Goal: Contribute content: Contribute content

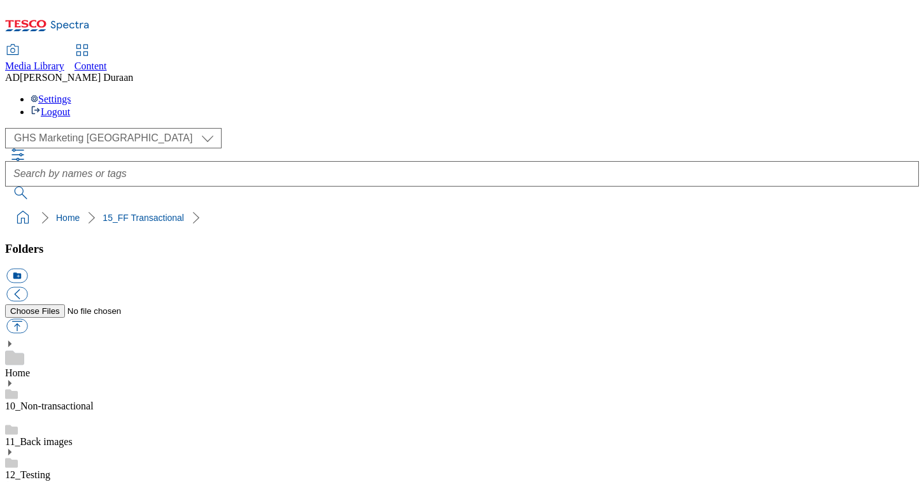
select select "flare-ghs-mktg"
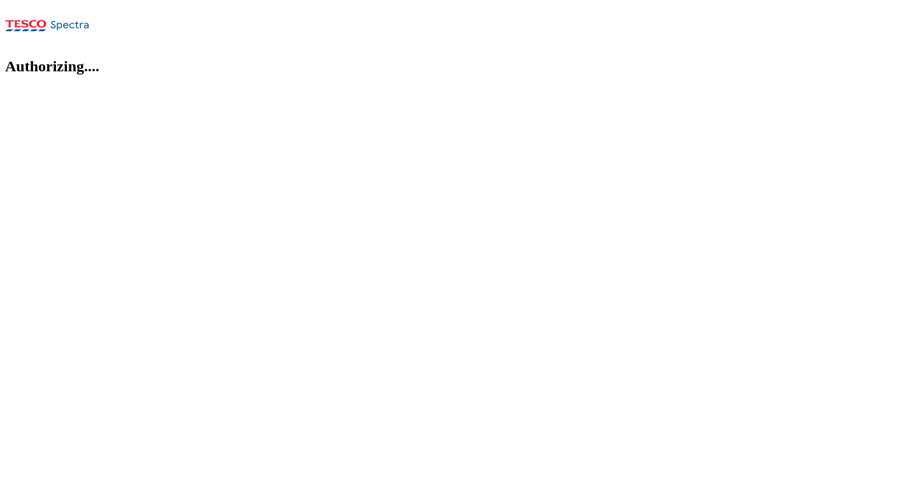
select select "flare-ghs-mktg"
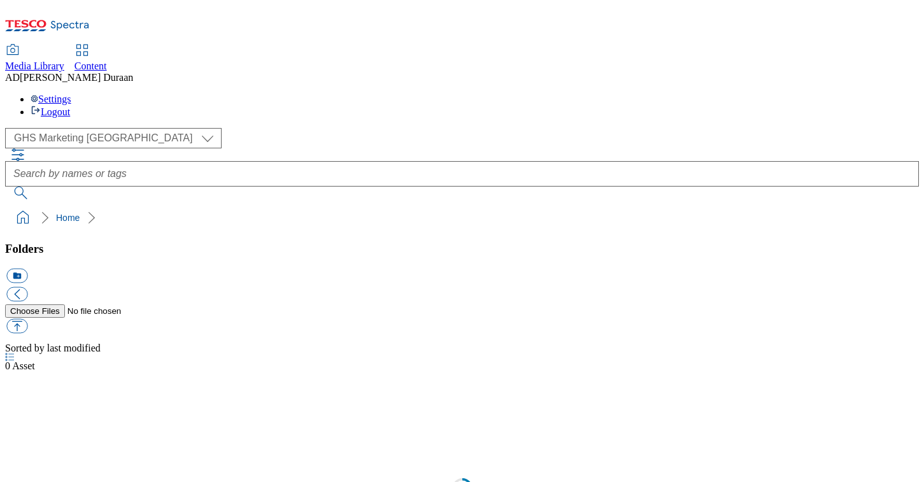
scroll to position [1, 0]
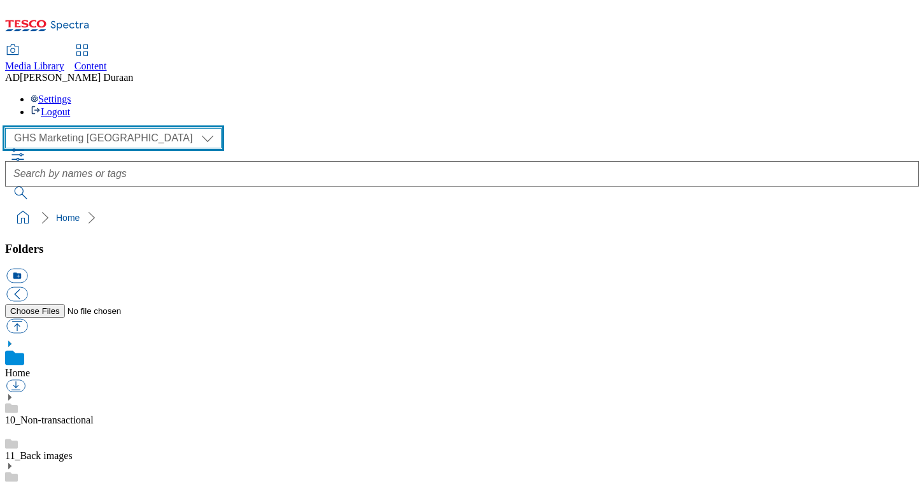
click at [114, 128] on select "Clubcard Marketing Dotcom UK GHS Marketing UK GHS Product UK GHS ROI iGHS Marke…" at bounding box center [113, 138] width 216 height 20
click at [9, 128] on select "Clubcard Marketing Dotcom UK GHS Marketing UK GHS Product UK GHS ROI iGHS Marke…" at bounding box center [113, 138] width 216 height 20
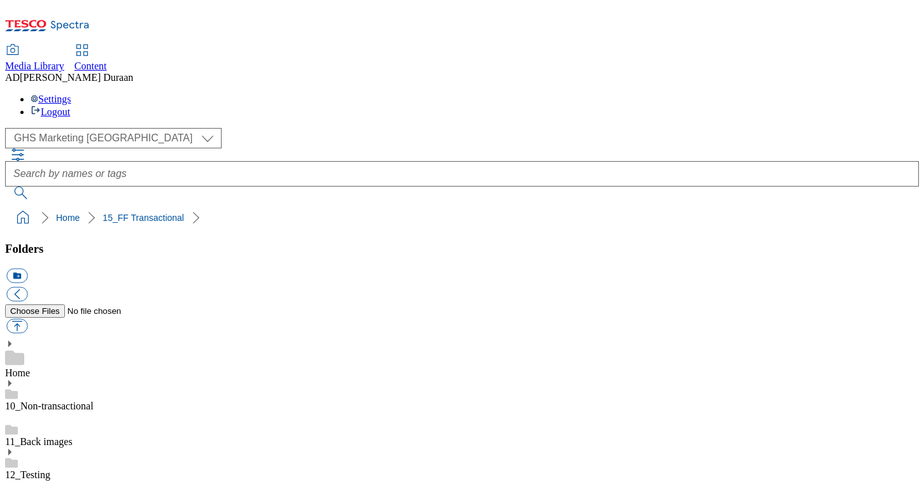
scroll to position [672, 0]
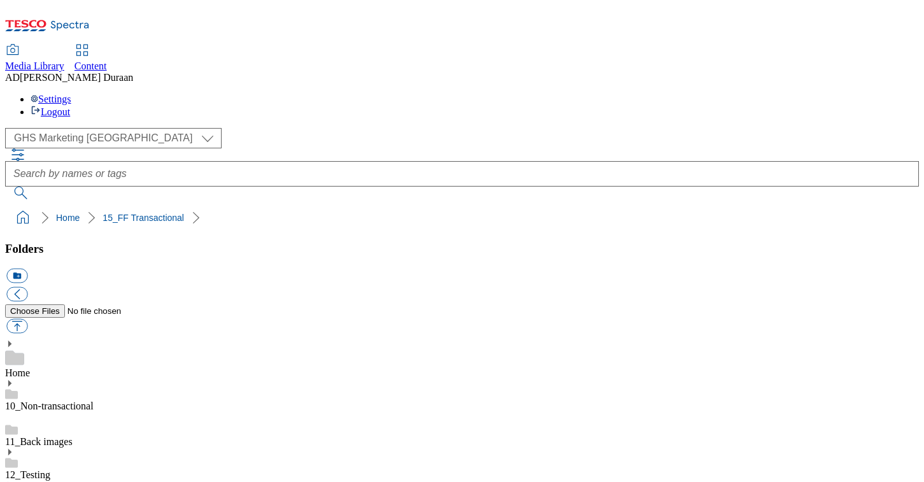
scroll to position [540, 0]
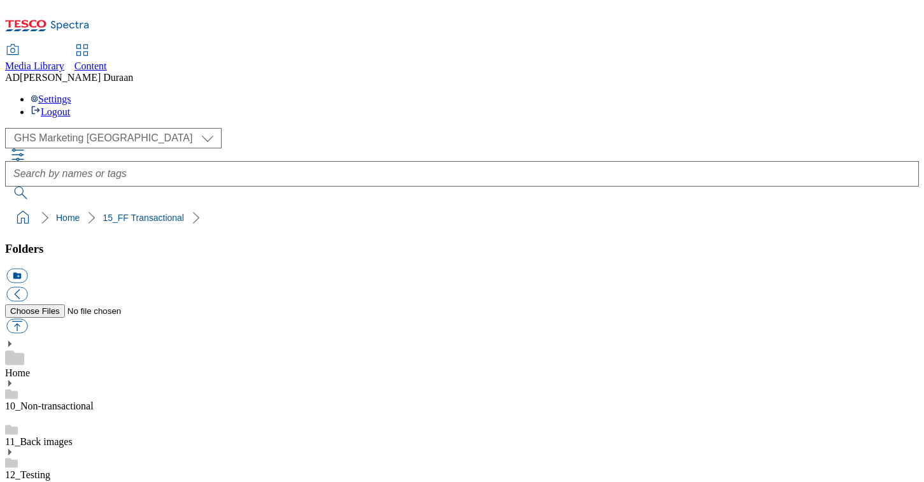
scroll to position [0, 0]
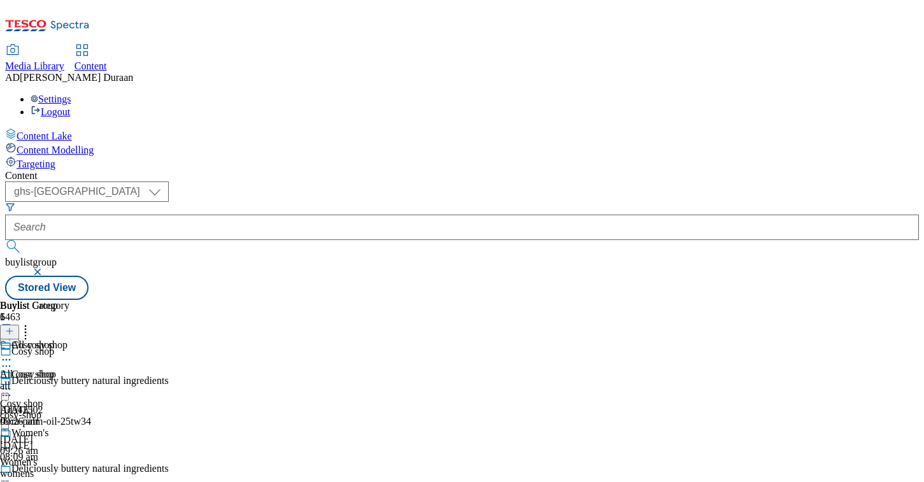
select select "ghs-[GEOGRAPHIC_DATA]"
click at [13, 383] on icon at bounding box center [6, 389] width 13 height 13
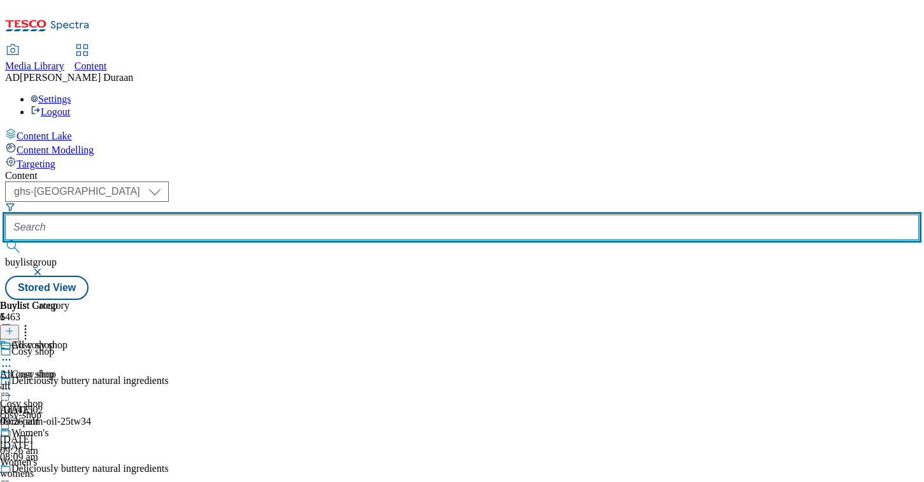
click at [326, 215] on input "text" at bounding box center [462, 227] width 914 height 25
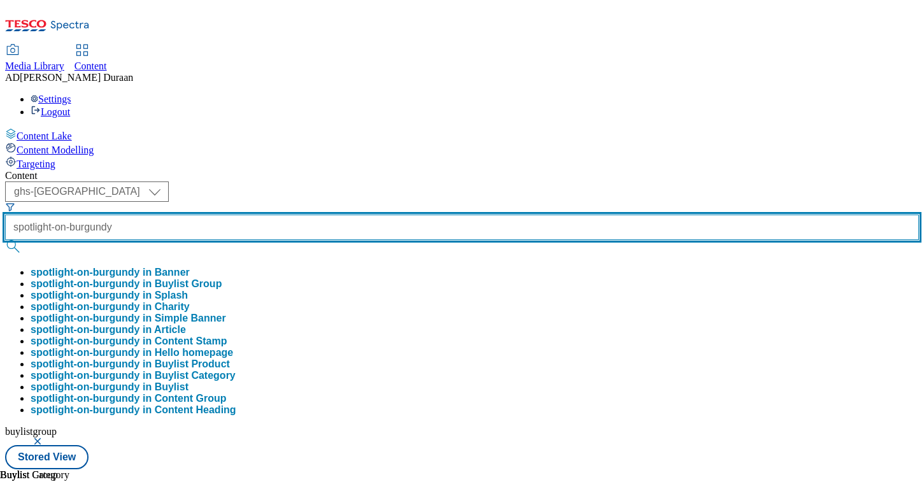
type input "spotlight-on-burgundy"
click at [5, 240] on button "submit" at bounding box center [14, 246] width 18 height 13
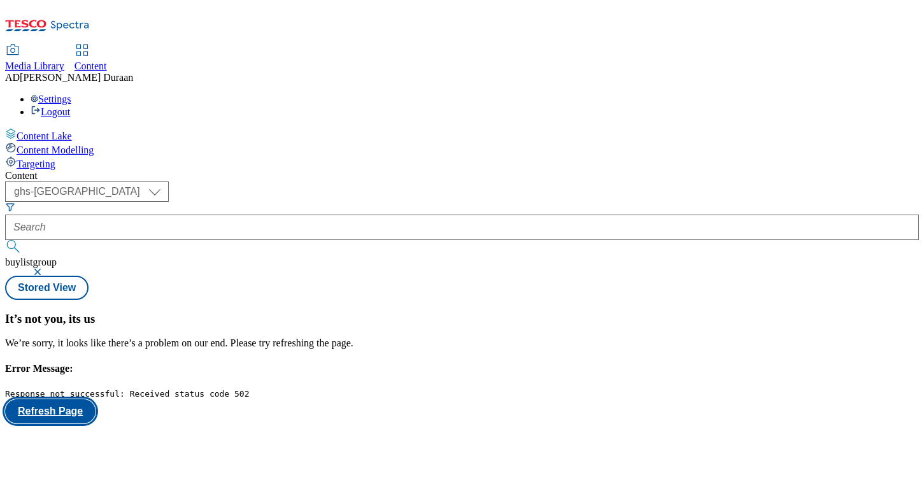
click at [95, 399] on button "Refresh Page" at bounding box center [50, 411] width 90 height 24
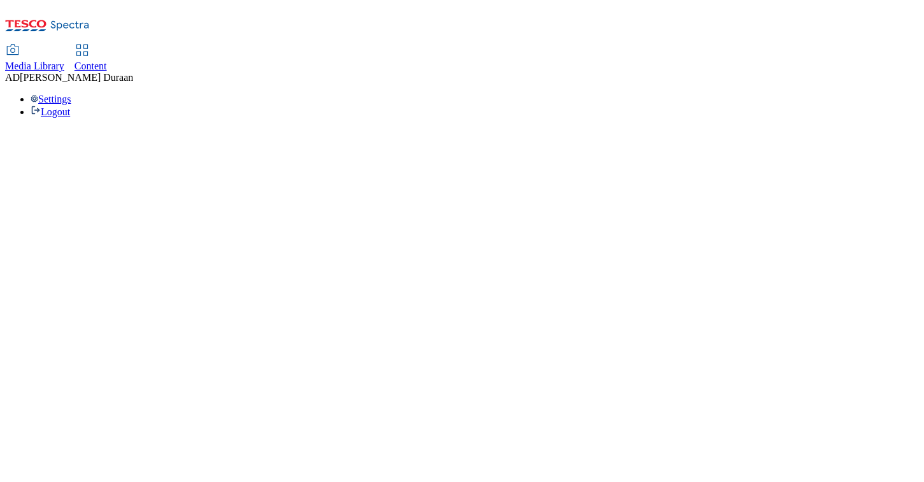
select select "ghs-[GEOGRAPHIC_DATA]"
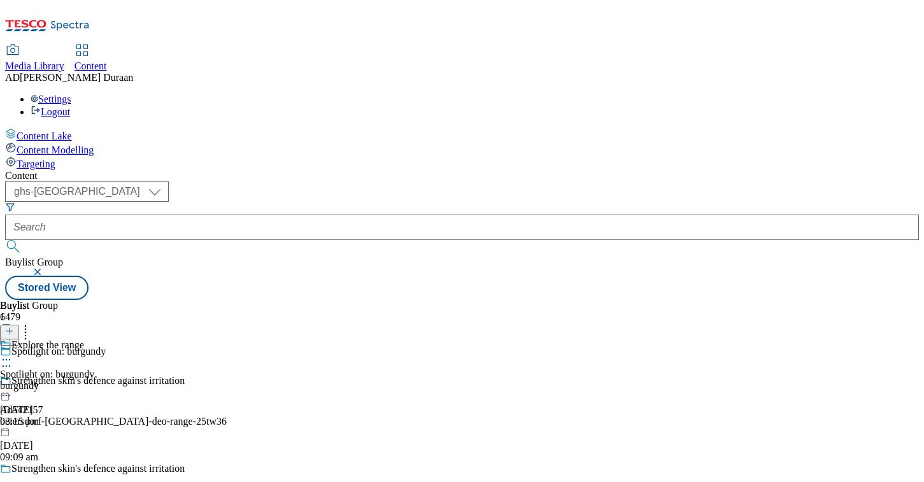
click at [94, 339] on div "Explore the range Spotlight on: burgundy burgundy [DATE] 03:15 pm" at bounding box center [47, 383] width 94 height 88
click at [13, 383] on icon at bounding box center [6, 389] width 13 height 13
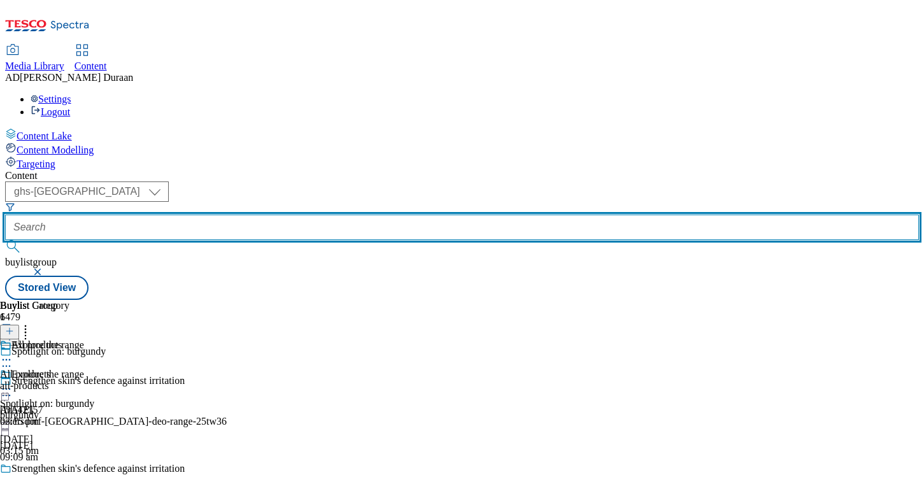
click at [304, 215] on input "text" at bounding box center [462, 227] width 914 height 25
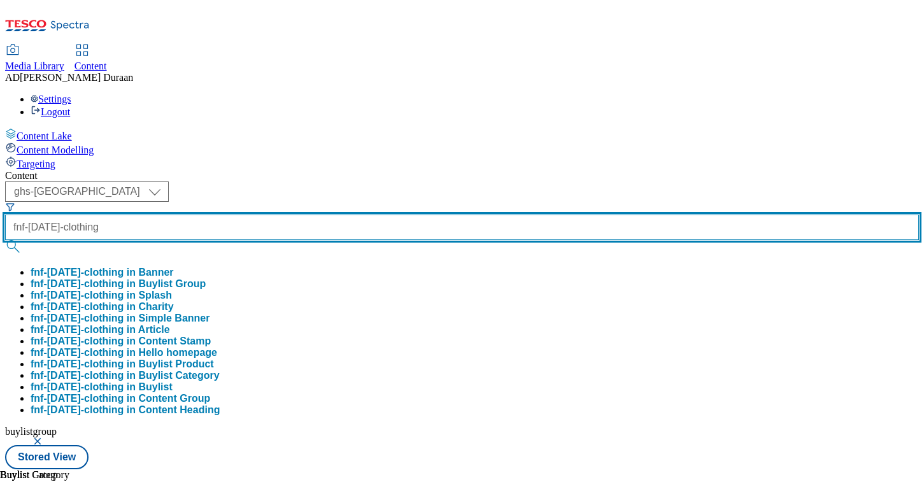
type input "fnf-[DATE]-clothing"
click at [5, 240] on button "submit" at bounding box center [14, 246] width 18 height 13
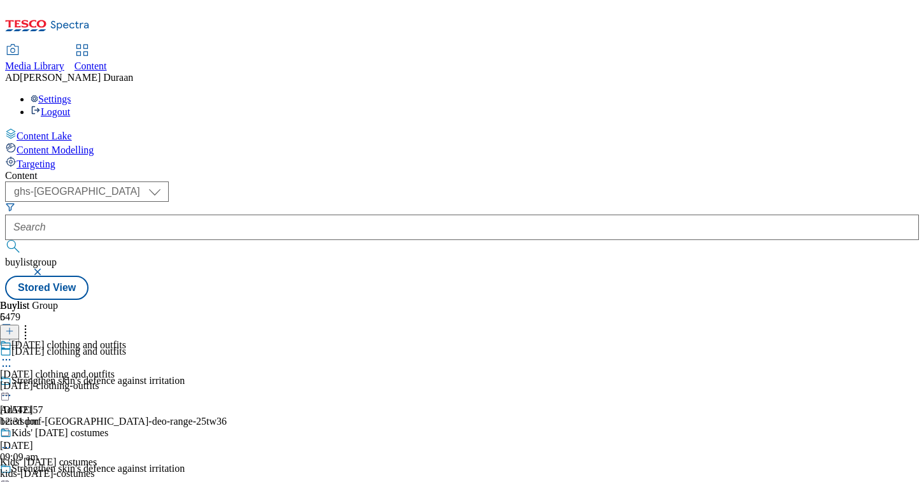
click at [126, 380] on div "[DATE]-clothing-outfits" at bounding box center [63, 385] width 126 height 11
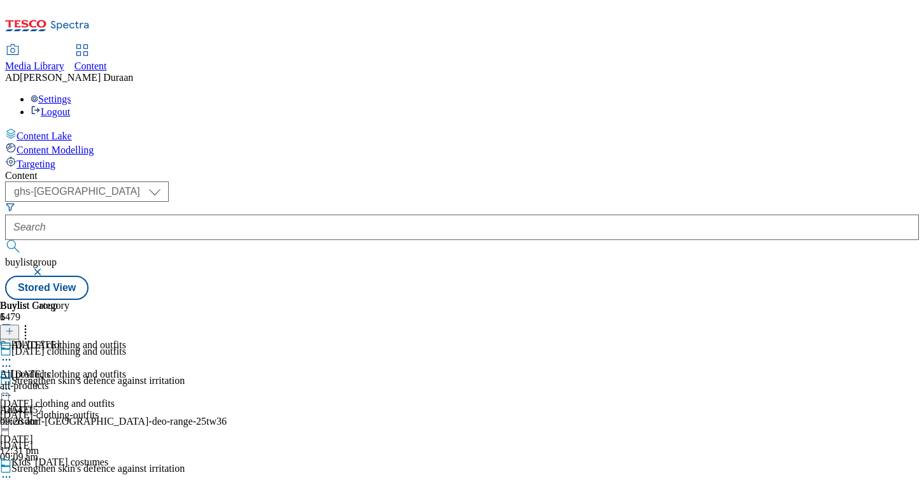
scroll to position [108, 0]
click at [13, 470] on icon at bounding box center [6, 476] width 13 height 13
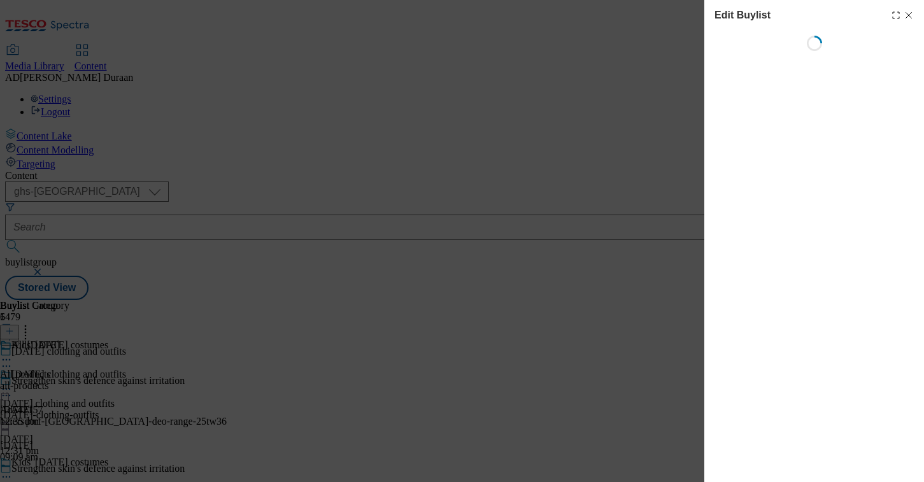
select select "seasonal"
select select "Banner"
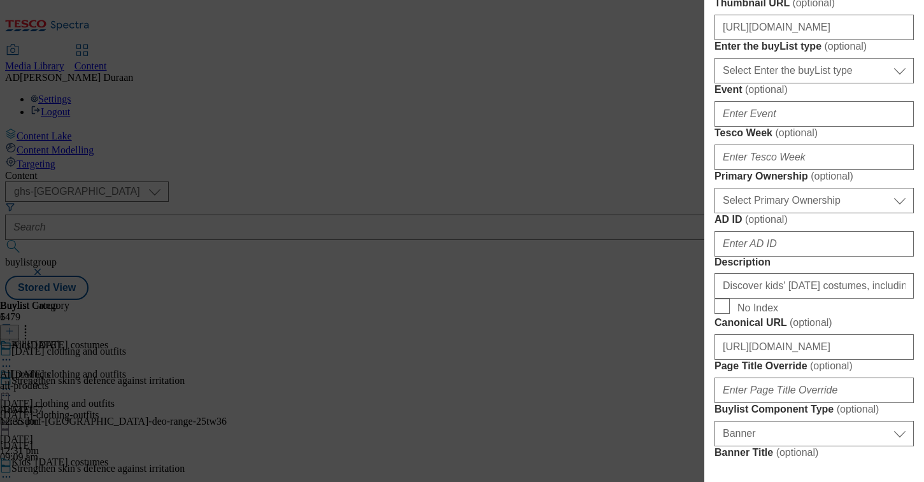
scroll to position [476, 0]
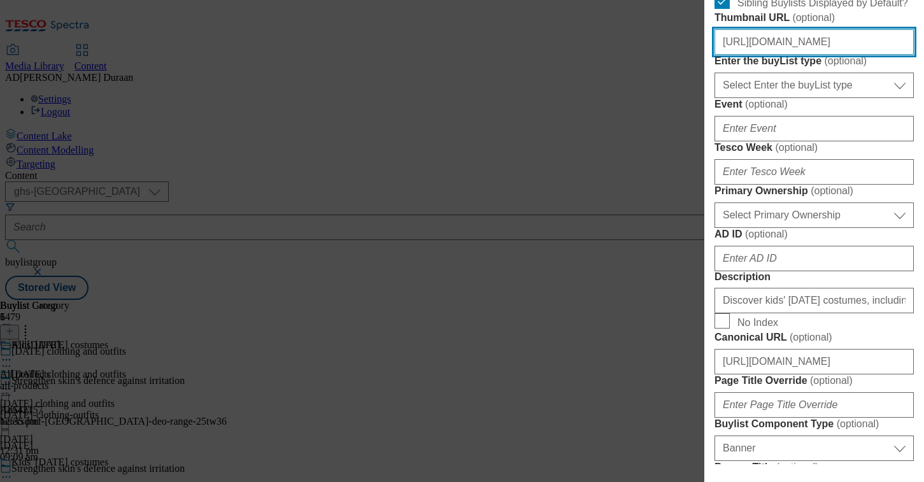
click at [805, 55] on input "[URL][DOMAIN_NAME]" at bounding box center [813, 41] width 199 height 25
paste input "[URL][DOMAIN_NAME]"
type input "[URL][DOMAIN_NAME]"
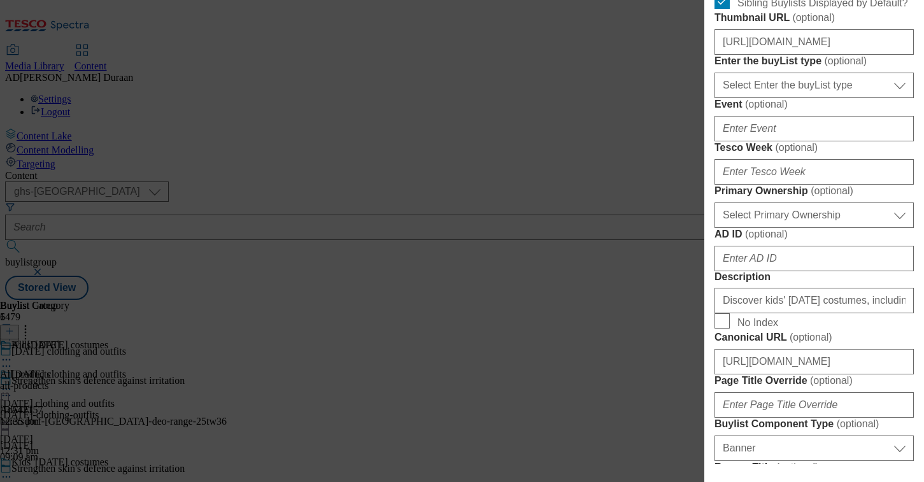
click at [853, 150] on form "Label Kids' [DATE] costumes Tracking Name fnf_hub_[DATE] Friendly Name kids-[DA…" at bounding box center [813, 304] width 199 height 1041
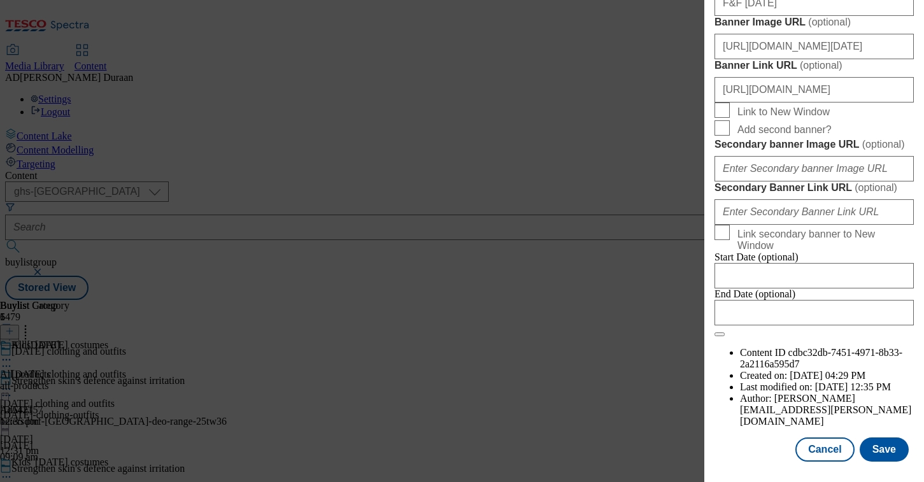
scroll to position [1429, 0]
click at [887, 454] on button "Save" at bounding box center [883, 449] width 49 height 24
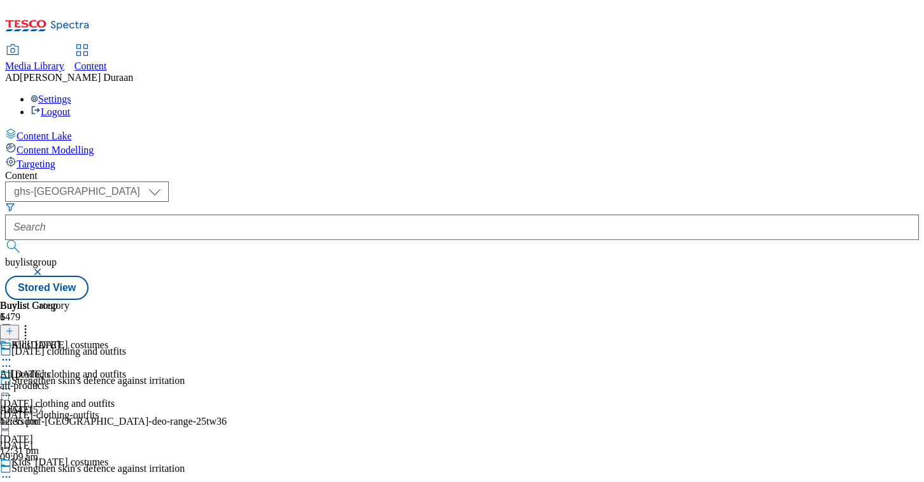
scroll to position [250, 0]
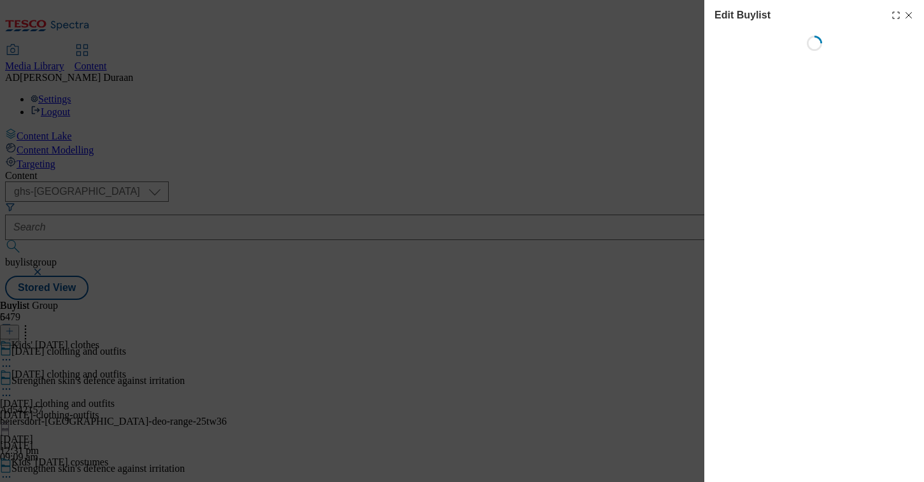
select select "seasonal"
select select "Banner"
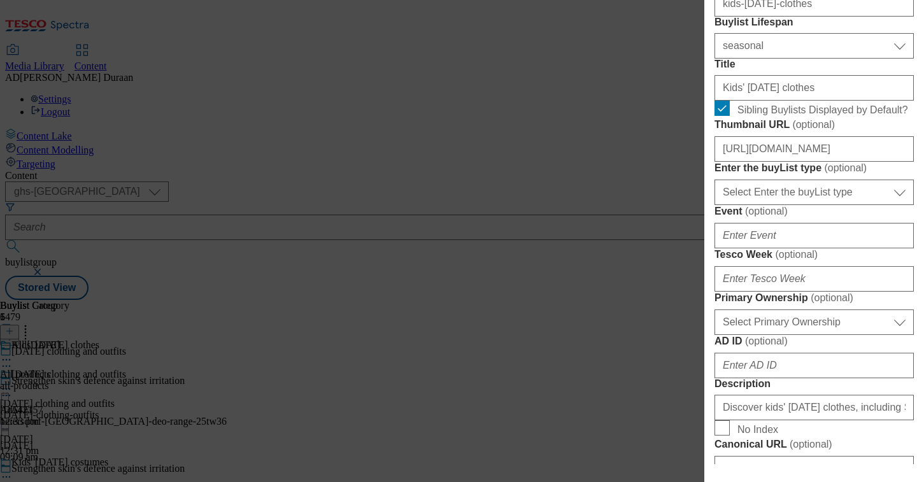
scroll to position [370, 0]
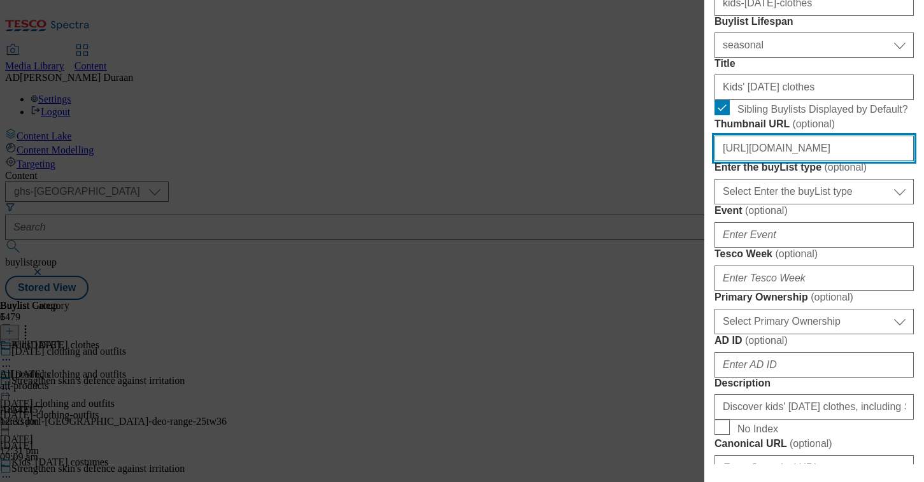
click at [791, 161] on input "[URL][DOMAIN_NAME]" at bounding box center [813, 148] width 199 height 25
paste input "[URL][DOMAIN_NAME]"
type input "[URL][DOMAIN_NAME]"
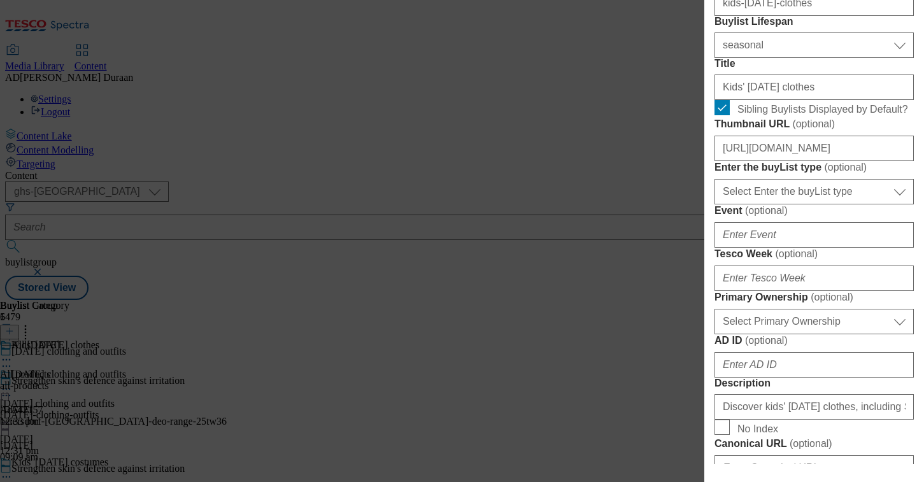
scroll to position [0, 0]
click at [885, 174] on label "Enter the buyList type ( optional )" at bounding box center [813, 167] width 199 height 13
click at [885, 204] on select "Select Enter the buyList type event supplier funded long term >4 weeks supplier…" at bounding box center [813, 191] width 199 height 25
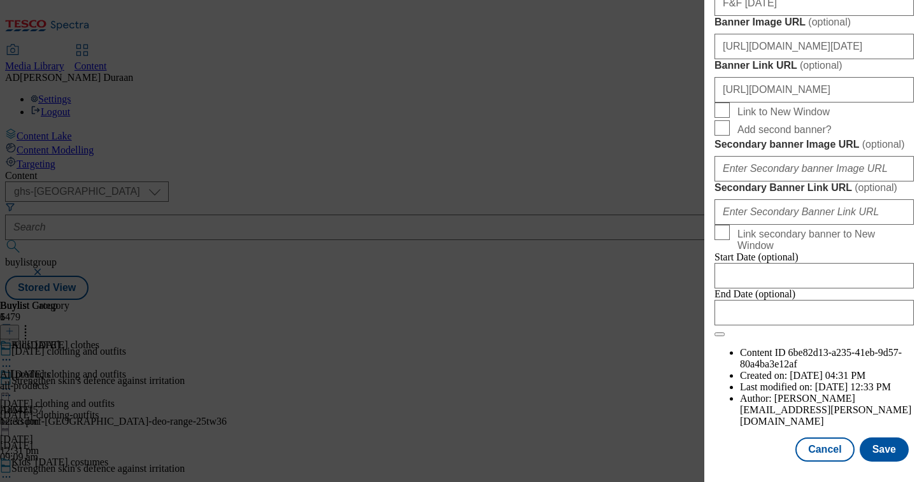
scroll to position [1429, 0]
click at [885, 447] on button "Save" at bounding box center [883, 449] width 49 height 24
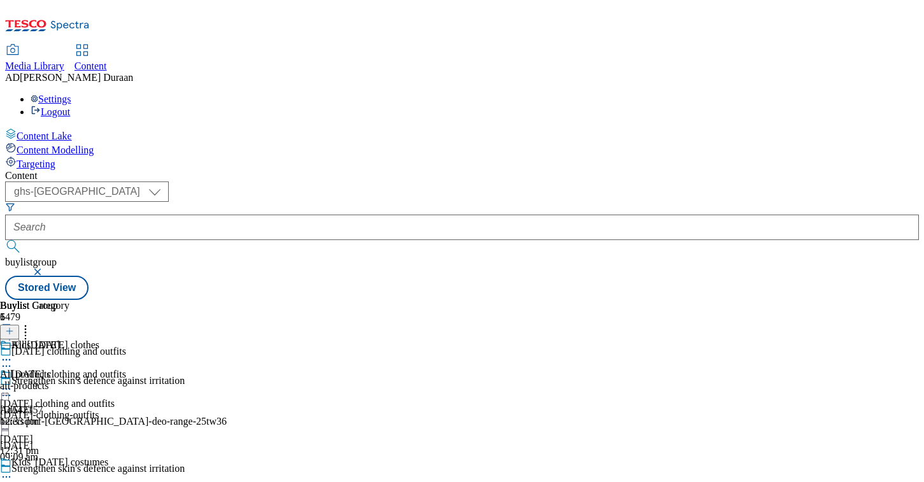
scroll to position [250, 0]
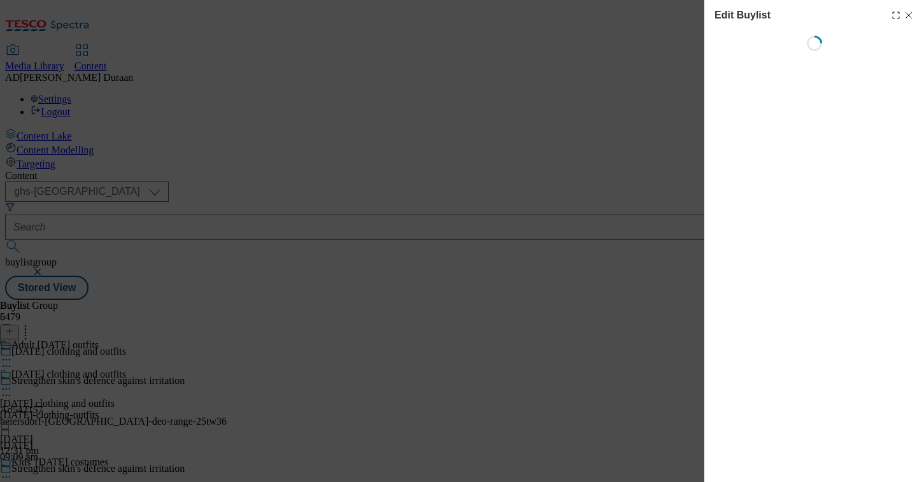
select select "seasonal"
select select "Banner"
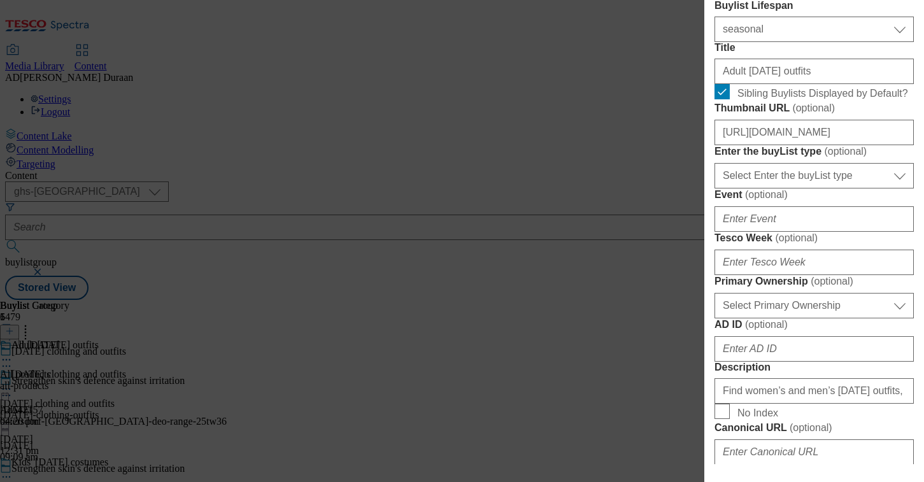
scroll to position [395, 0]
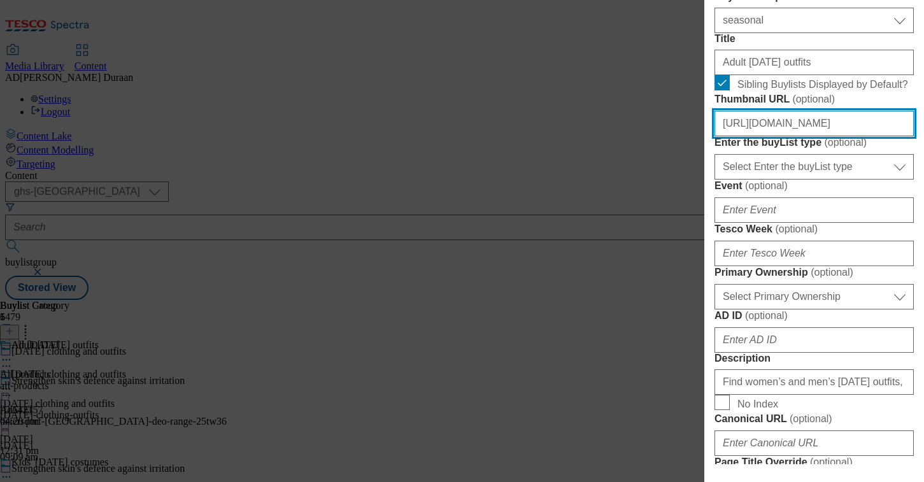
click at [796, 136] on input "[URL][DOMAIN_NAME]" at bounding box center [813, 123] width 199 height 25
paste input "[URL][DOMAIN_NAME]"
type input "[URL][DOMAIN_NAME]"
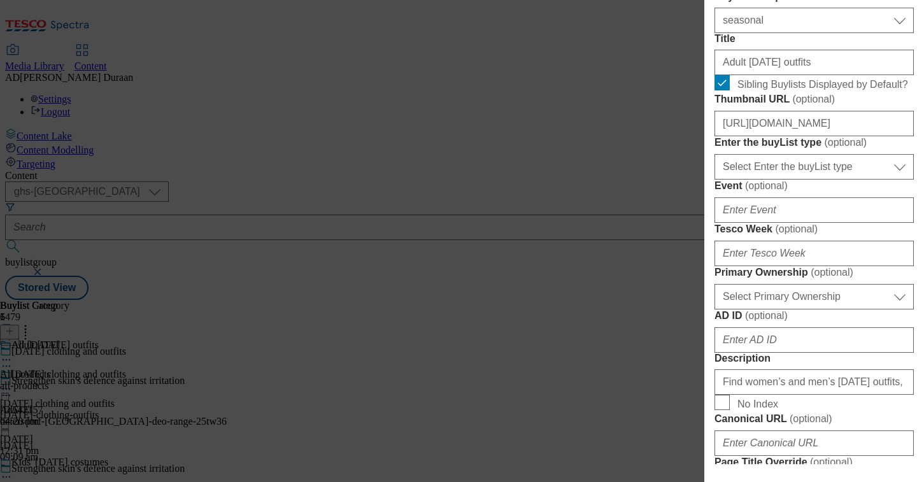
scroll to position [0, 0]
click at [844, 141] on form "Label Adult [DATE] outfits Tracking Name fnf_hub_[DATE] Friendly Name adult-[DA…" at bounding box center [813, 385] width 199 height 1041
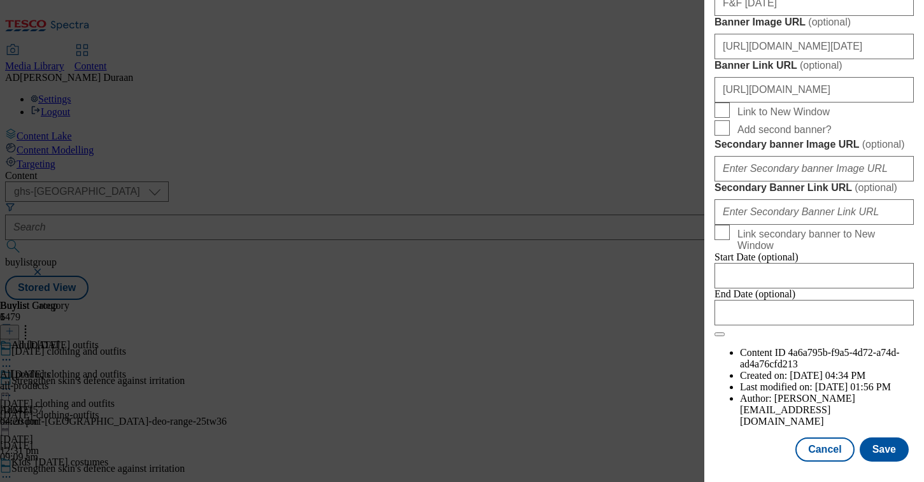
scroll to position [1429, 0]
click at [887, 450] on button "Save" at bounding box center [883, 449] width 49 height 24
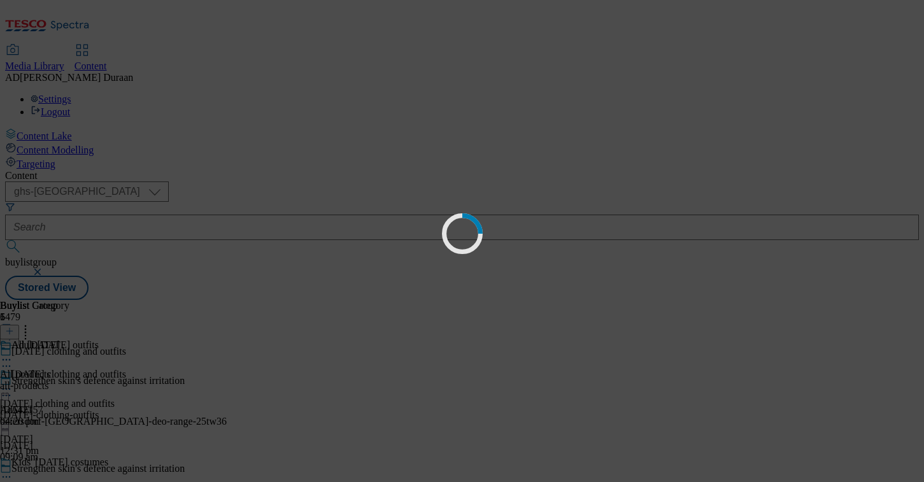
scroll to position [0, 0]
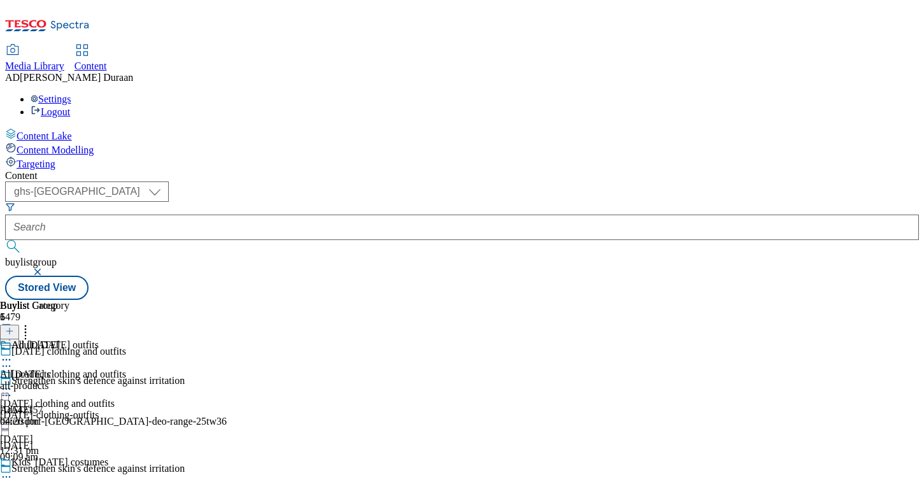
click at [11, 359] on circle at bounding box center [10, 360] width 2 height 2
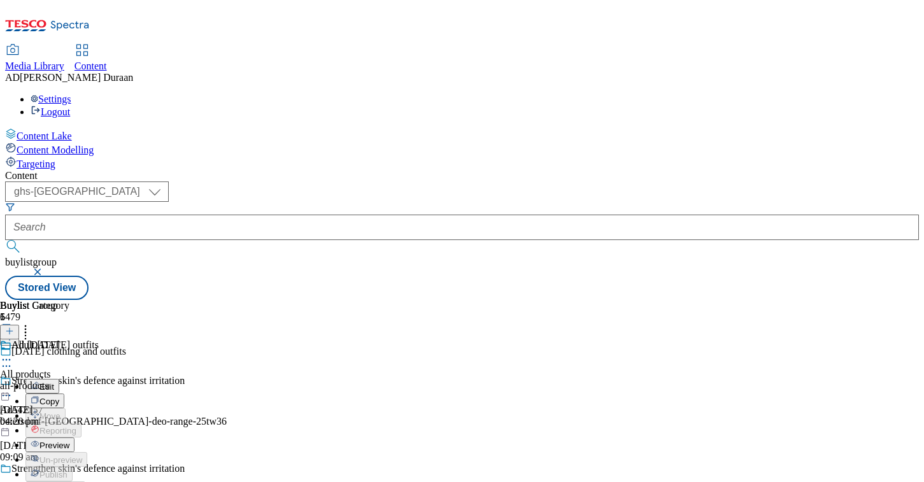
click at [69, 441] on span "Preview" at bounding box center [54, 446] width 30 height 10
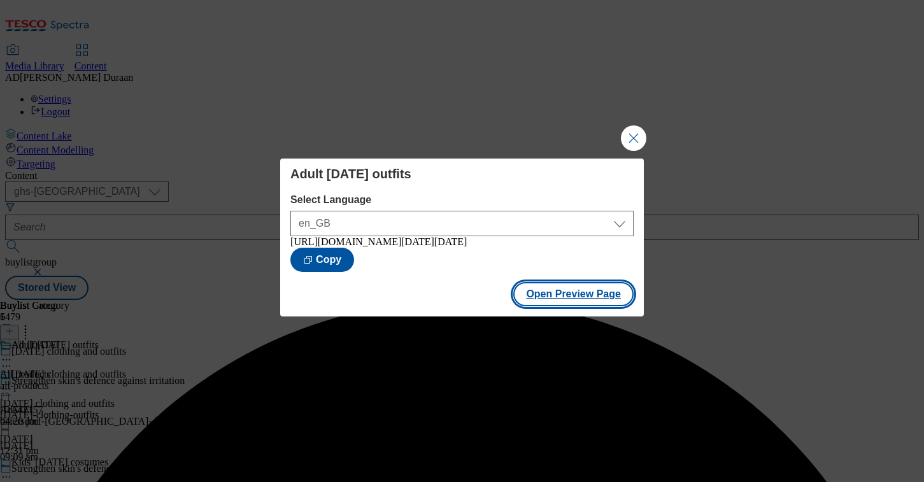
click at [573, 306] on button "Open Preview Page" at bounding box center [573, 294] width 120 height 24
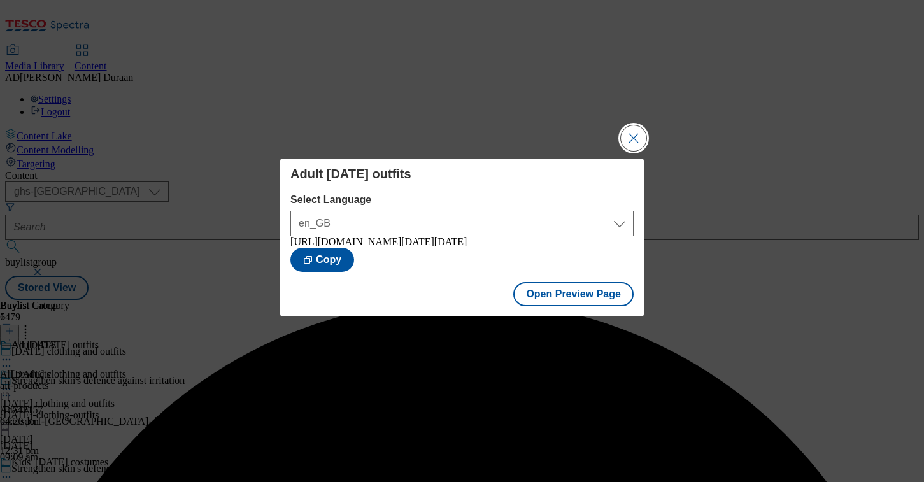
drag, startPoint x: 629, startPoint y: 132, endPoint x: 628, endPoint y: 148, distance: 16.0
click at [629, 132] on button "Close Modal" at bounding box center [633, 137] width 25 height 25
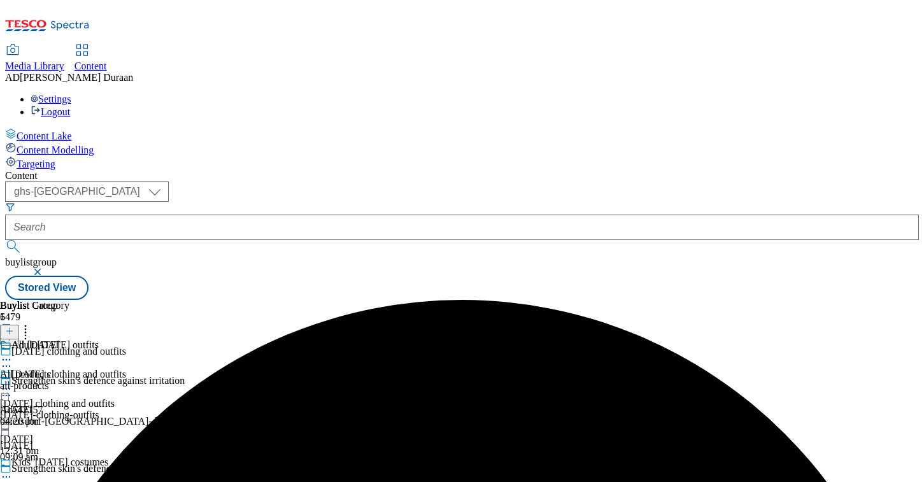
scroll to position [105, 0]
drag, startPoint x: 593, startPoint y: 278, endPoint x: 586, endPoint y: 274, distance: 8.0
click at [13, 470] on icon at bounding box center [6, 476] width 13 height 13
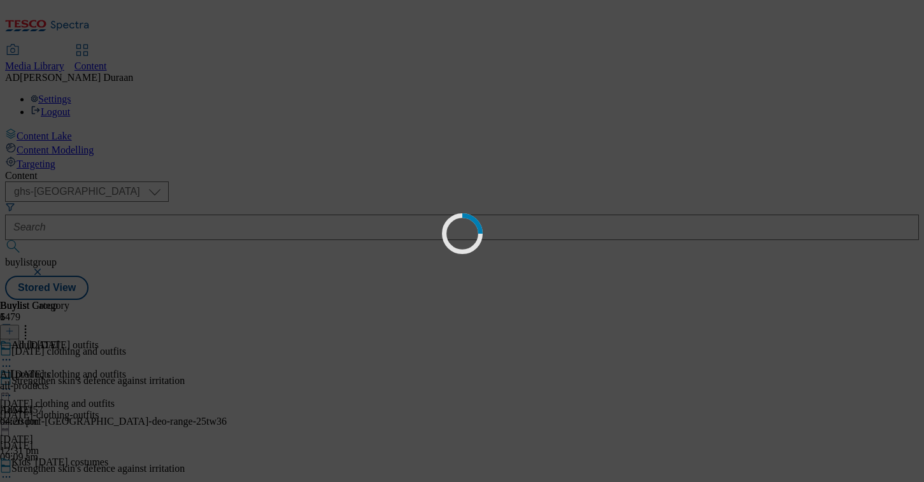
scroll to position [0, 0]
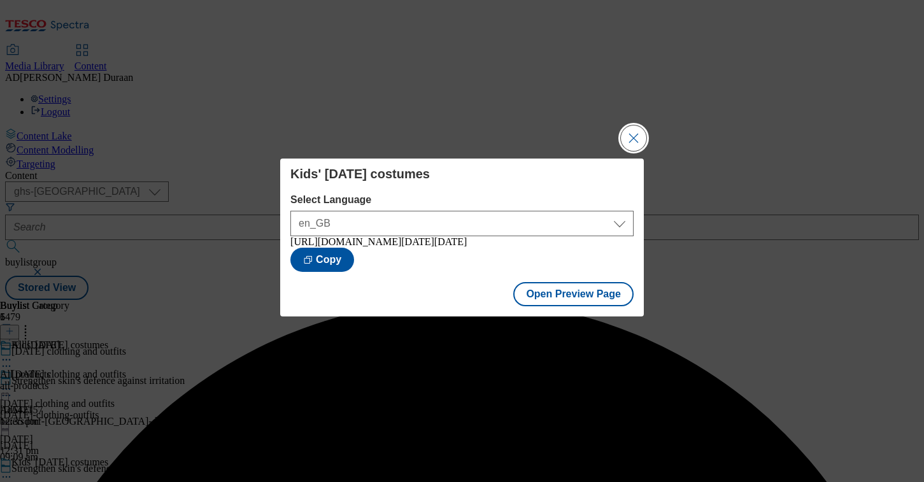
click at [632, 129] on button "Close Modal" at bounding box center [633, 137] width 25 height 25
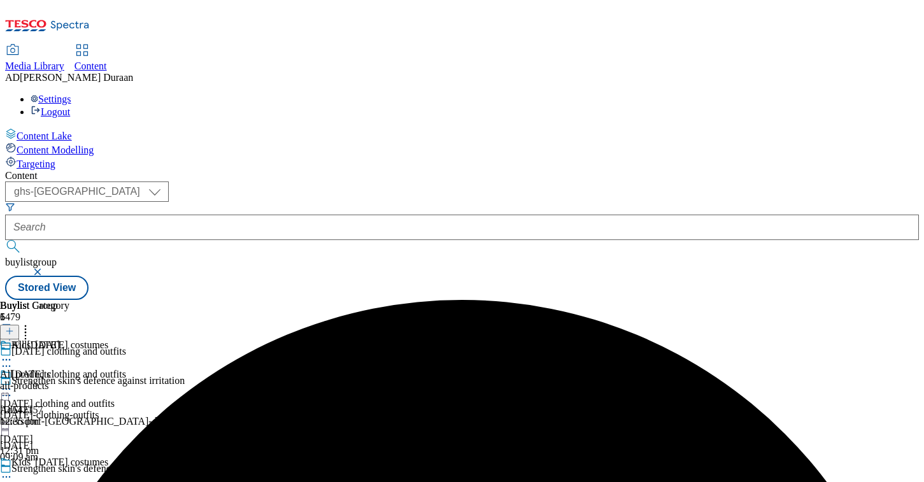
scroll to position [159, 0]
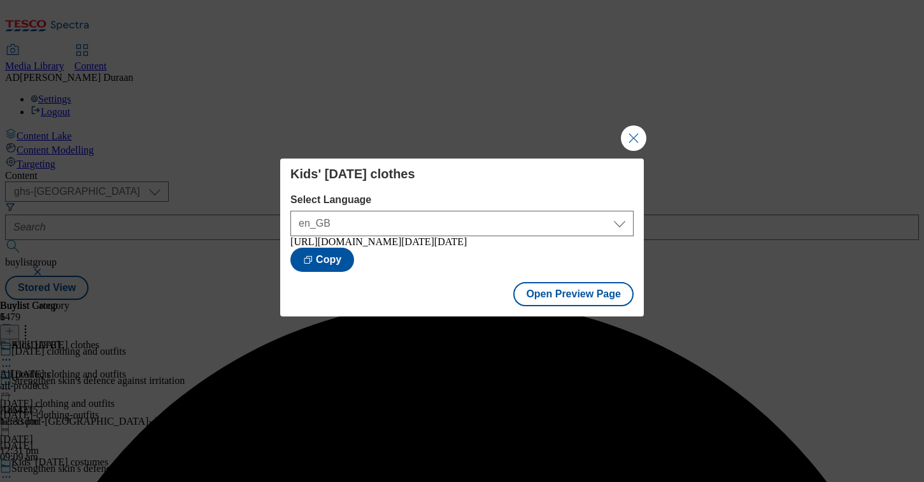
click at [635, 130] on button "Close Modal" at bounding box center [633, 137] width 25 height 25
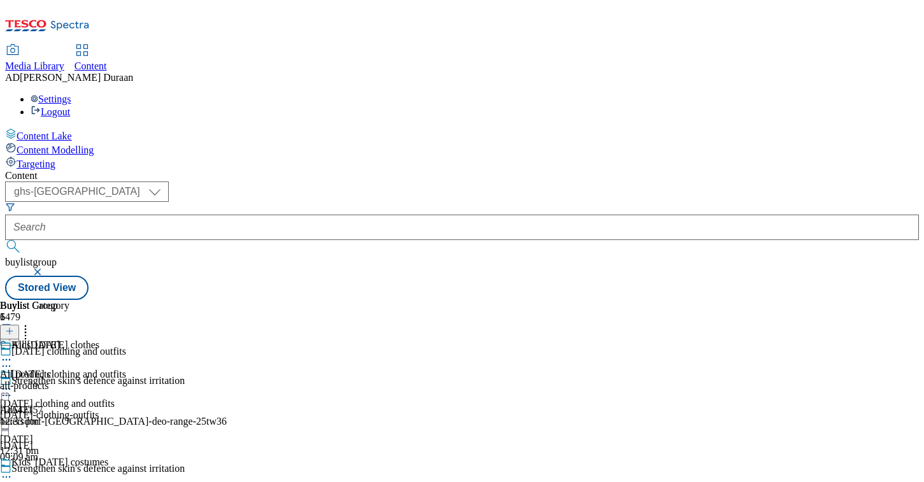
click at [45, 268] on button "button" at bounding box center [38, 272] width 13 height 8
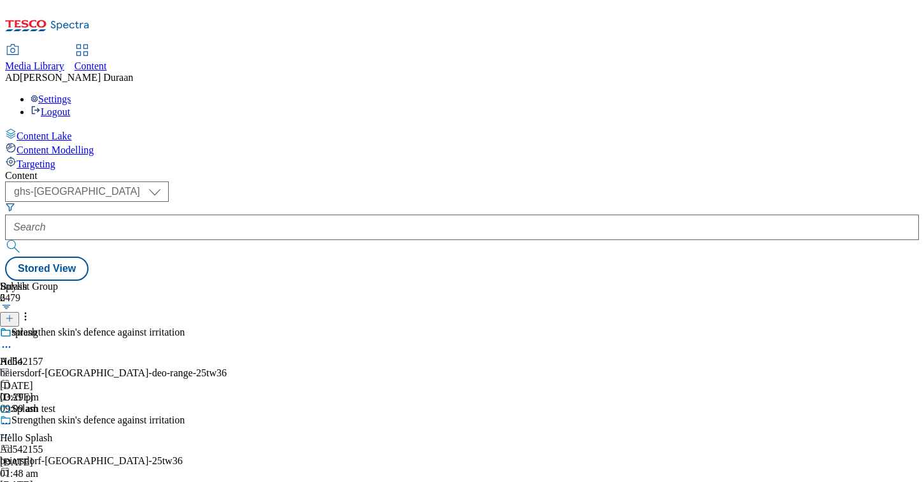
click at [10, 315] on line at bounding box center [10, 318] width 0 height 6
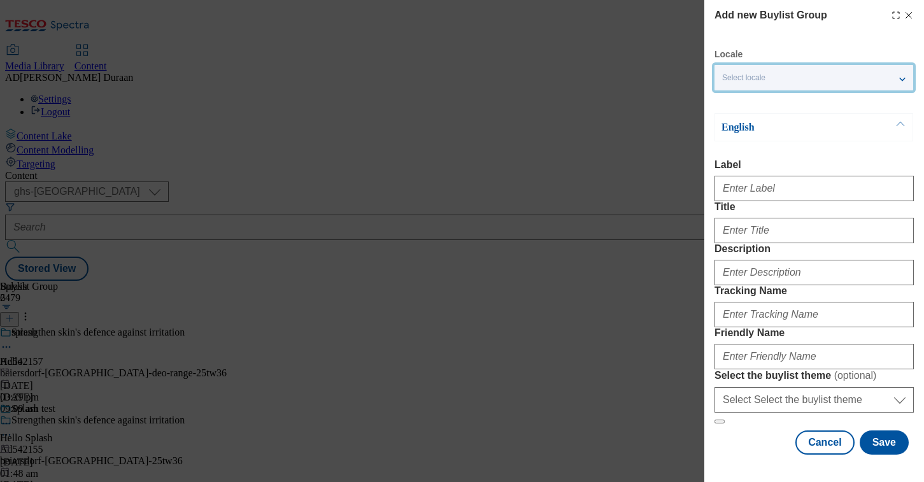
click at [749, 75] on span "Select locale" at bounding box center [743, 78] width 43 height 10
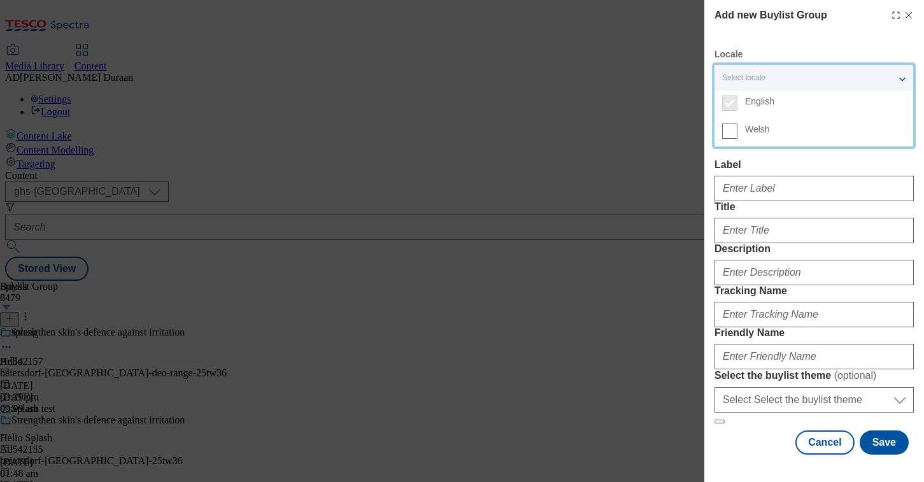
click at [861, 166] on label "Label" at bounding box center [813, 164] width 199 height 11
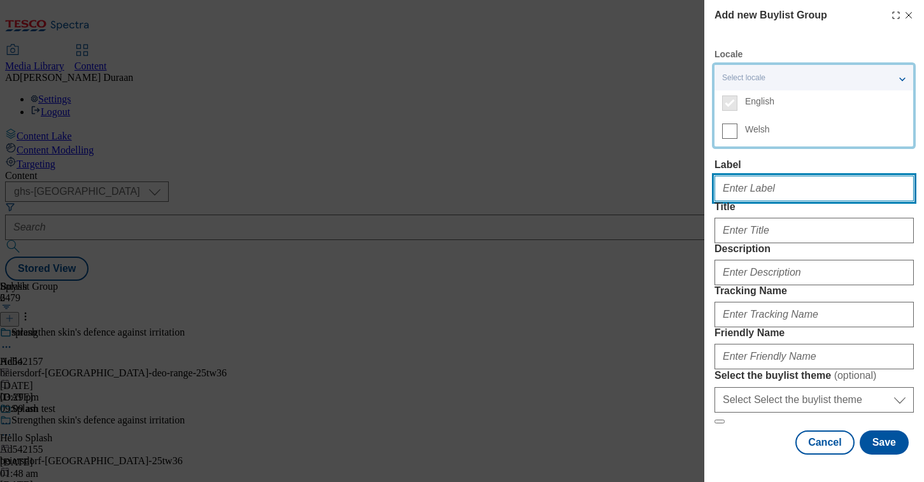
click at [861, 176] on input "Label" at bounding box center [813, 188] width 199 height 25
paste input "Premium pieces"
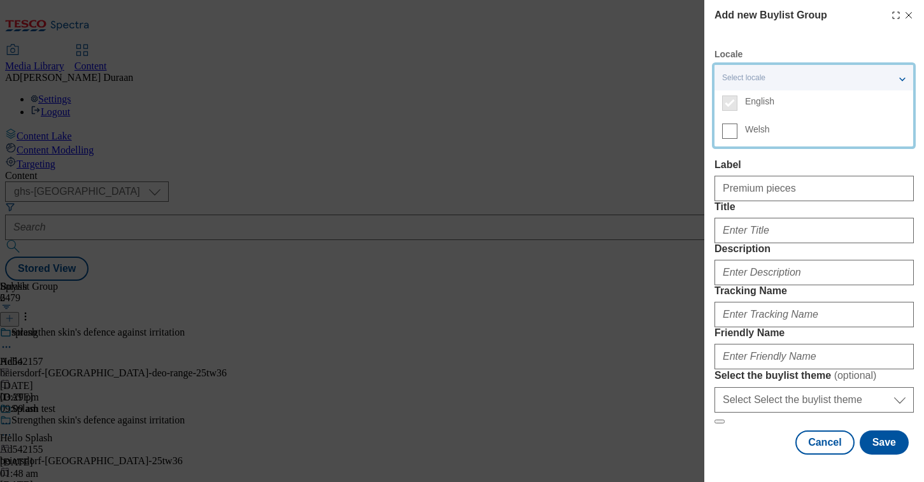
click at [854, 213] on label "Title" at bounding box center [813, 206] width 199 height 11
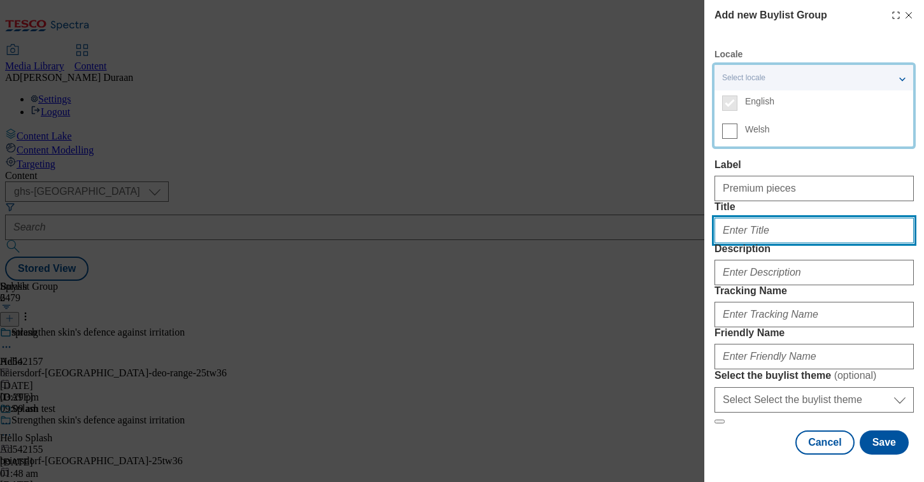
click at [854, 229] on input "Title" at bounding box center [813, 230] width 199 height 25
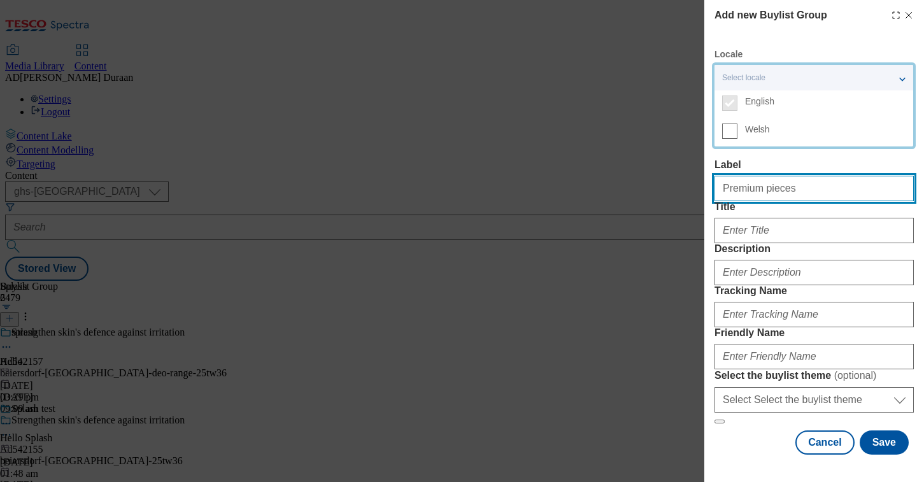
drag, startPoint x: 825, startPoint y: 185, endPoint x: 829, endPoint y: 192, distance: 8.5
click at [825, 186] on input "Premium pieces" at bounding box center [813, 188] width 199 height 25
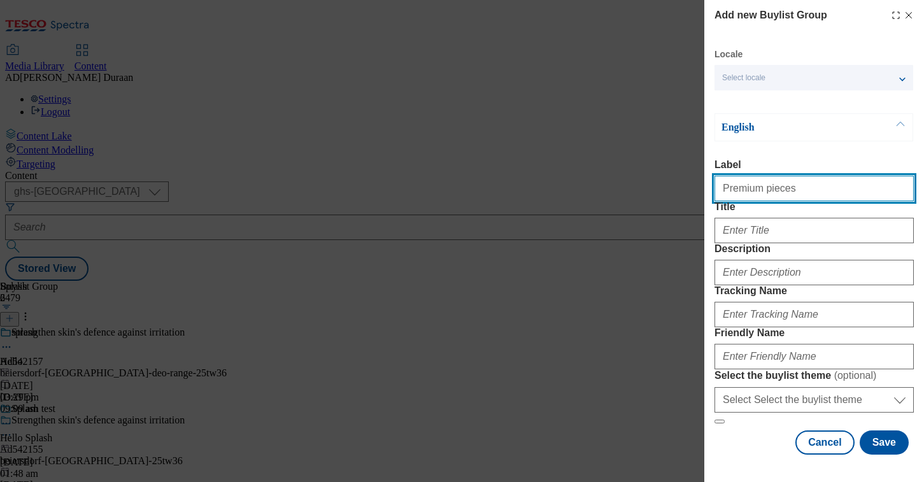
click at [845, 195] on input "Premium pieces" at bounding box center [813, 188] width 199 height 25
type input "Premium pieces"
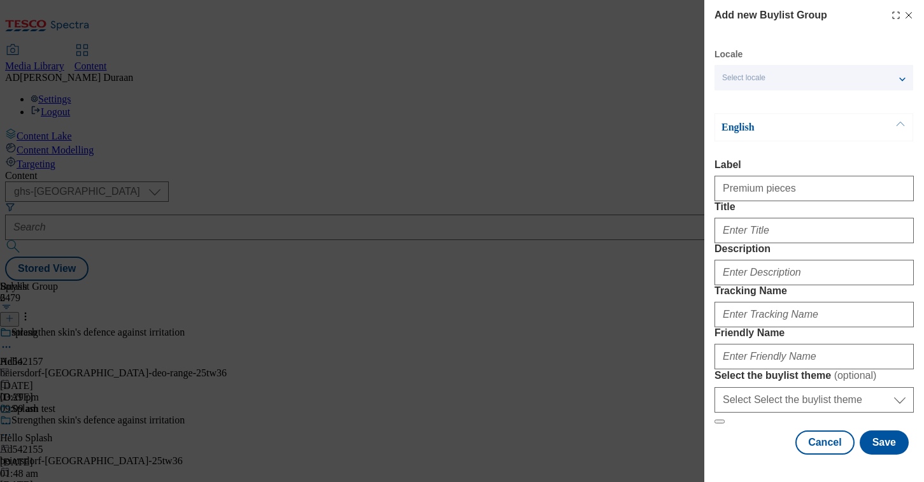
click at [833, 218] on form "Label Premium pieces Title Description Tracking Name Friendly Name Select the b…" at bounding box center [813, 291] width 199 height 265
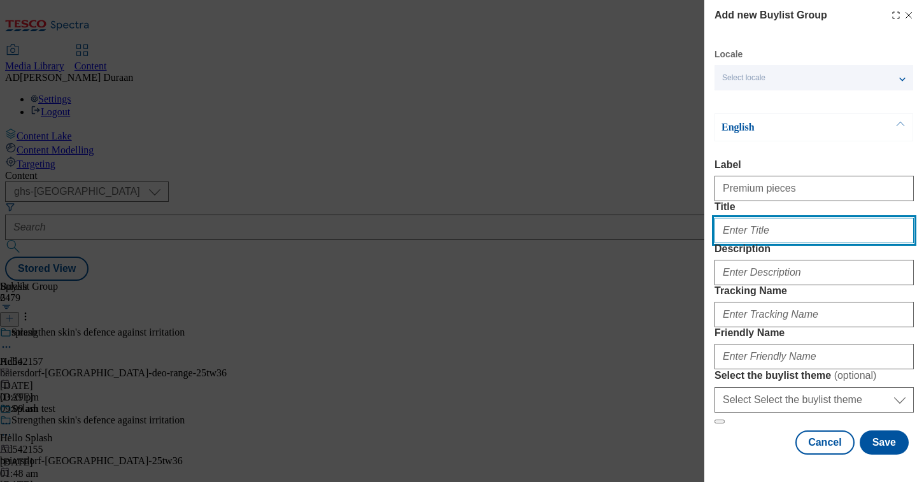
paste input "Premium pieces"
drag, startPoint x: 782, startPoint y: 164, endPoint x: 739, endPoint y: 163, distance: 43.3
click at [702, 159] on div "Add new Buylist Group Locale Select locale English Welsh English Label Premium …" at bounding box center [462, 241] width 924 height 482
click at [739, 218] on input "Premium pieces" at bounding box center [813, 230] width 199 height 25
drag, startPoint x: 783, startPoint y: 163, endPoint x: 681, endPoint y: 159, distance: 101.9
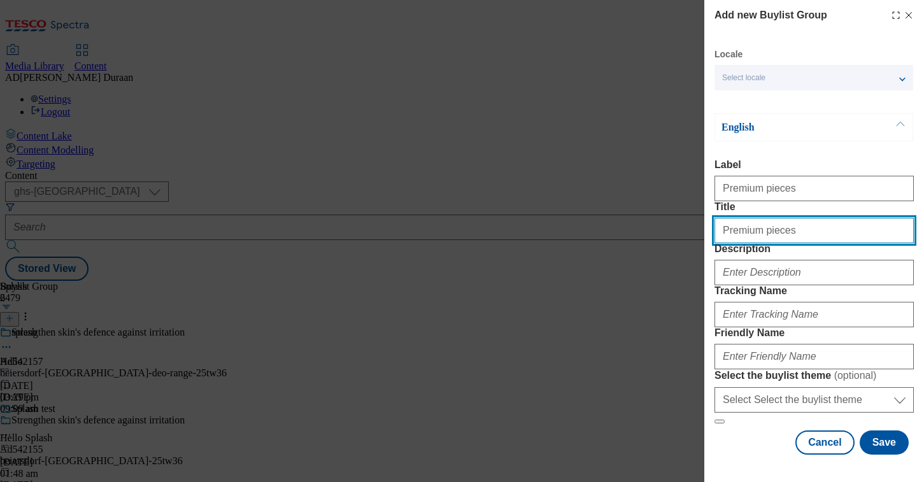
click at [670, 159] on div "Add new Buylist Group Locale Select locale English Welsh English Label Premium …" at bounding box center [462, 241] width 924 height 482
type input "Premium pieces"
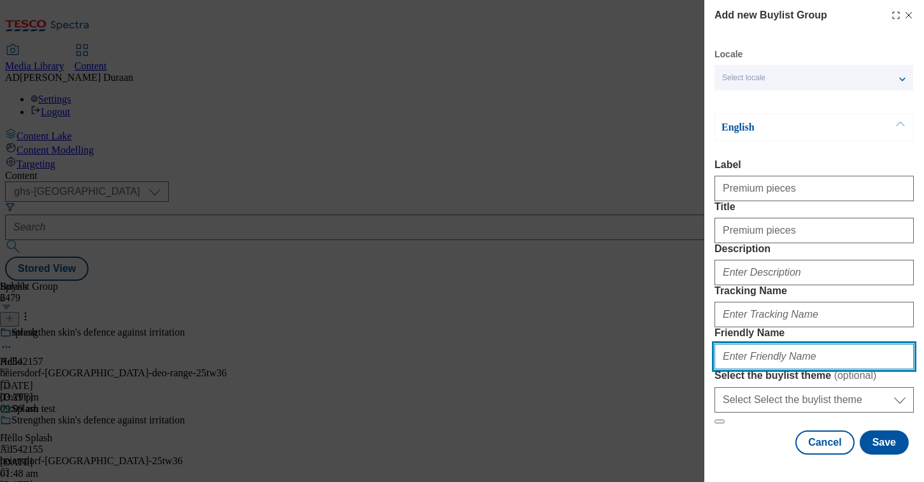
paste input "Premium pieces"
type input "Premium pieces"
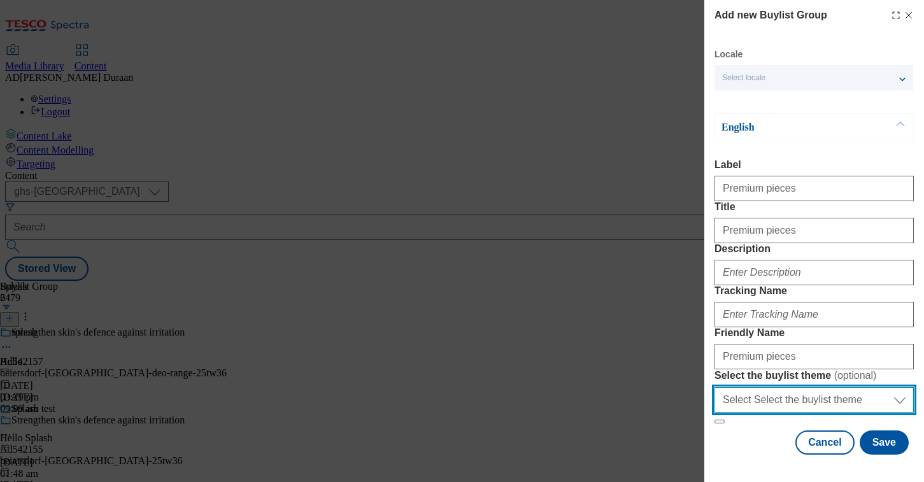
click at [830, 394] on select "Select Select the buylist theme default fandf" at bounding box center [813, 399] width 199 height 25
select select "fandf"
click at [714, 387] on select "Select Select the buylist theme default fandf" at bounding box center [813, 399] width 199 height 25
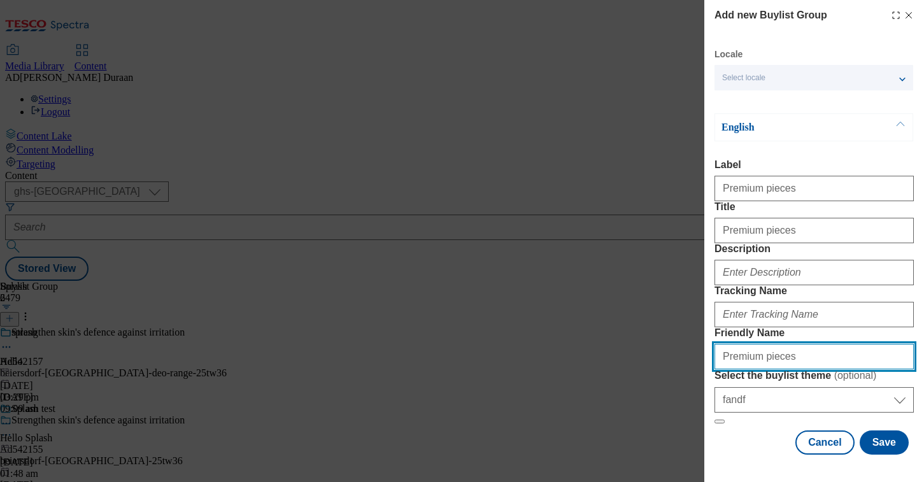
click at [721, 344] on input "Premium pieces" at bounding box center [813, 356] width 199 height 25
type input "fnf-premium-pieces"
click at [752, 434] on div "Locale Select locale English Welsh English Label Premium pieces Title Premium p…" at bounding box center [813, 251] width 199 height 406
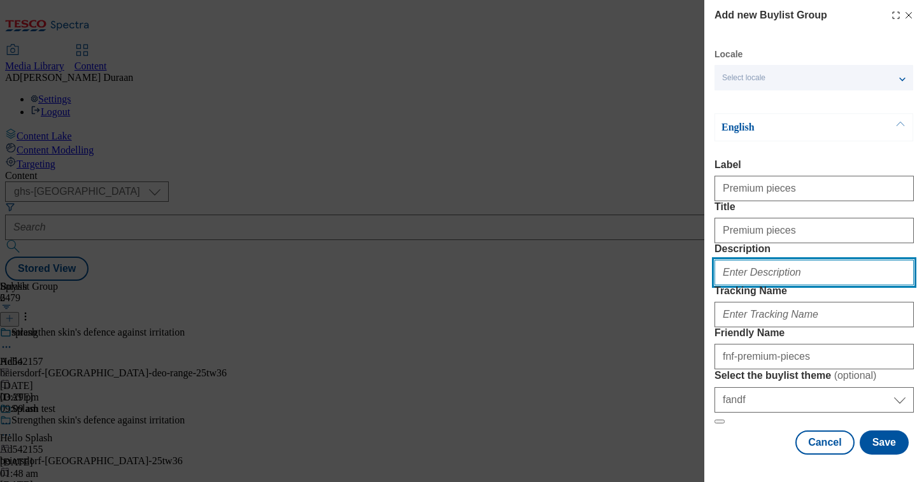
paste input "Get cosy with our range of Christmas premium knitwear, including knitted hoodie…"
type input "Get cosy with our range of Christmas premium knitwear, including knitted hoodie…"
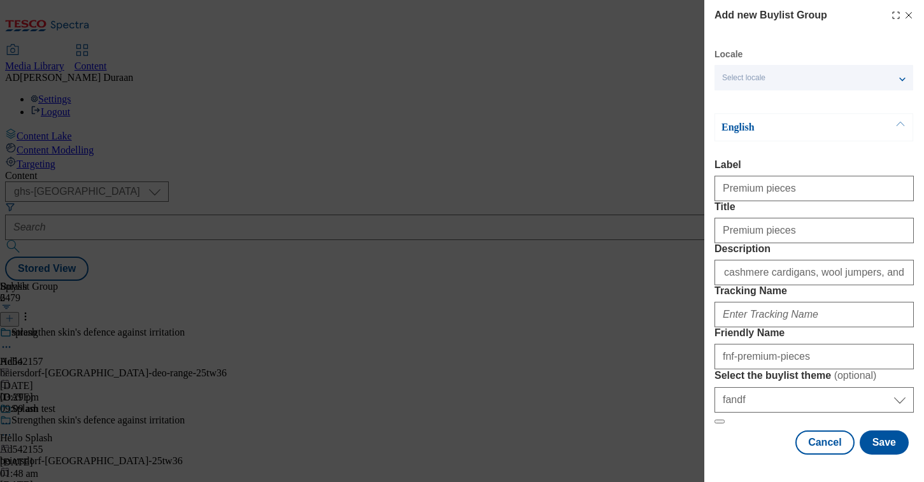
scroll to position [0, 0]
click at [781, 159] on form "Label Premium pieces Title Premium pieces Description Get cosy with our range o…" at bounding box center [813, 291] width 199 height 265
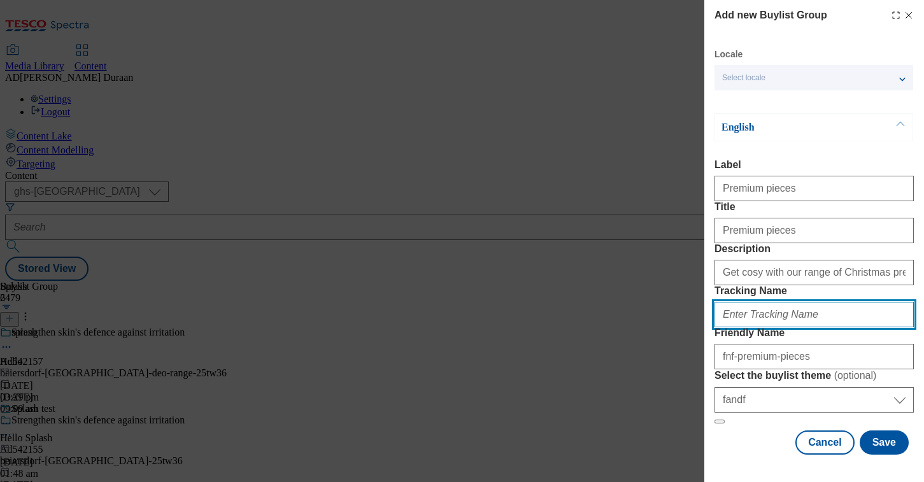
paste input "fnf_hub_christmas_premium"
type input "fnf_hub_christmas_premium"
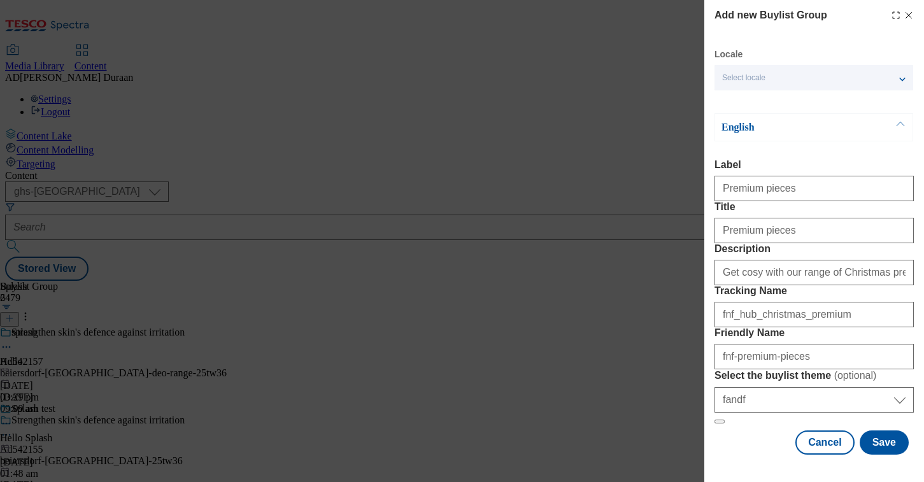
click at [794, 234] on form "Label Premium pieces Title Premium pieces Description Get cosy with our range o…" at bounding box center [813, 291] width 199 height 265
click at [877, 451] on button "Save" at bounding box center [883, 442] width 49 height 24
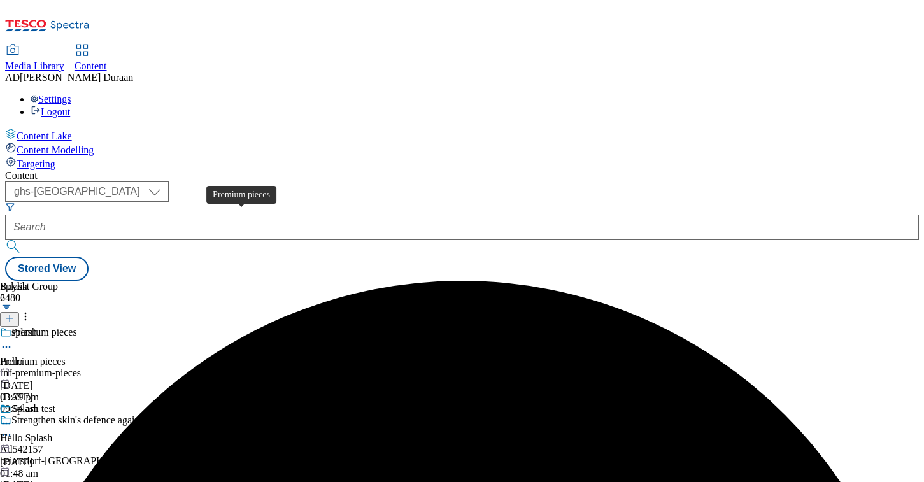
click at [66, 356] on div "Premium pieces" at bounding box center [33, 361] width 66 height 11
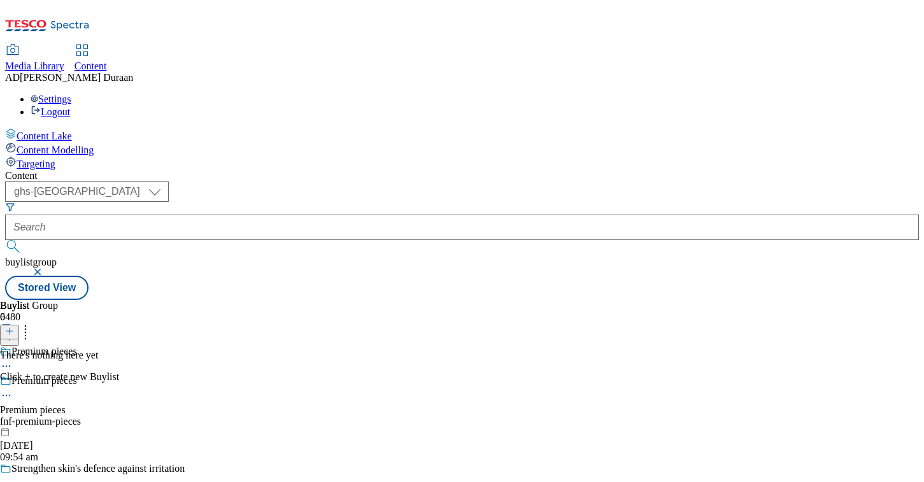
click at [14, 327] on icon at bounding box center [9, 331] width 9 height 9
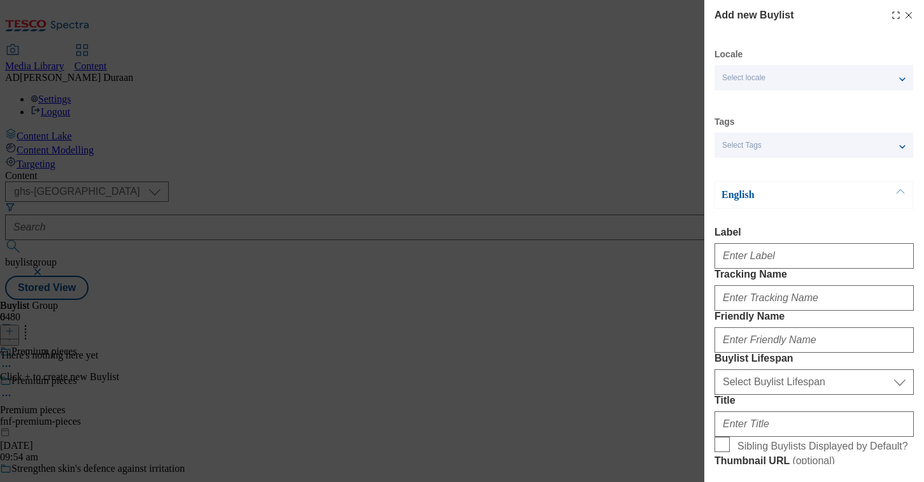
click at [734, 149] on span "Select Tags" at bounding box center [741, 146] width 39 height 10
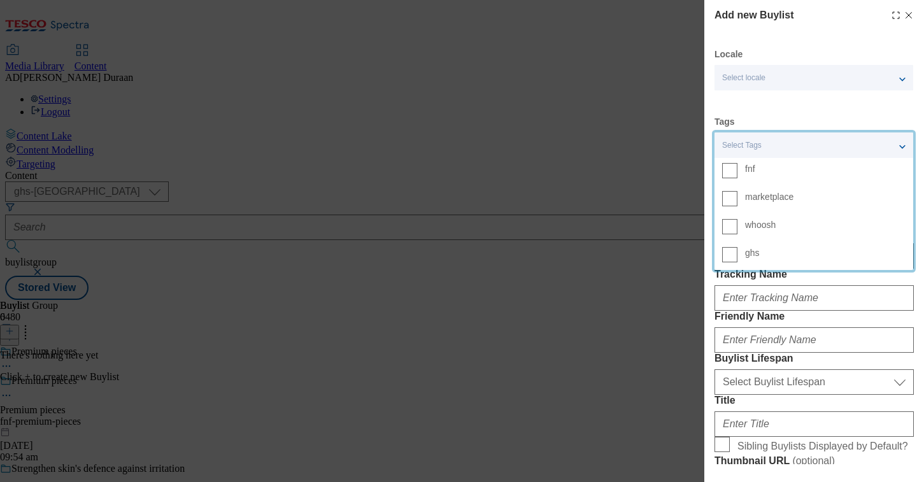
click at [761, 173] on span "fnf" at bounding box center [825, 168] width 160 height 11
click at [737, 173] on input "fnf" at bounding box center [729, 170] width 15 height 15
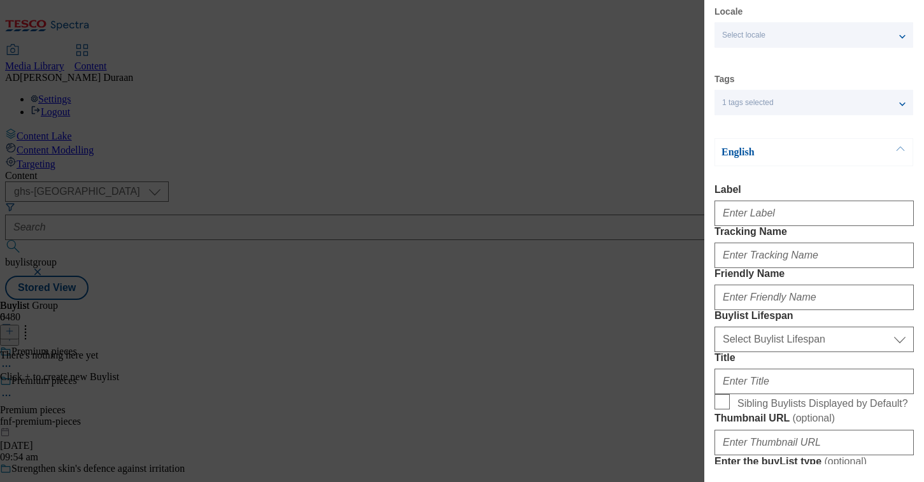
scroll to position [73, 0]
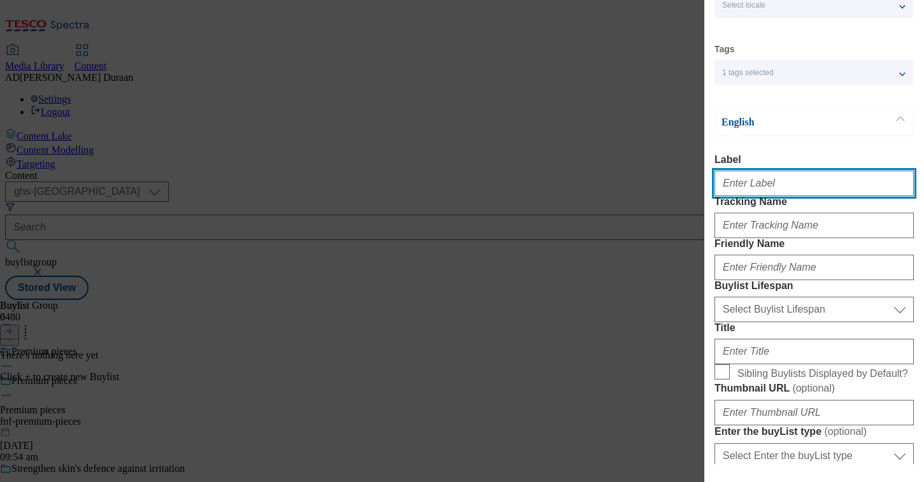
paste input "Premium pieces"
drag, startPoint x: 780, startPoint y: 188, endPoint x: 740, endPoint y: 188, distance: 40.7
click at [703, 181] on div "Add new Buylist Locale Select locale English Welsh Tags 1 tags selected fnf mar…" at bounding box center [462, 241] width 924 height 482
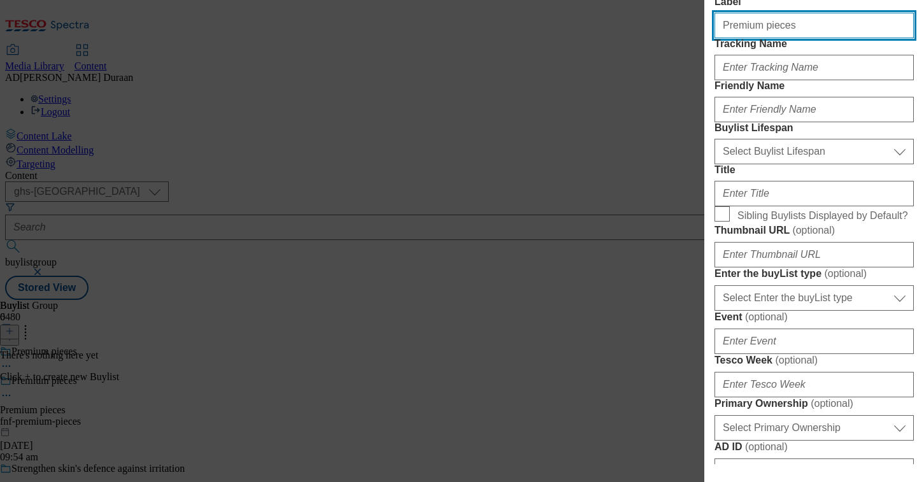
scroll to position [241, 0]
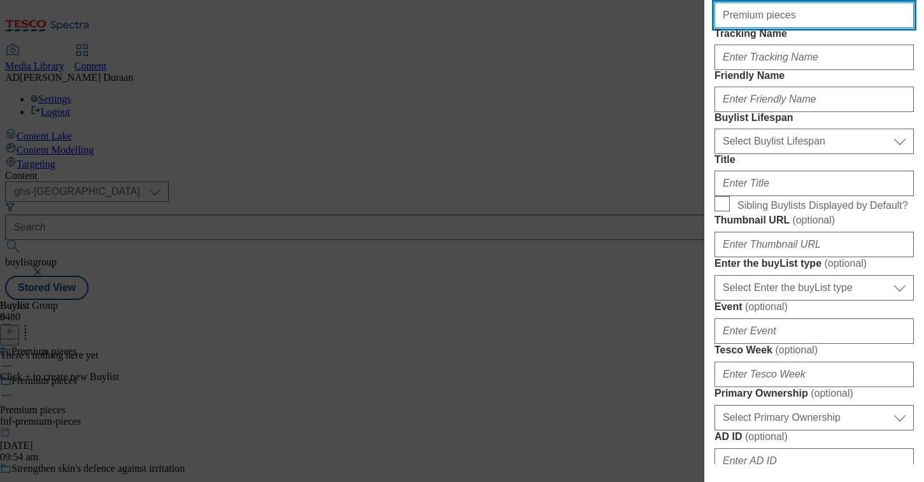
type input "Premium pieces"
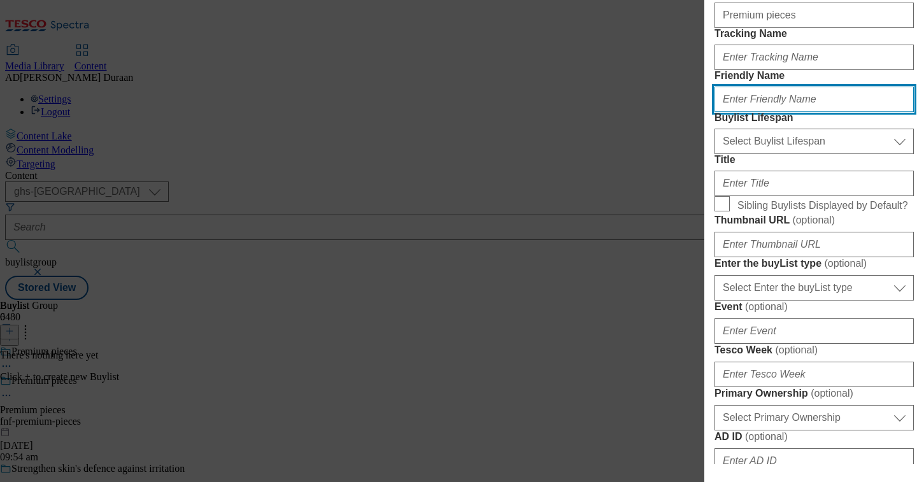
paste input "Premium pieces"
type input "Premium pieces"
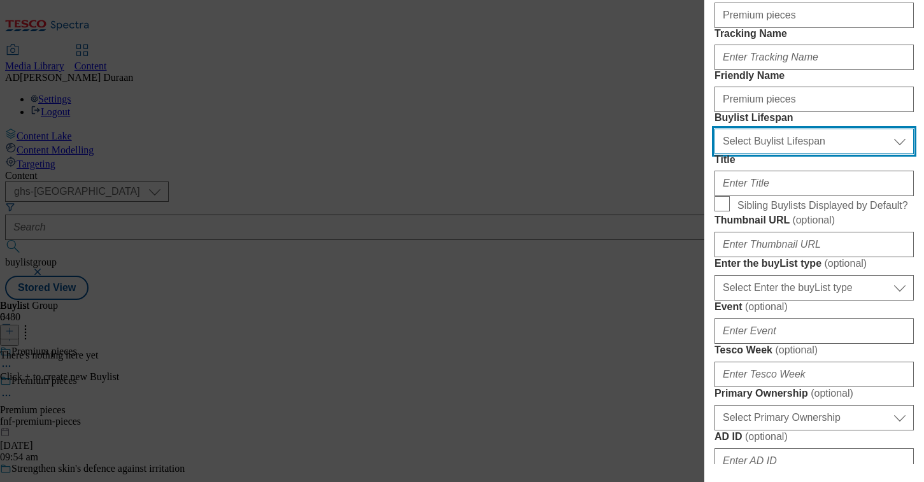
click at [745, 154] on select "Select Buylist Lifespan evergreen seasonal tactical" at bounding box center [813, 141] width 199 height 25
select select "seasonal"
click at [714, 154] on select "Select Buylist Lifespan evergreen seasonal tactical" at bounding box center [813, 141] width 199 height 25
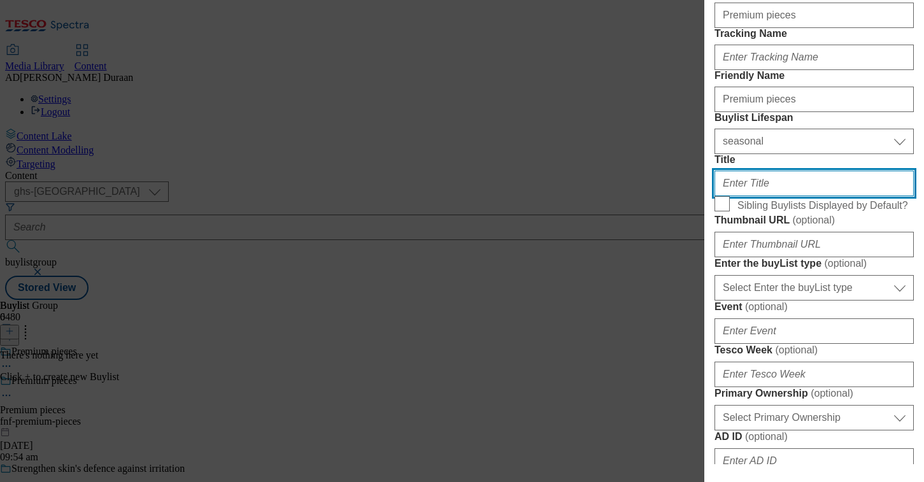
scroll to position [243, 0]
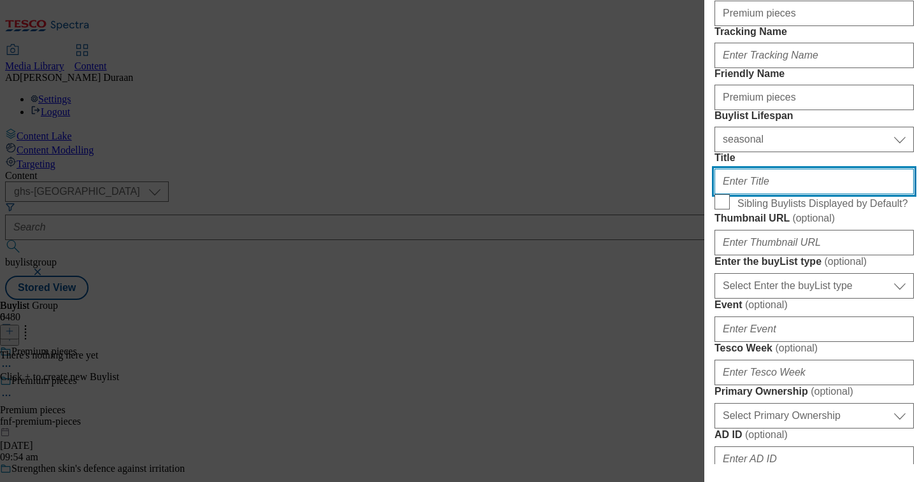
paste input "Premium pieces"
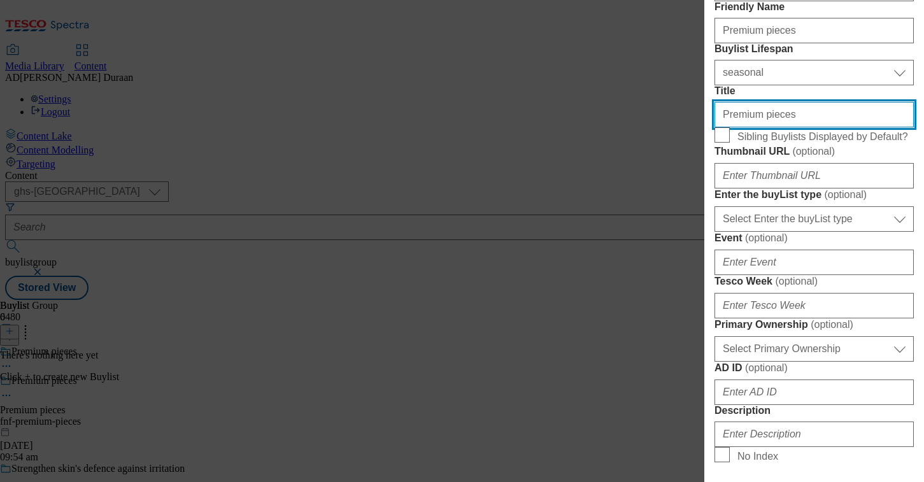
scroll to position [311, 0]
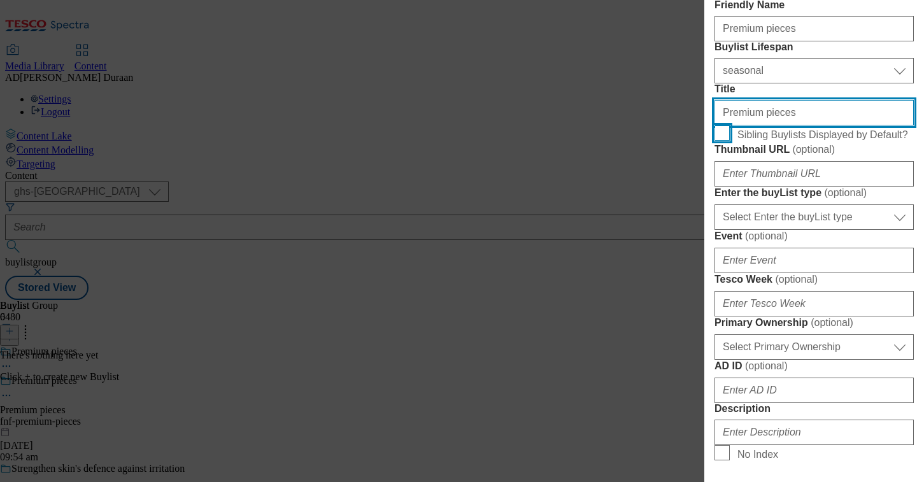
type input "Premium pieces"
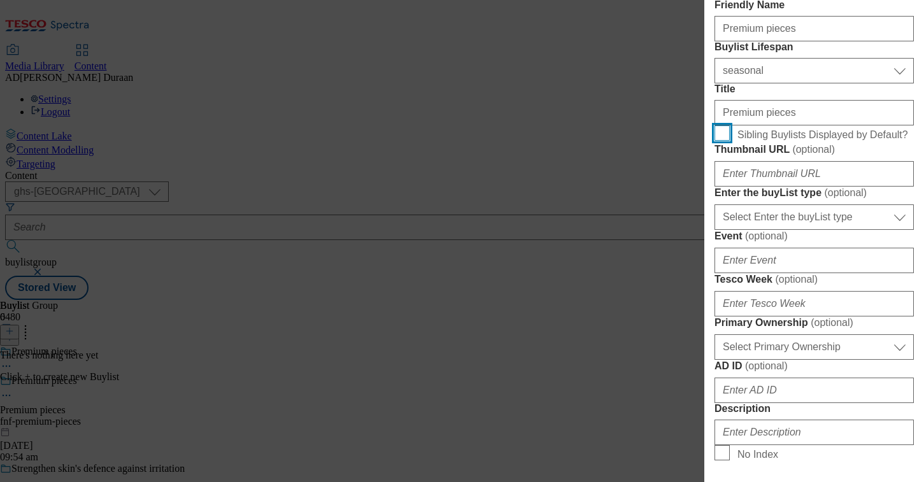
click at [720, 141] on input "Sibling Buylists Displayed by Default?" at bounding box center [721, 132] width 15 height 15
checkbox input "true"
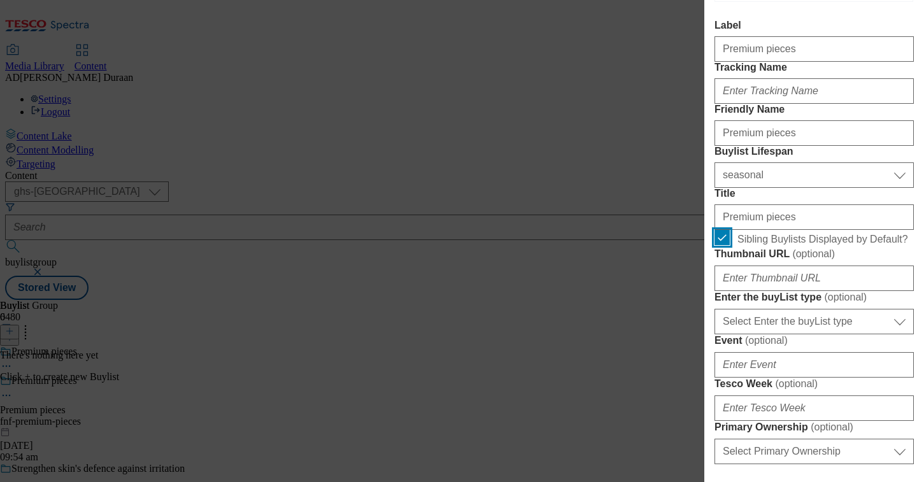
scroll to position [183, 0]
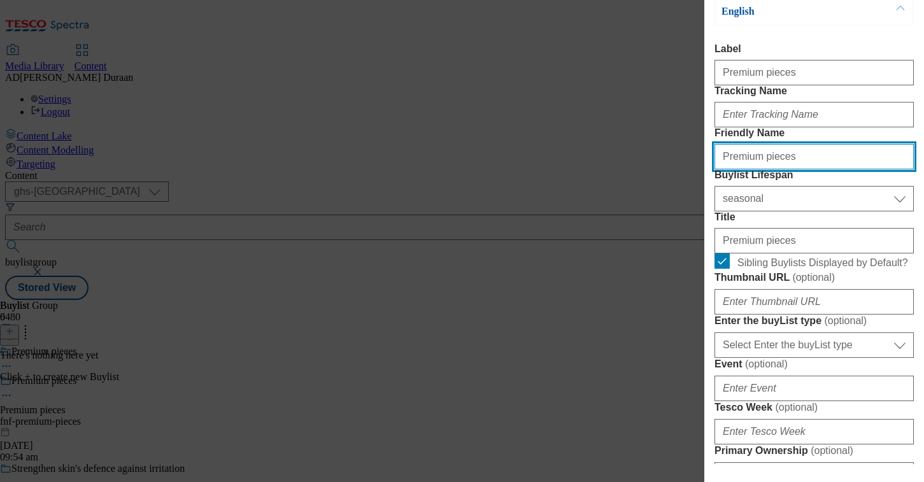
click at [721, 169] on input "Premium pieces" at bounding box center [813, 156] width 199 height 25
type input "christmas-premium-pieces"
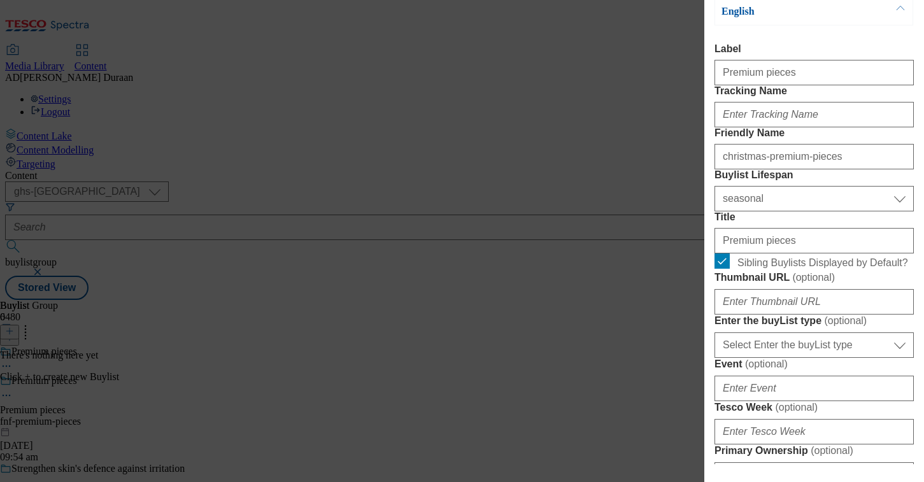
click at [852, 166] on form "Label Premium pieces Tracking Name Friendly Name christmas-premium-pieces Buyli…" at bounding box center [813, 490] width 199 height 894
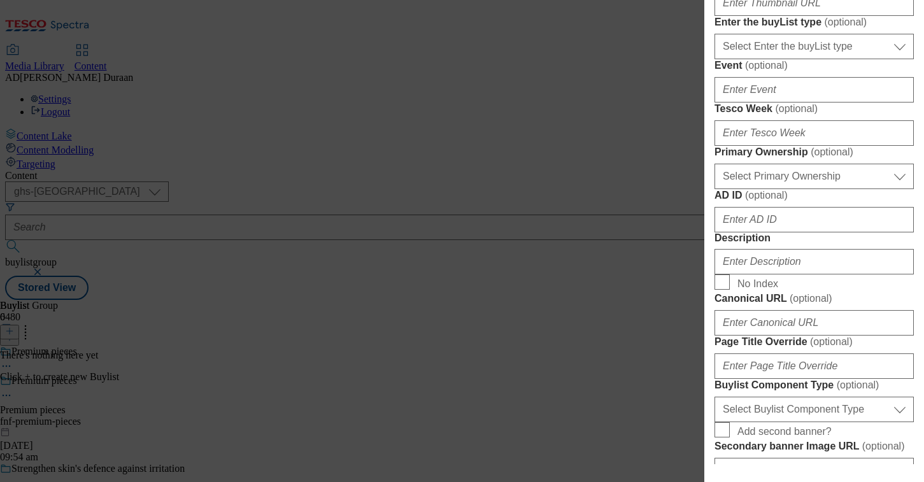
scroll to position [483, 0]
paste input "[URL][DOMAIN_NAME]"
type input "[URL][DOMAIN_NAME]"
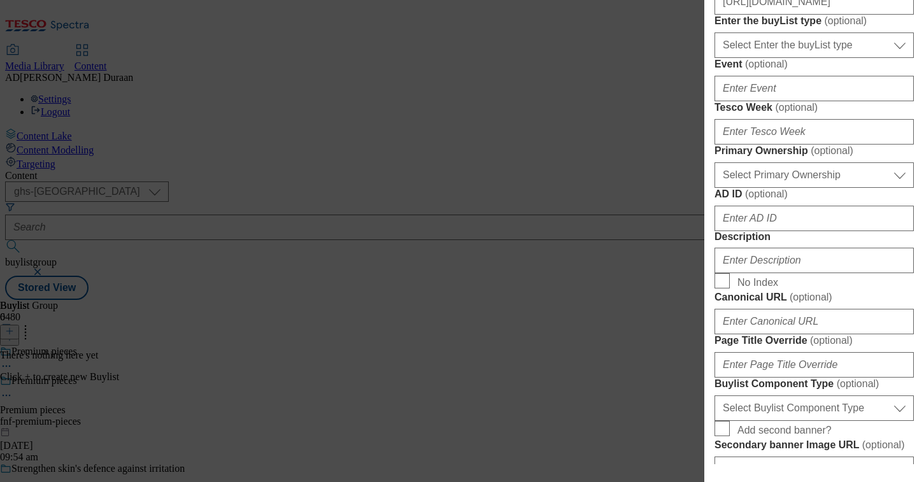
click at [875, 88] on form "Label Premium pieces Tracking Name Friendly Name christmas-premium-pieces Buyli…" at bounding box center [813, 190] width 199 height 894
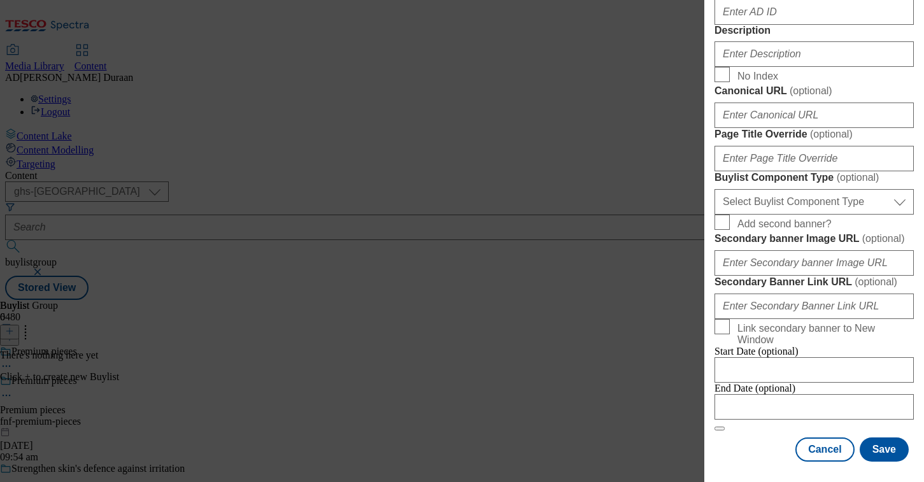
scroll to position [855, 0]
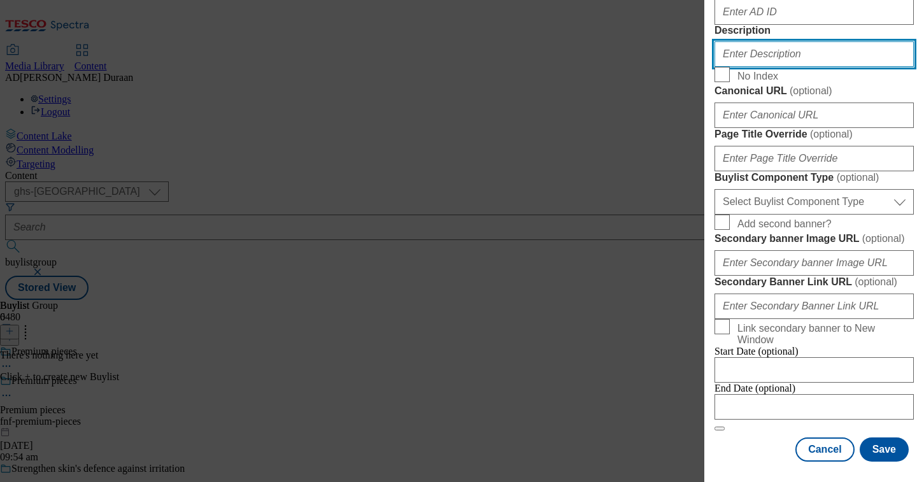
paste input "Get cosy with our range of Christmas premium knitwear, including knitted hoodie…"
type input "Get cosy with our range of Christmas premium knitwear, including knitted hoodie…"
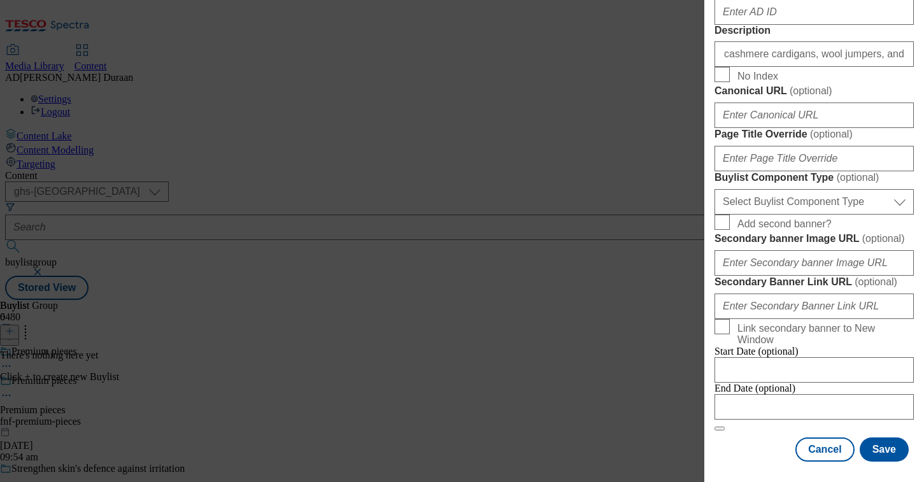
scroll to position [0, 0]
click at [784, 36] on label "Description" at bounding box center [813, 30] width 199 height 11
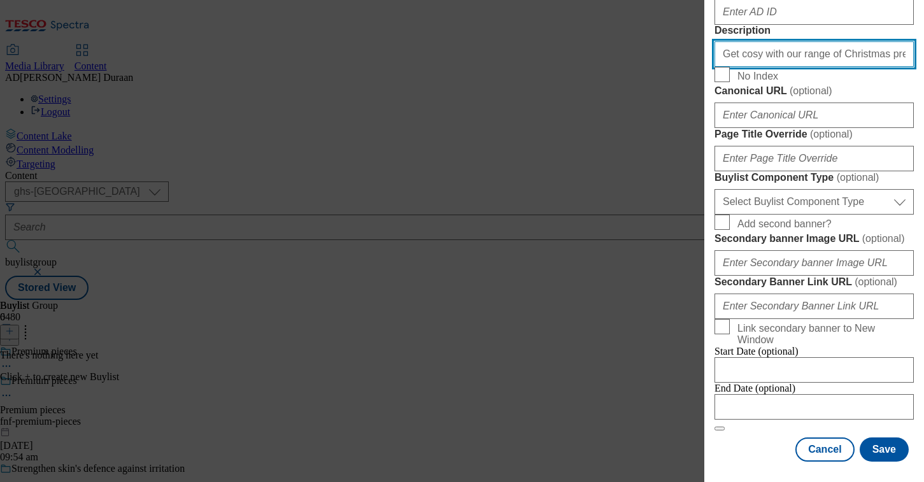
click at [784, 67] on input "Get cosy with our range of Christmas premium knitwear, including knitted hoodie…" at bounding box center [813, 53] width 199 height 25
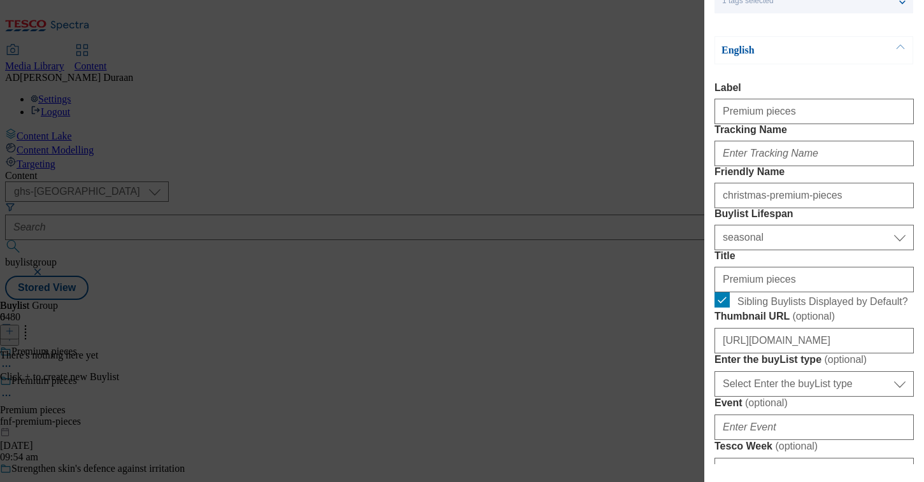
scroll to position [146, 0]
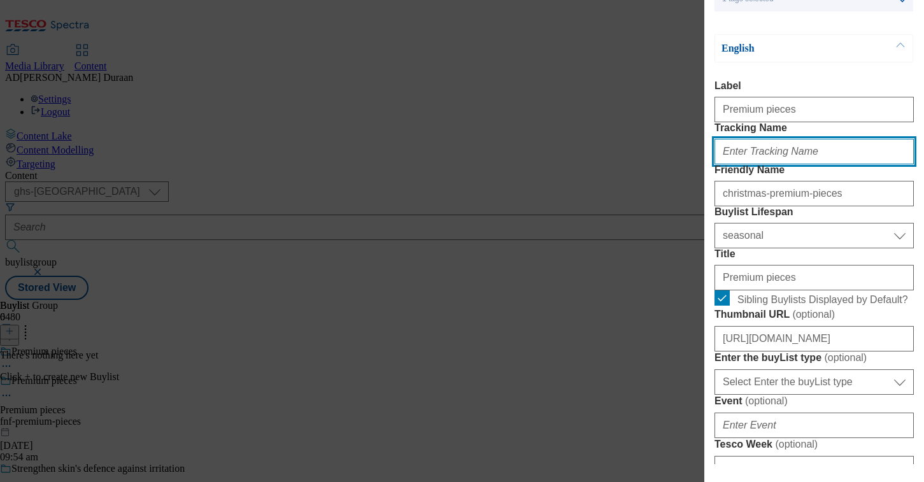
paste input "fnf_hub_christmas_premium"
type input "fnf_hub_christmas_premium"
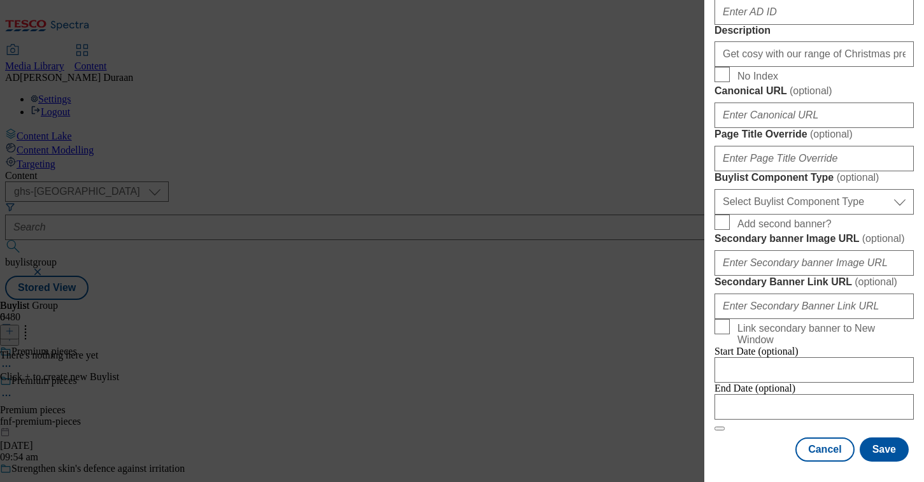
scroll to position [1143, 0]
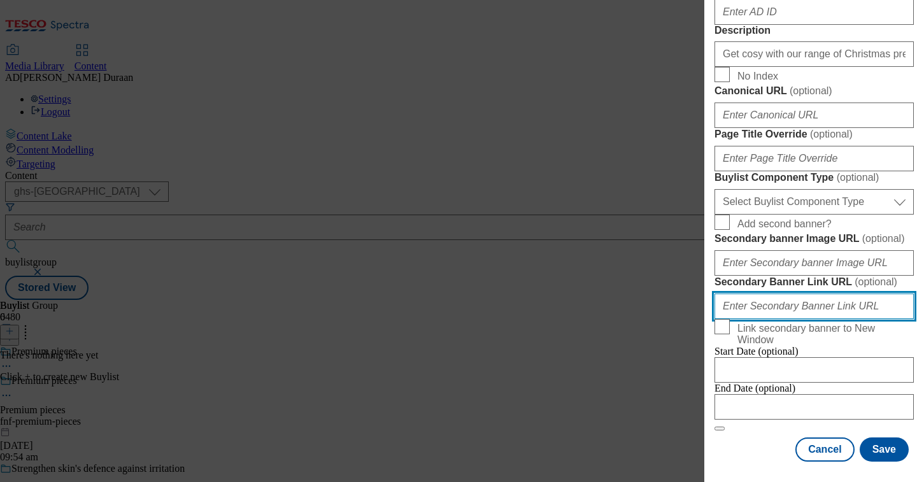
paste input "fnf_hub_christmas_premium"
click at [720, 293] on input "fnf_hub_christmas_premium" at bounding box center [813, 305] width 199 height 25
type input "?icid=fnf_hub_christmas_premium"
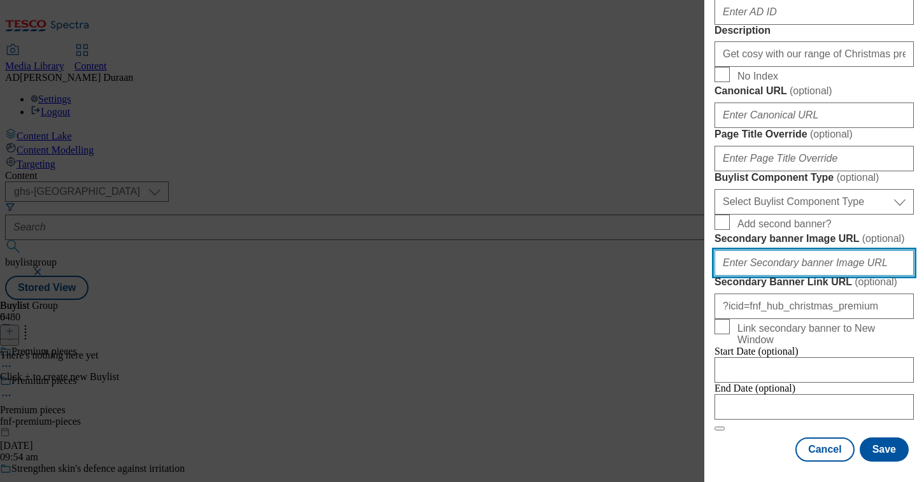
paste input "[URL][DOMAIN_NAME]"
type input "[URL][DOMAIN_NAME]"
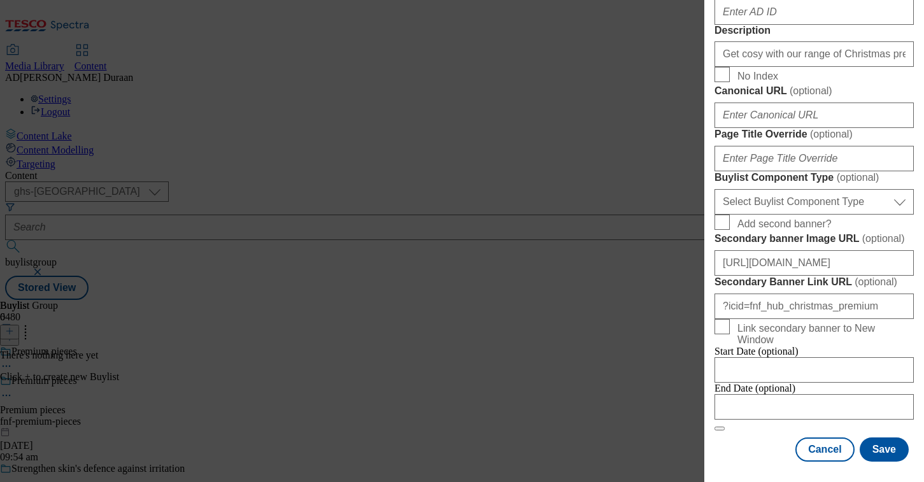
click at [849, 189] on select "Select Buylist Component Type Banner Competition Header Meal" at bounding box center [813, 201] width 199 height 25
select select "Banner"
click at [714, 189] on select "Select Buylist Component Type Banner Competition Header Meal" at bounding box center [813, 201] width 199 height 25
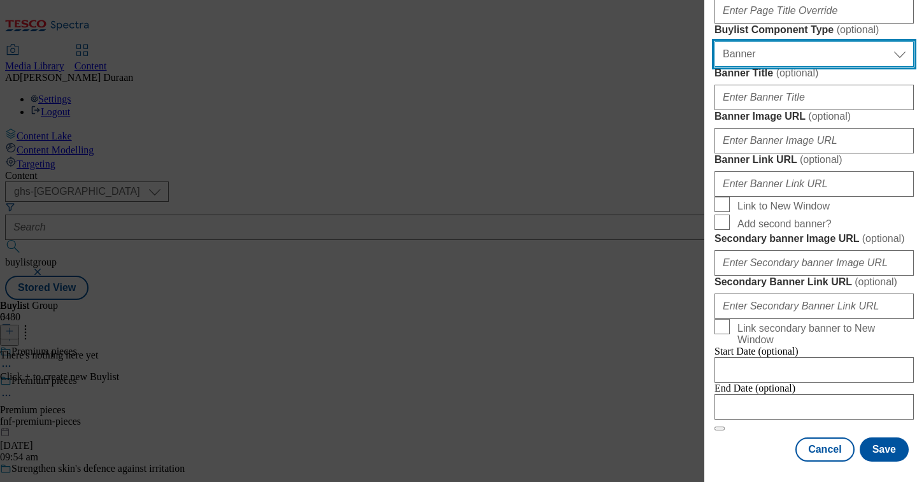
scroll to position [1178, 0]
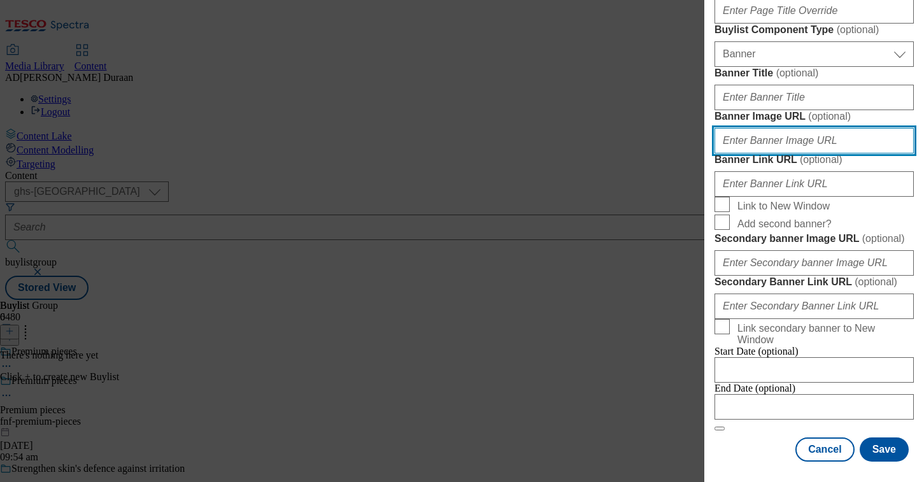
paste input "[URL][DOMAIN_NAME]"
type input "[URL][DOMAIN_NAME]"
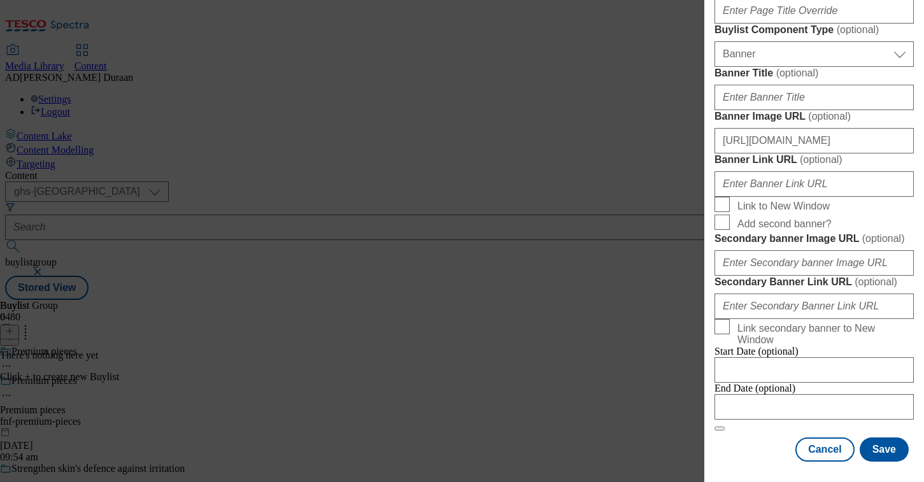
click at [882, 123] on label "Banner Image URL ( optional )" at bounding box center [813, 116] width 199 height 13
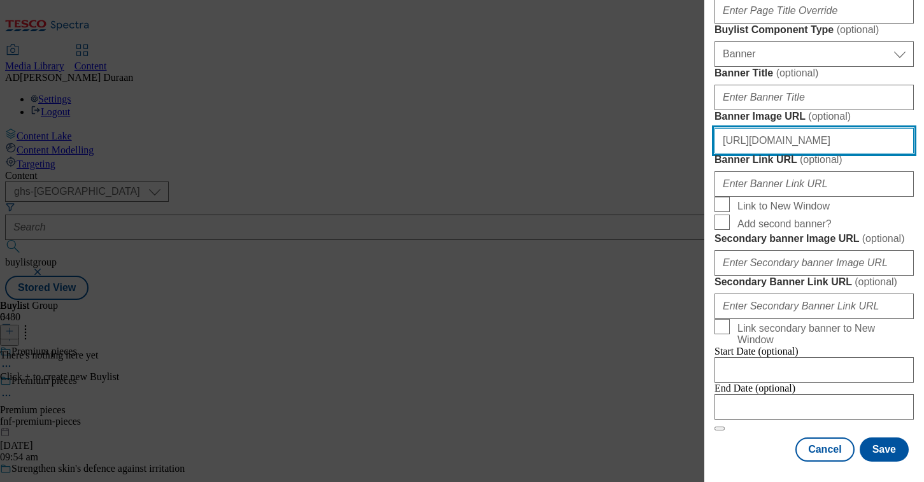
click at [882, 146] on input "[URL][DOMAIN_NAME]" at bounding box center [813, 140] width 199 height 25
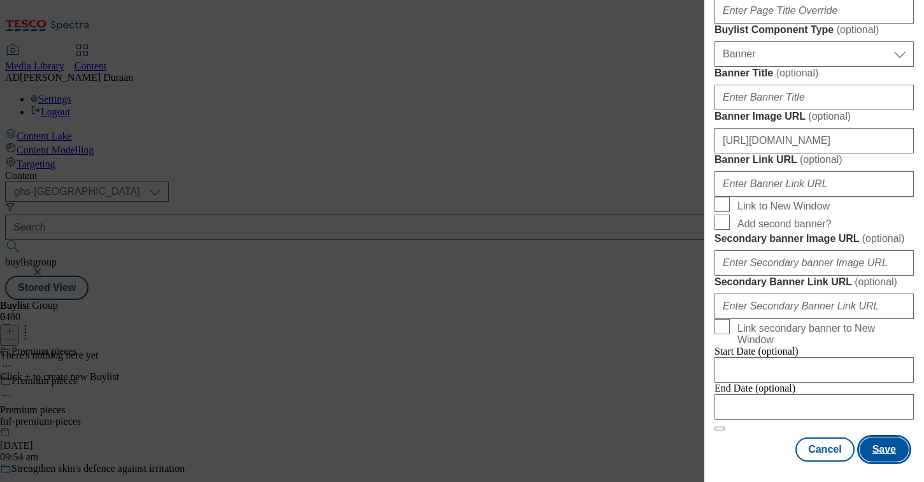
scroll to position [0, 0]
click at [891, 453] on button "Save" at bounding box center [883, 449] width 49 height 24
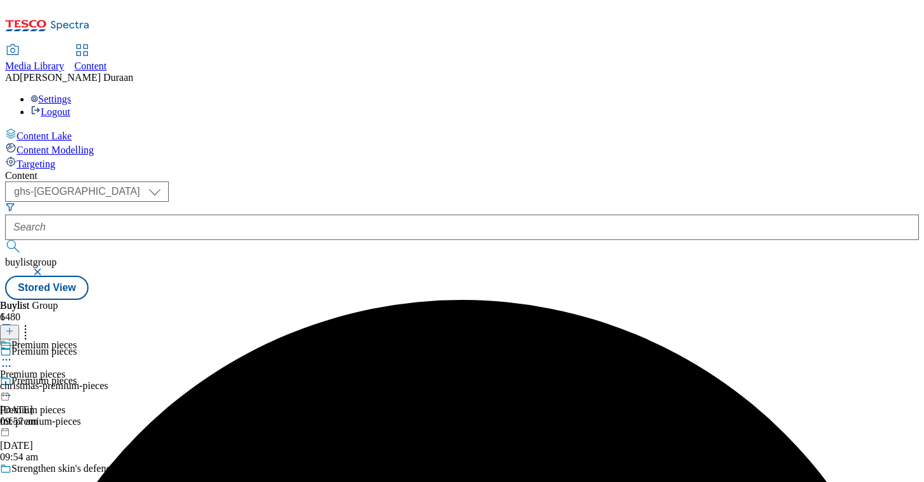
click at [108, 380] on div "christmas-premium-pieces" at bounding box center [54, 385] width 108 height 11
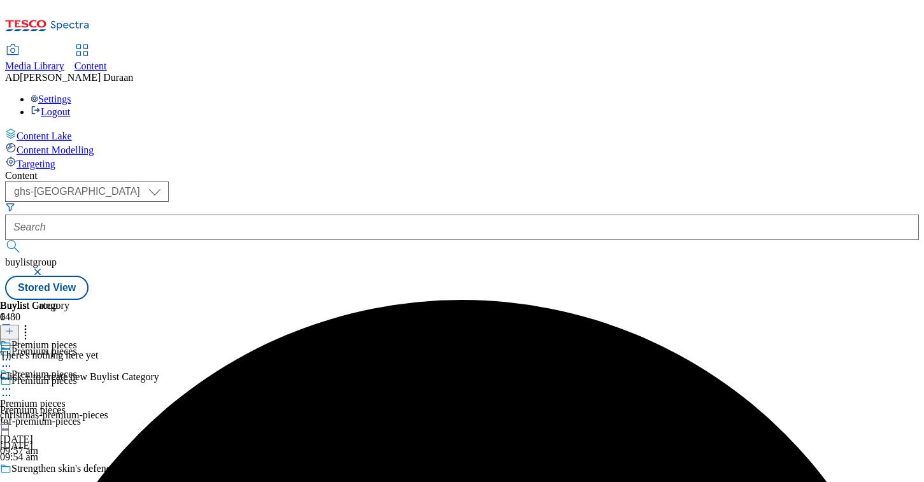
click at [14, 327] on icon at bounding box center [9, 331] width 9 height 9
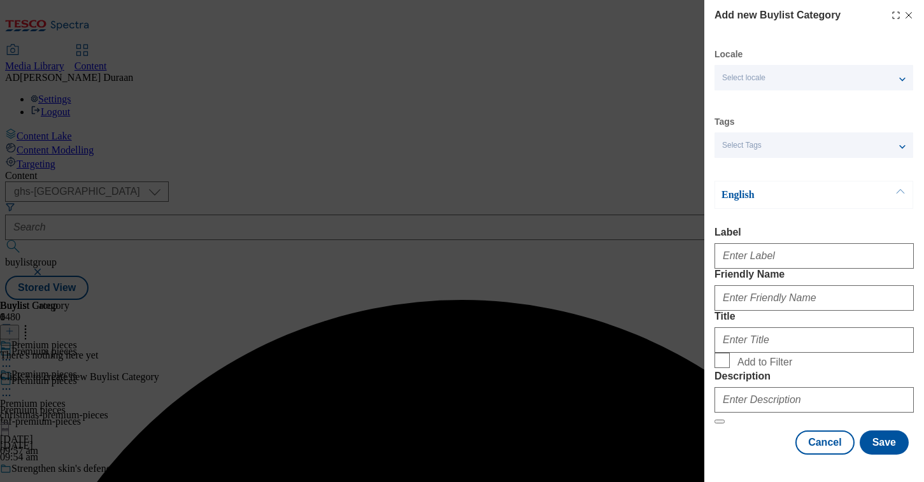
click at [774, 150] on div "Select Tags" at bounding box center [813, 144] width 199 height 25
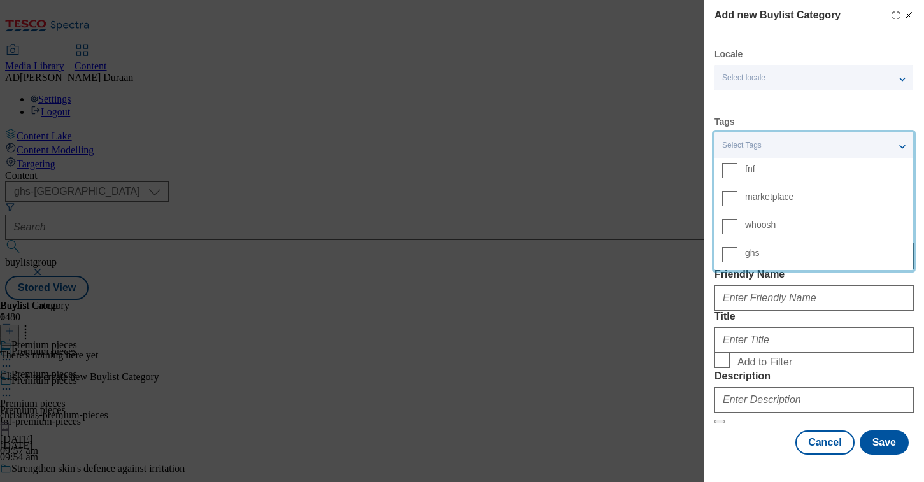
drag, startPoint x: 761, startPoint y: 173, endPoint x: 824, endPoint y: 108, distance: 90.9
click at [761, 173] on span "fnf" at bounding box center [825, 168] width 160 height 11
click at [737, 173] on input "fnf" at bounding box center [729, 170] width 15 height 15
click at [828, 108] on div "Locale Select locale English Welsh Tags 1 tags selected fnf marketplace whoosh …" at bounding box center [813, 251] width 199 height 406
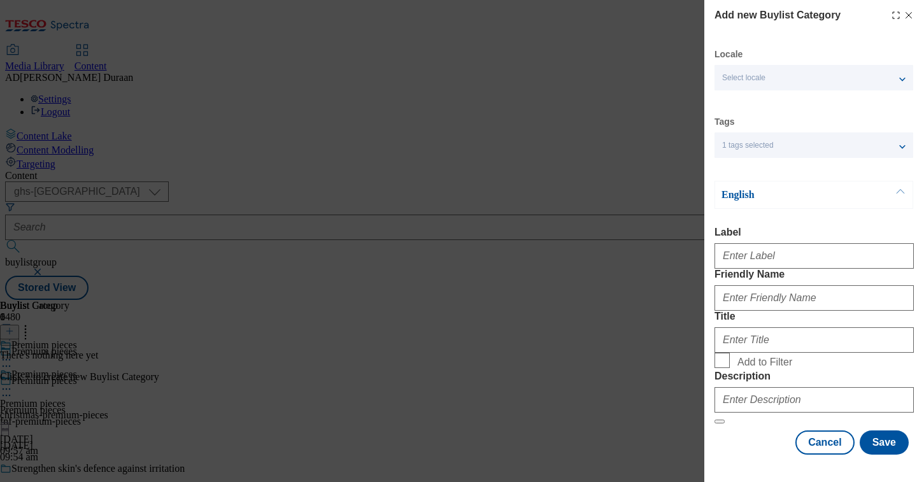
scroll to position [88, 0]
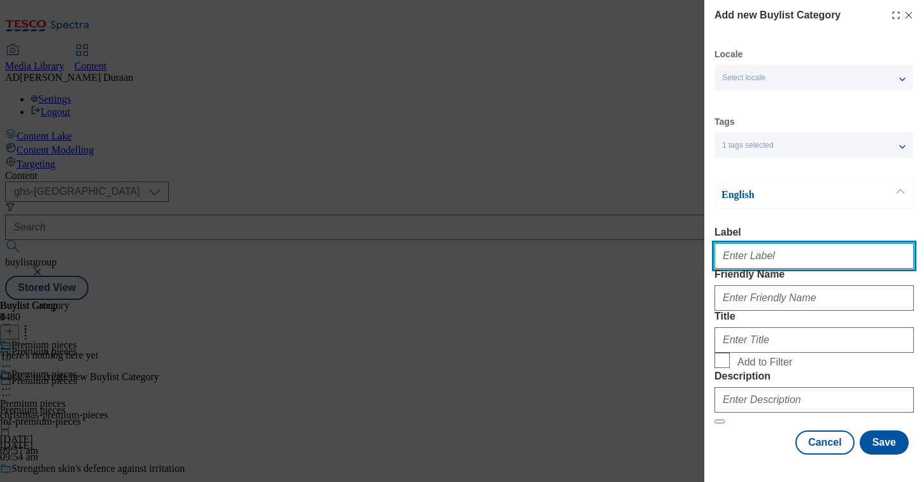
click at [771, 243] on input "Label" at bounding box center [813, 255] width 199 height 25
type input "All products"
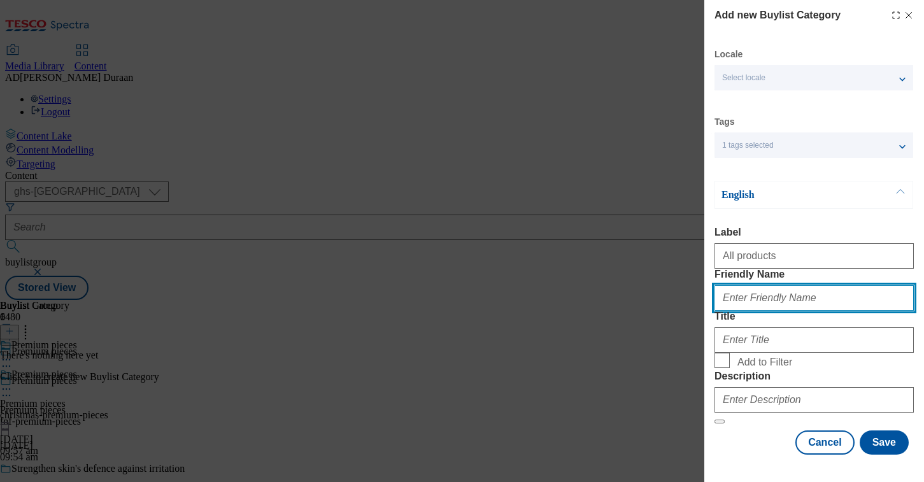
click at [778, 285] on input "Friendly Name" at bounding box center [813, 297] width 199 height 25
type input "all-products"
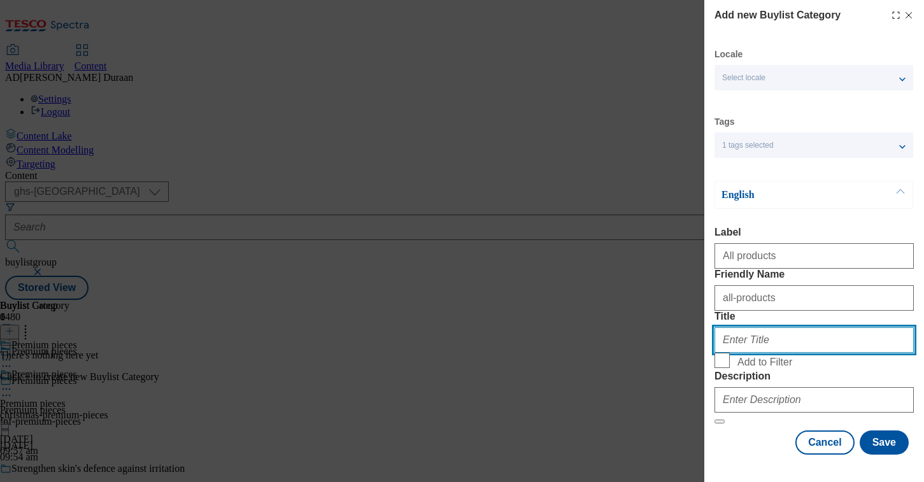
click at [773, 327] on input "Title" at bounding box center [813, 339] width 199 height 25
type input "All products"
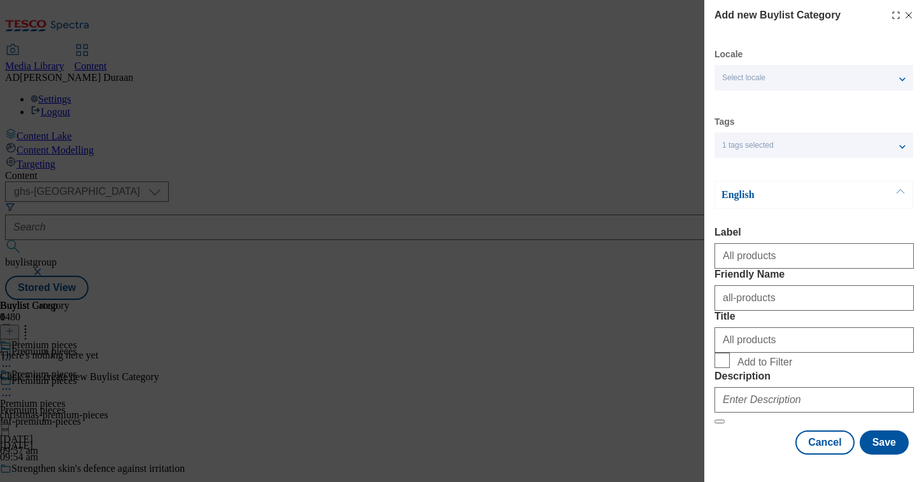
click at [730, 445] on div "Cancel Save" at bounding box center [813, 442] width 199 height 24
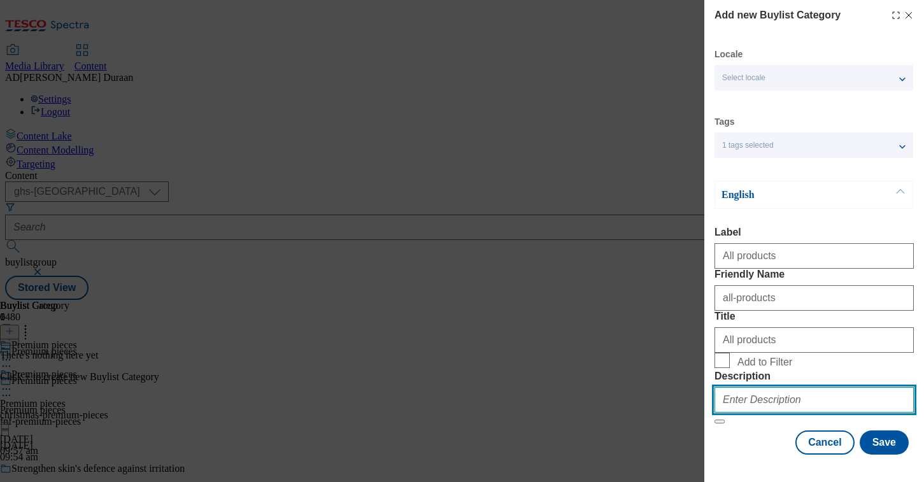
paste input "Get cosy with our range of Christmas premium knitwear, including knitted hoodie…"
type input "Get cosy with our range of Christmas premium knitwear, including knitted hoodie…"
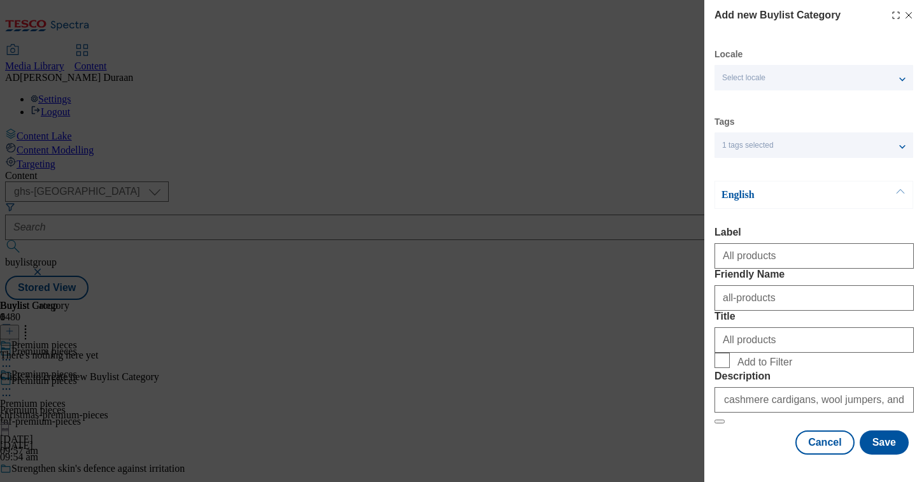
scroll to position [0, 0]
click at [752, 443] on div "Cancel Save" at bounding box center [813, 442] width 199 height 24
click at [883, 449] on button "Save" at bounding box center [883, 442] width 49 height 24
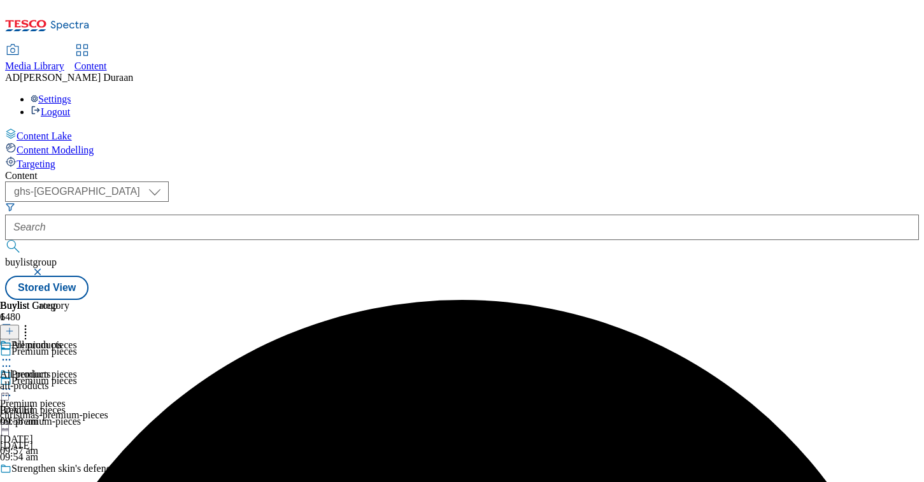
click at [13, 383] on icon at bounding box center [6, 389] width 13 height 13
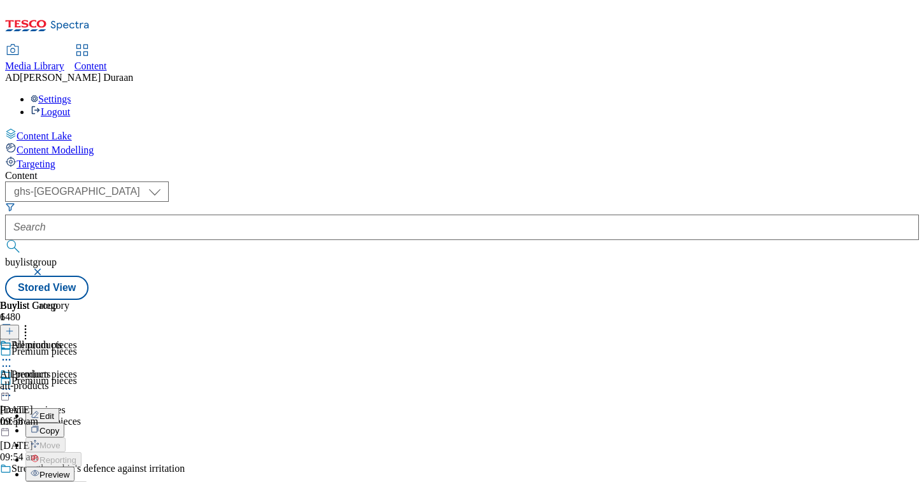
click at [59, 426] on span "Copy" at bounding box center [49, 431] width 20 height 10
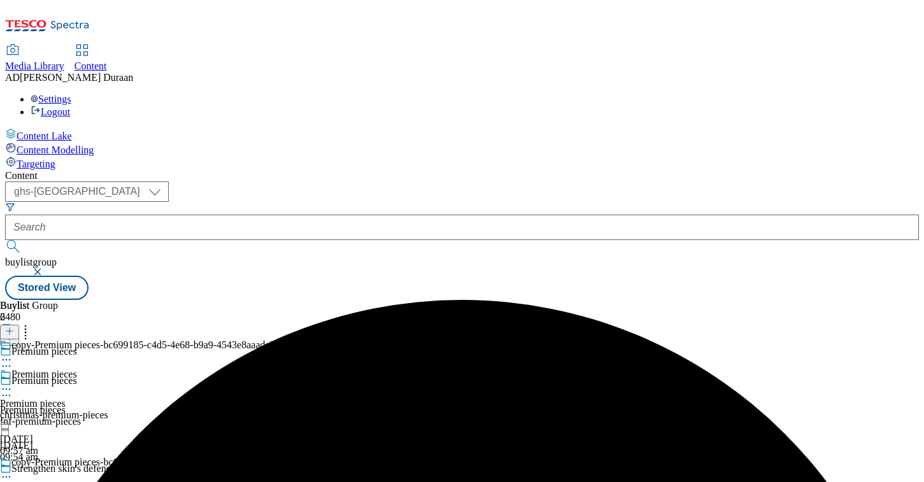
click at [13, 470] on icon at bounding box center [6, 476] width 13 height 13
select select "seasonal"
select select "Banner"
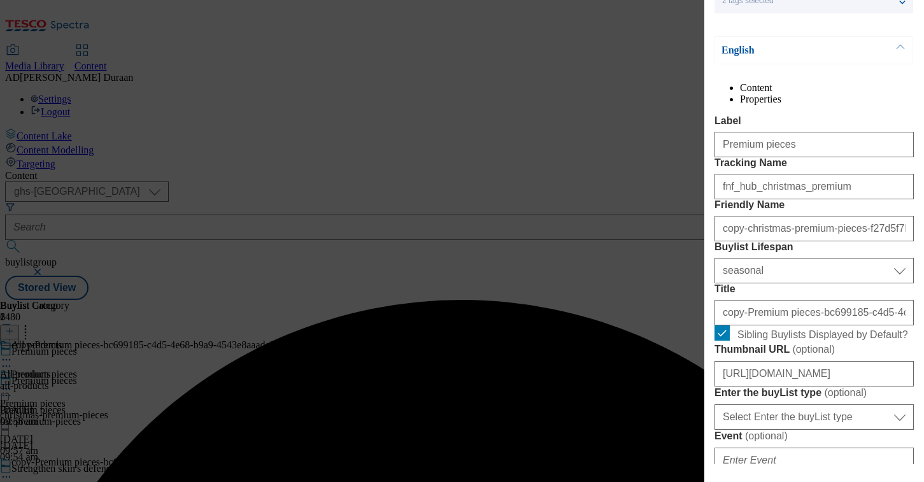
scroll to position [159, 0]
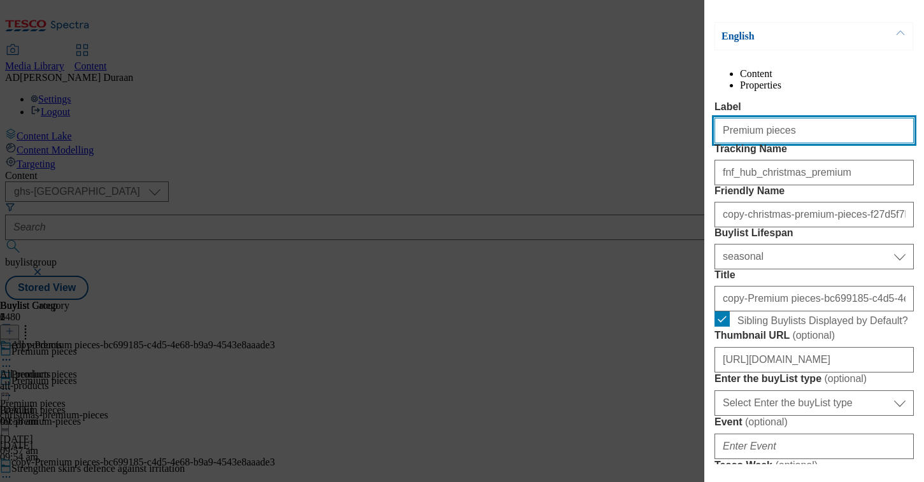
drag, startPoint x: 781, startPoint y: 157, endPoint x: 727, endPoint y: 157, distance: 54.1
click at [710, 155] on div "Edit Buylist Locale Select locale English Welsh Tags 2 tags selected fnf market…" at bounding box center [814, 232] width 220 height 464
paste input "Women's"
drag, startPoint x: 759, startPoint y: 158, endPoint x: 686, endPoint y: 155, distance: 73.3
click at [686, 155] on div "Edit Buylist Locale Select locale English Welsh Tags 2 tags selected fnf market…" at bounding box center [462, 241] width 924 height 482
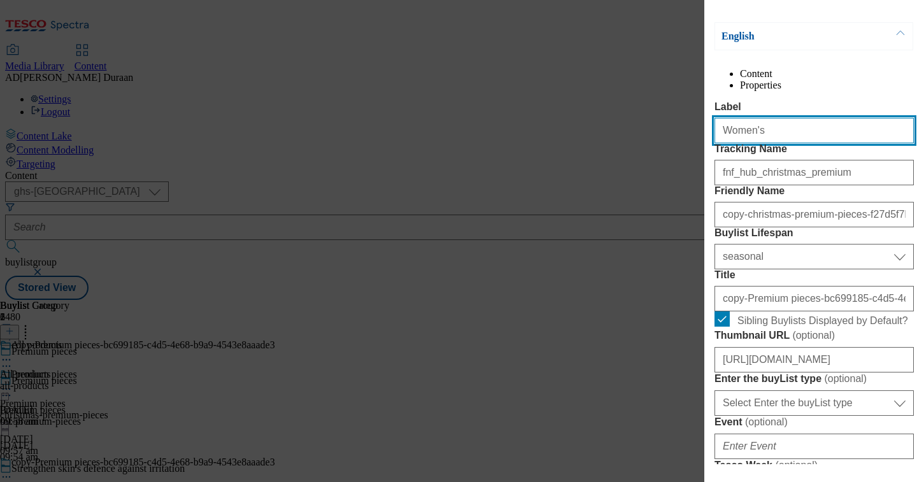
type input "Women's"
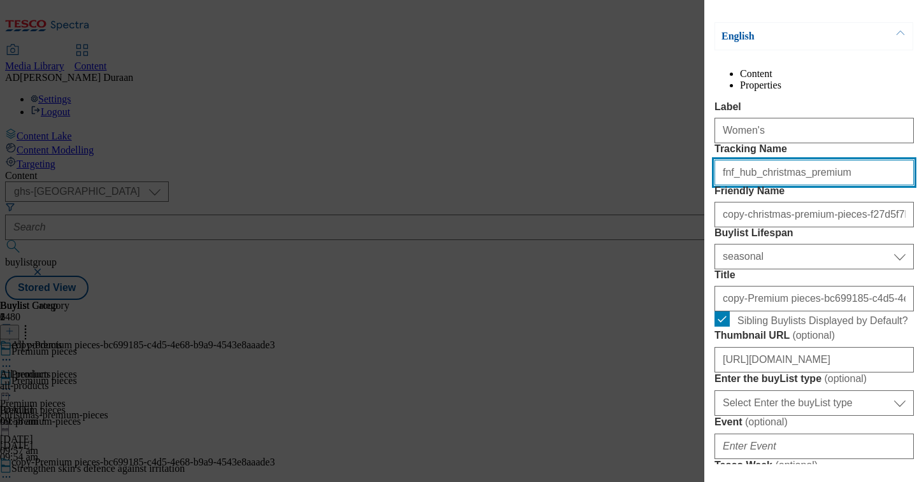
drag, startPoint x: 829, startPoint y: 225, endPoint x: 736, endPoint y: 221, distance: 93.7
click at [736, 185] on input "fnf_hub_christmas_premium" at bounding box center [813, 172] width 199 height 25
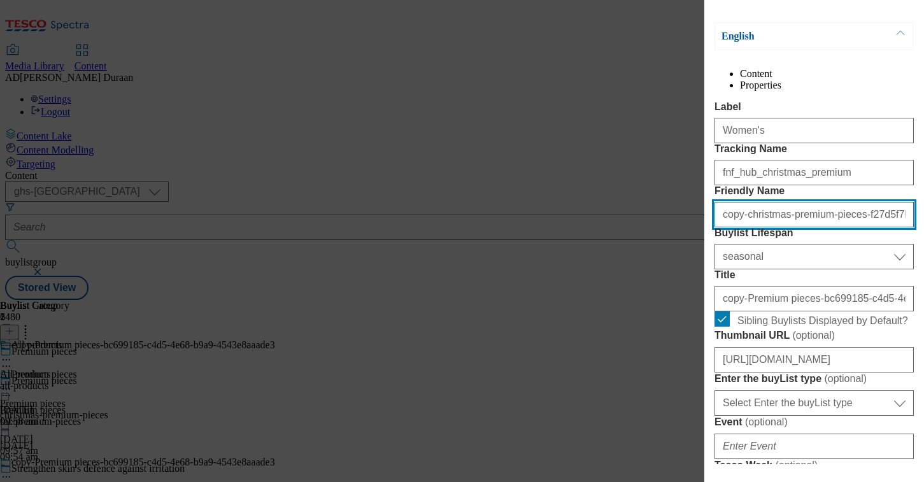
click at [789, 227] on input "copy-christmas-premium-pieces-f27d5f7b-28cb-4a92-b7d3-3b984fdaf165" at bounding box center [813, 214] width 199 height 25
paste input "Women's"
type input "Women's"
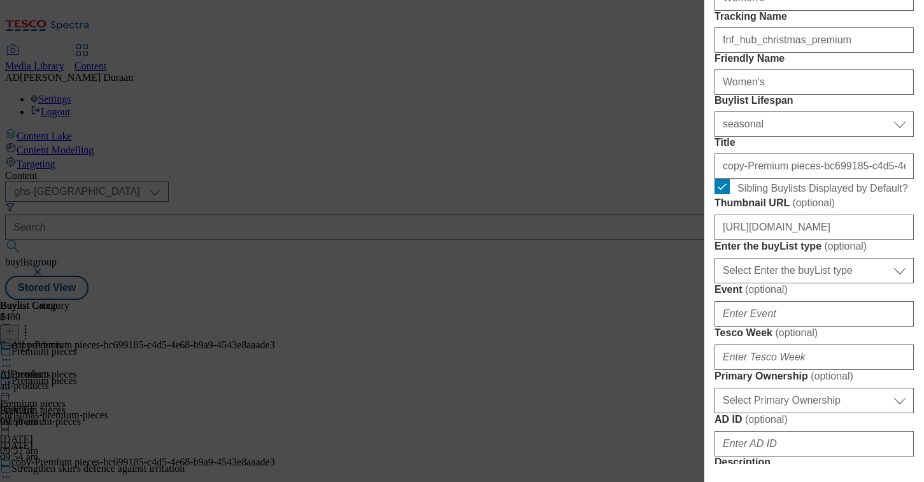
scroll to position [306, 0]
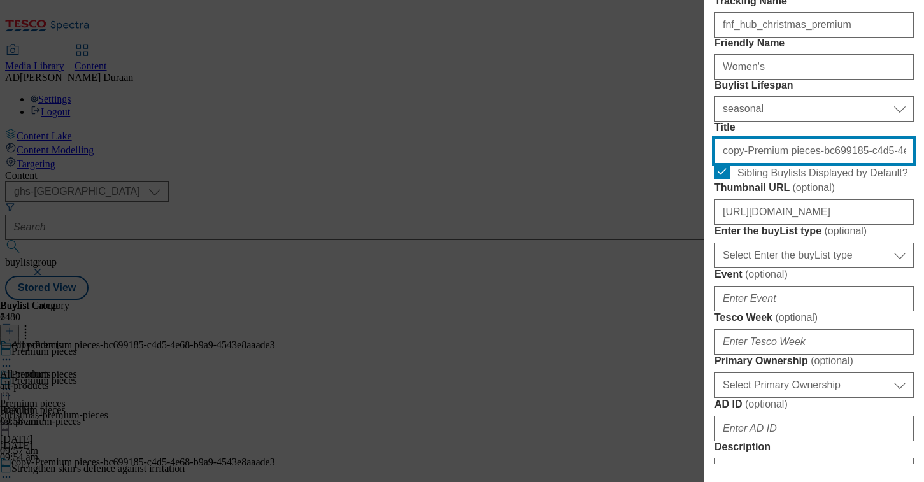
click at [824, 164] on input "copy-Premium pieces-bc699185-c4d5-4e68-b9a9-4543e8aaade3" at bounding box center [813, 150] width 199 height 25
paste input "Women's"
type input "Women's"
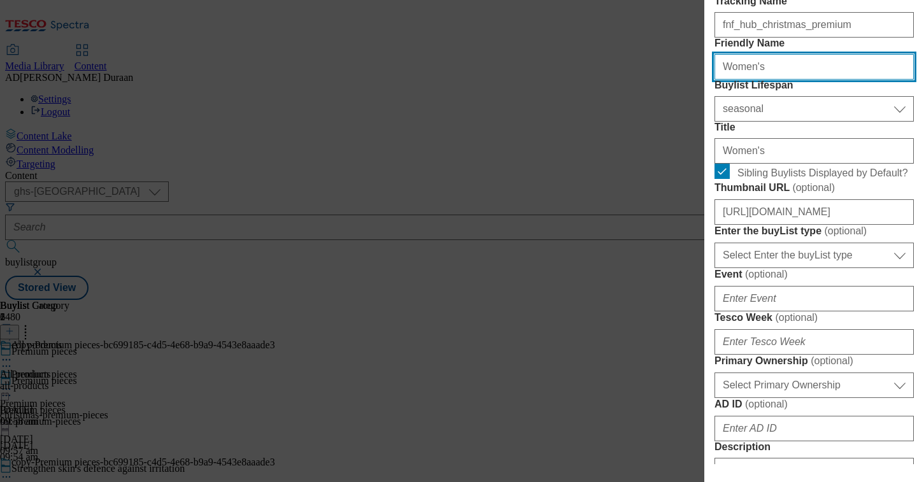
click at [751, 80] on input "Women's" at bounding box center [813, 66] width 199 height 25
type input "womens"
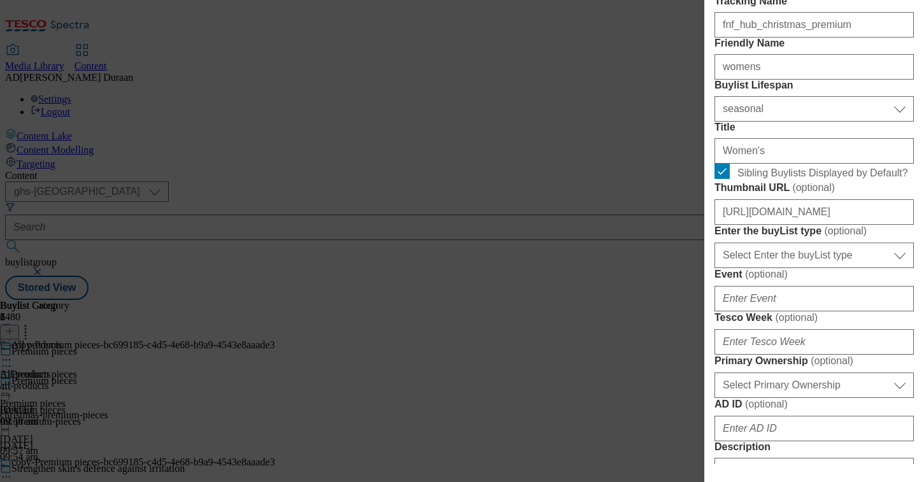
click at [833, 102] on form "Label Women's Tracking Name fnf_hub_christmas_premium Friendly Name womens Buyl…" at bounding box center [813, 474] width 199 height 1041
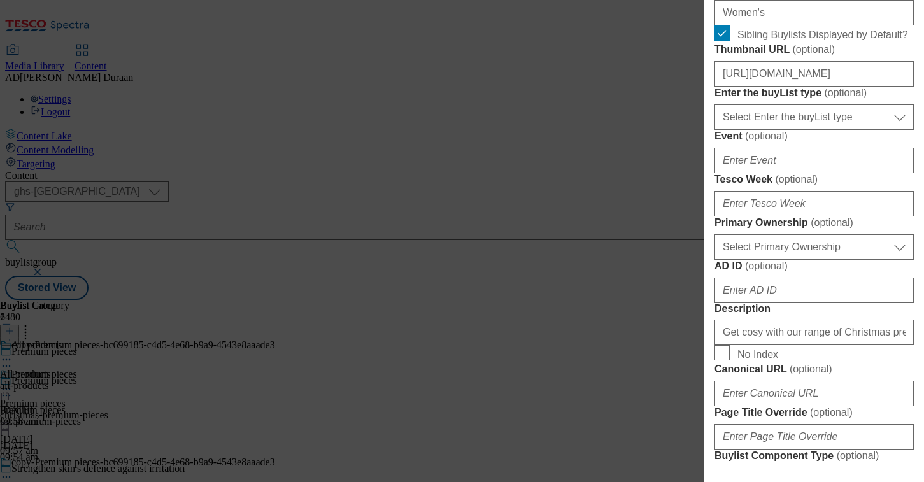
scroll to position [453, 0]
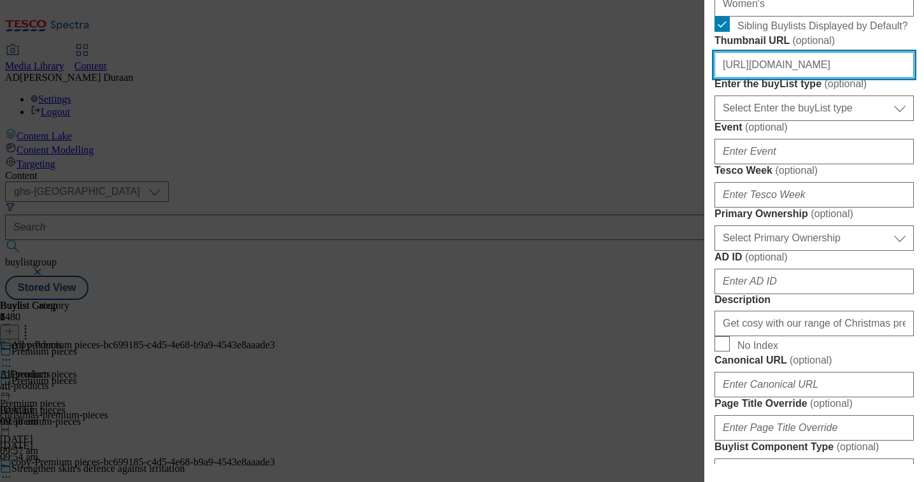
click at [808, 78] on input "[URL][DOMAIN_NAME]" at bounding box center [813, 64] width 199 height 25
paste input "[URL][DOMAIN_NAME]"
type input "[URL][DOMAIN_NAME]"
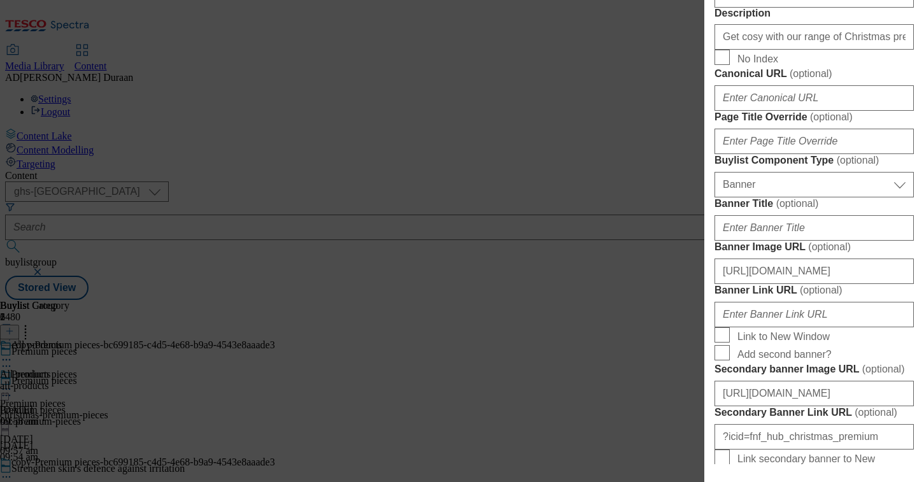
scroll to position [776, 0]
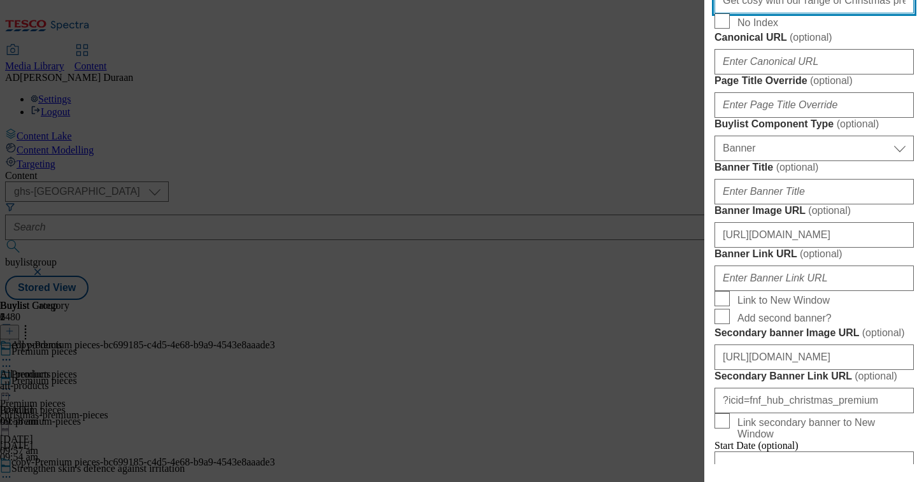
click at [789, 13] on input "Get cosy with our range of Christmas premium knitwear, including knitted hoodie…" at bounding box center [813, 0] width 199 height 25
paste input "Browse our range of premium women's Christmas knitwear and outerwear, including…"
type input "Browse our range of premium women's Christmas knitwear and outerwear, including…"
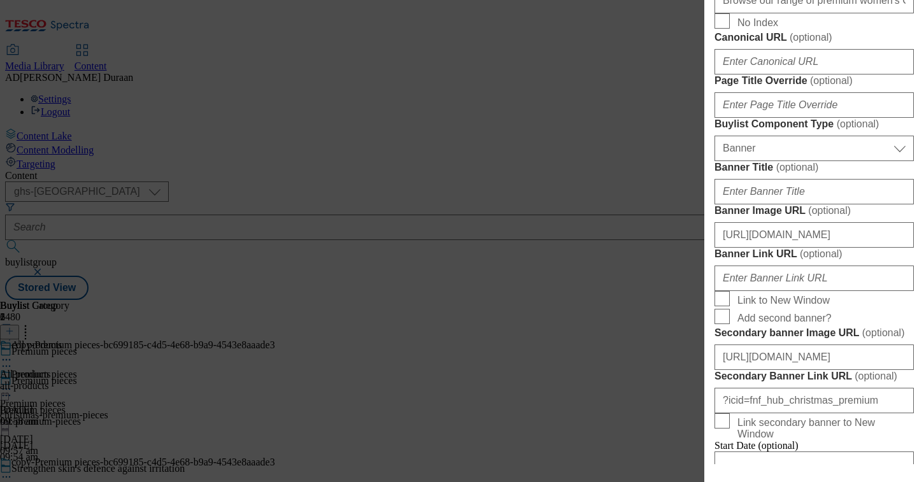
click at [826, 235] on form "Label Women's Tracking Name fnf_hub_christmas_premium Friendly Name womens Buyl…" at bounding box center [813, 4] width 199 height 1041
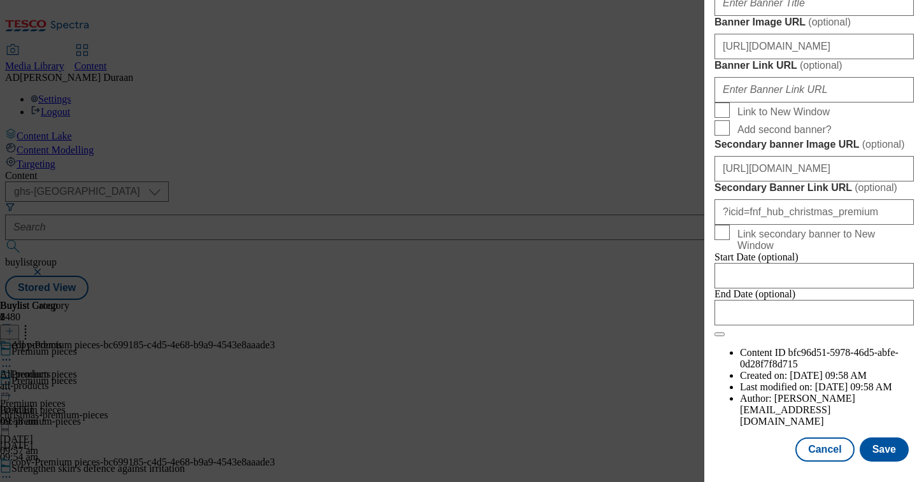
scroll to position [1429, 0]
click at [893, 452] on button "Save" at bounding box center [883, 449] width 49 height 24
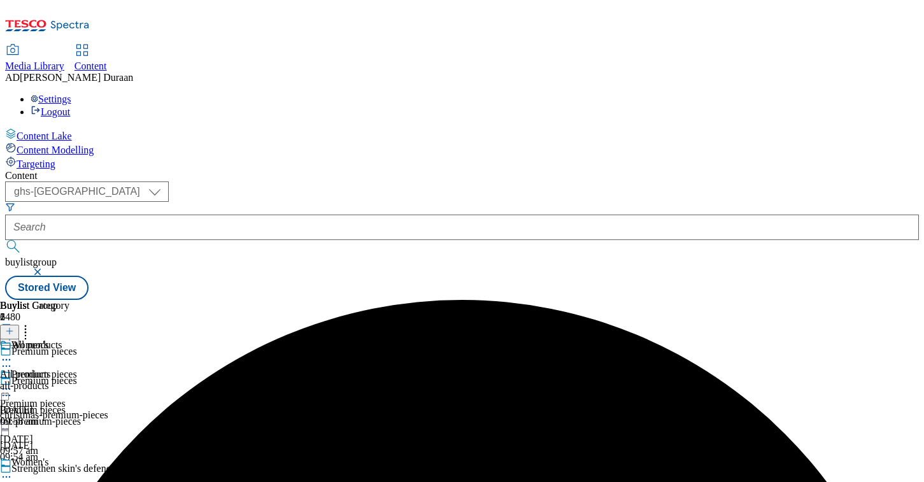
click at [13, 353] on icon at bounding box center [6, 359] width 13 height 13
click at [54, 382] on span "Edit" at bounding box center [46, 387] width 15 height 10
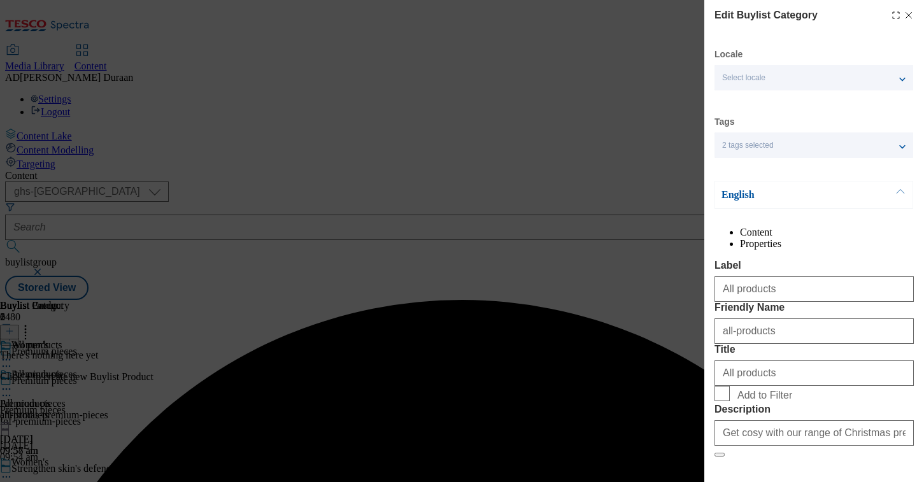
scroll to position [145, 0]
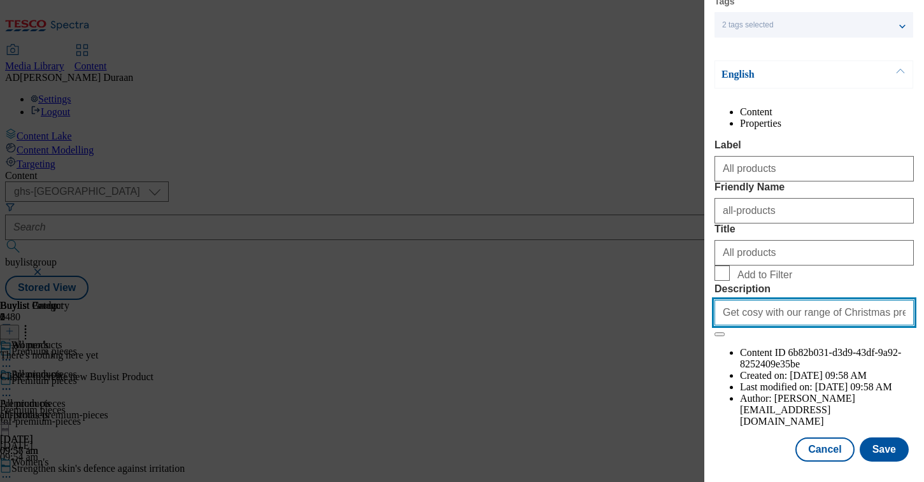
click at [821, 325] on input "Get cosy with our range of Christmas premium knitwear, including knitted hoodie…" at bounding box center [813, 312] width 199 height 25
paste input "Browse our range of premium women's Christmas knitwear and outerwear, including…"
type input "Browse our range of premium women's Christmas knitwear and outerwear, including…"
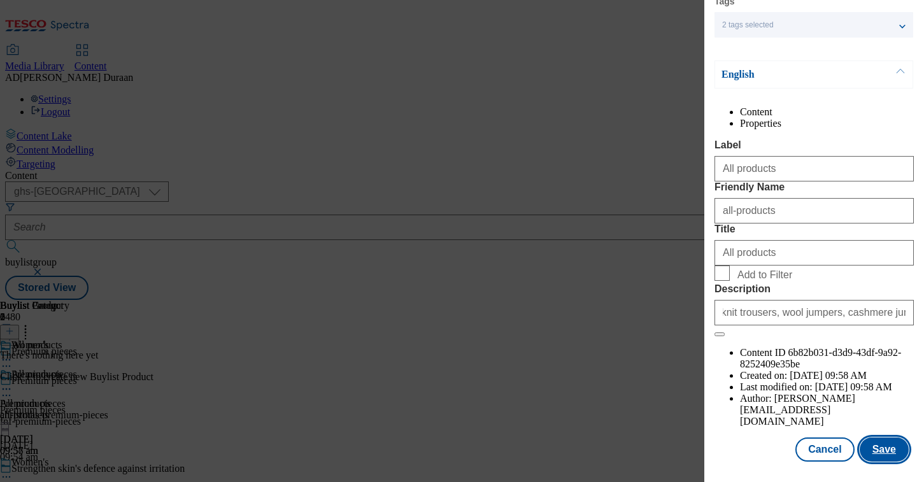
scroll to position [0, 0]
click at [883, 445] on button "Save" at bounding box center [883, 449] width 49 height 24
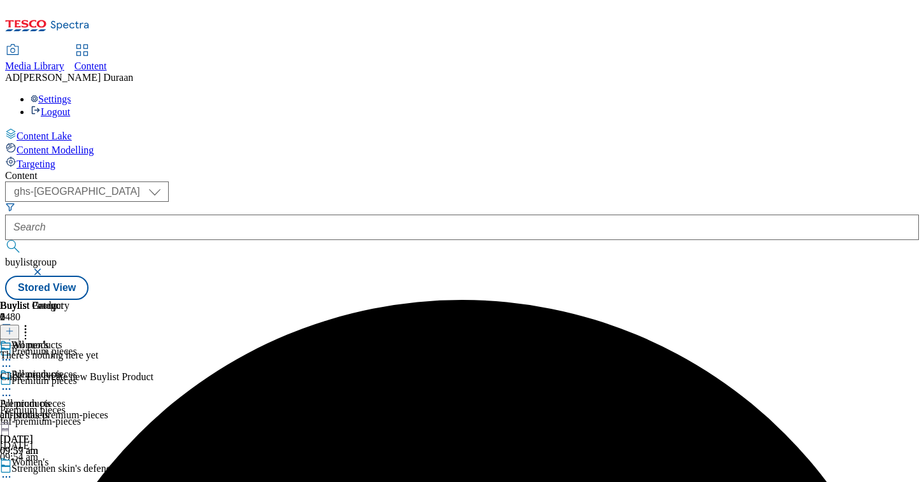
click at [13, 470] on icon at bounding box center [6, 476] width 13 height 13
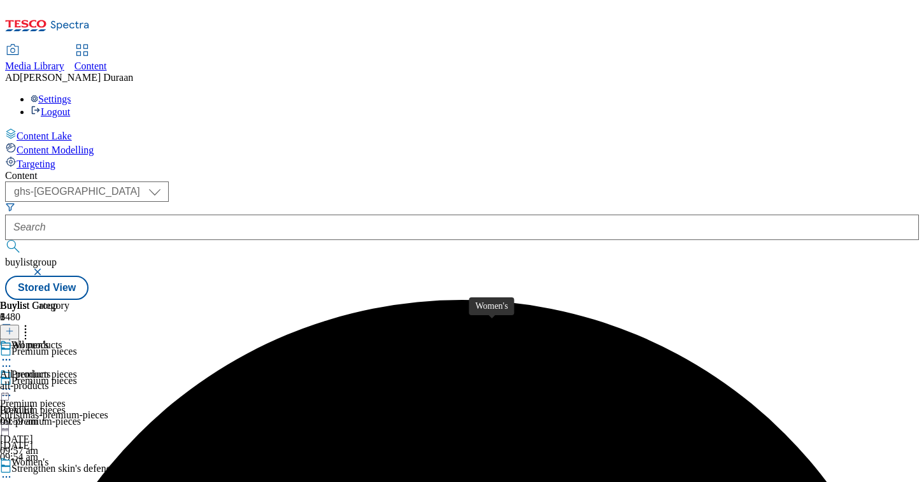
scroll to position [113, 0]
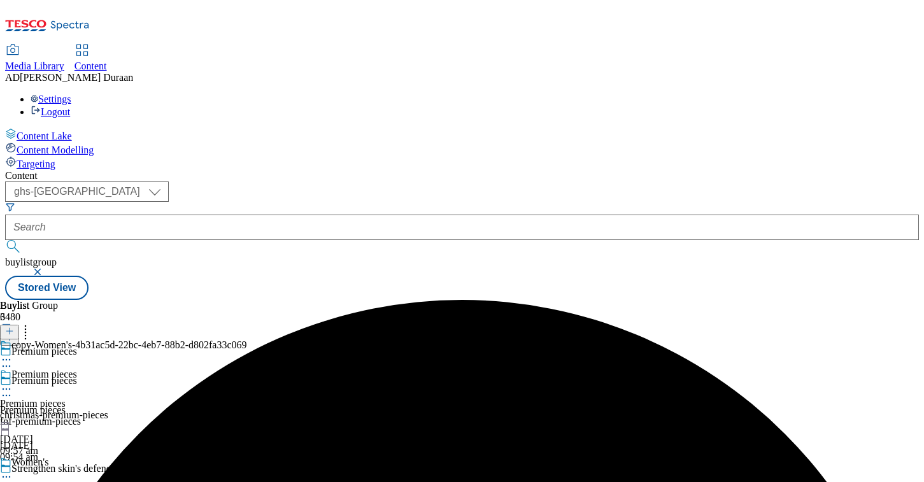
drag, startPoint x: 598, startPoint y: 349, endPoint x: 584, endPoint y: 353, distance: 13.7
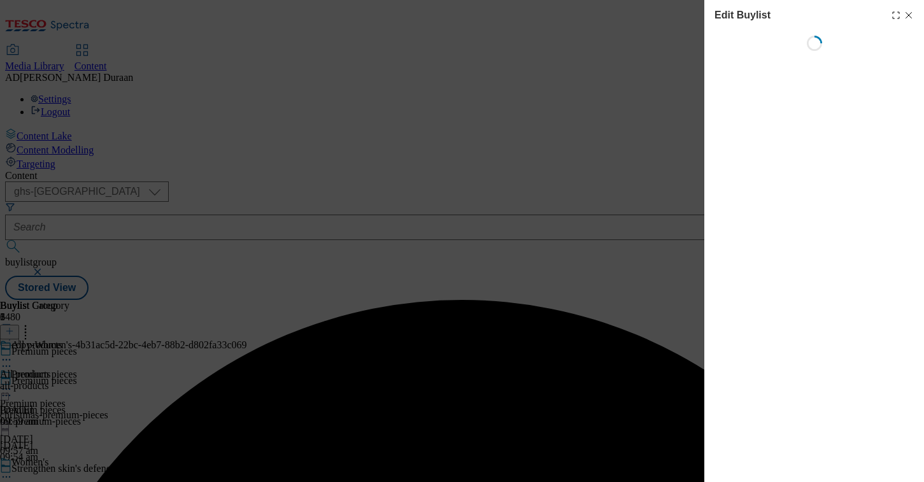
select select "seasonal"
select select "Banner"
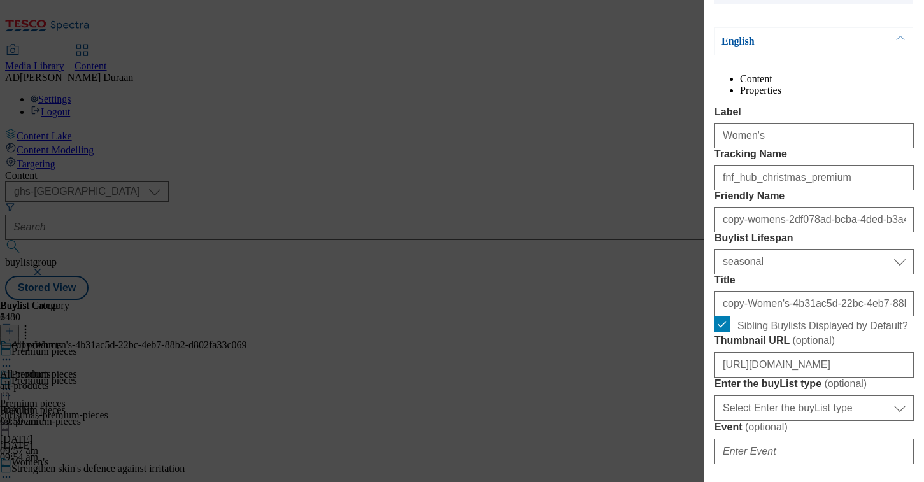
scroll to position [187, 0]
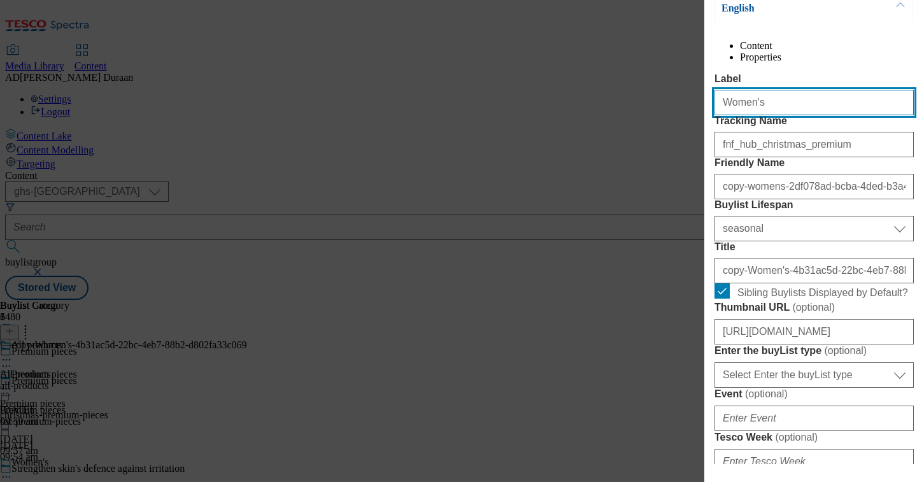
drag, startPoint x: 763, startPoint y: 134, endPoint x: 684, endPoint y: 124, distance: 78.9
click at [679, 124] on div "Edit Buylist Locale Select locale English Welsh Tags 2 tags selected fnf market…" at bounding box center [462, 241] width 924 height 482
paste input "Men's"
type input "Men's"
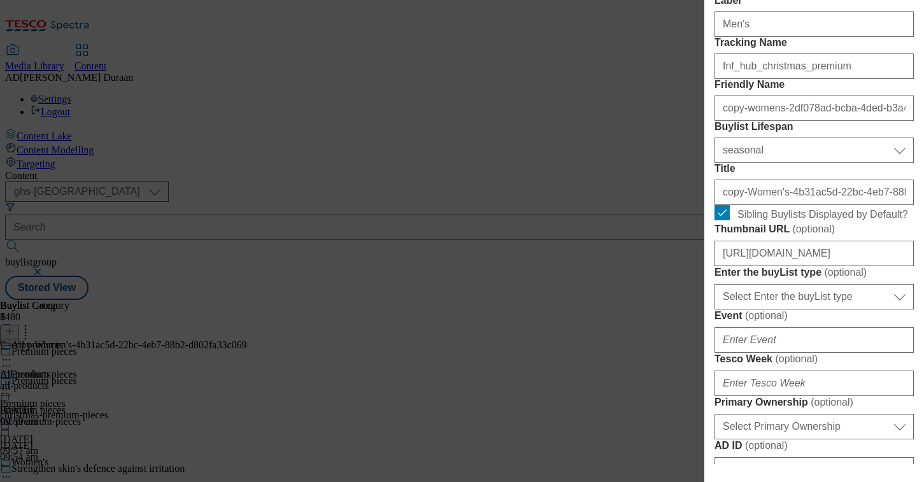
scroll to position [267, 0]
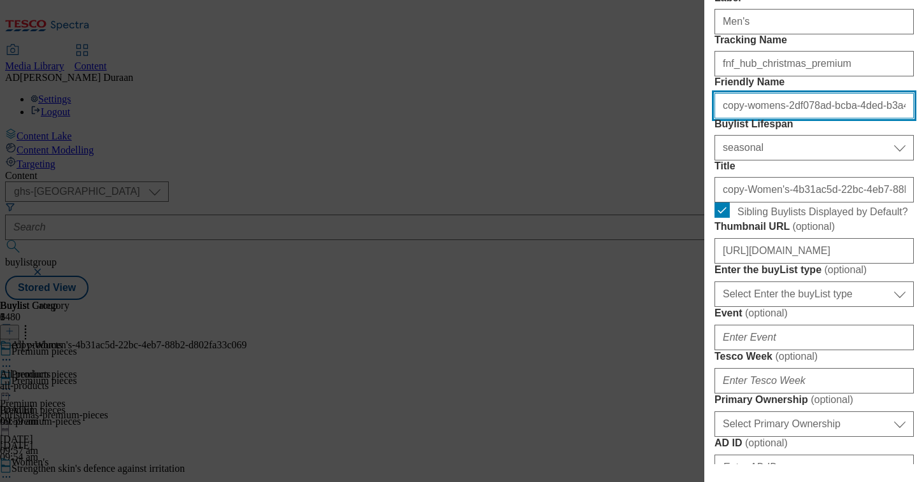
click at [784, 118] on input "copy-womens-2df078ad-bcba-4ded-b3a4-2a89069c855c" at bounding box center [813, 105] width 199 height 25
type input "mens"
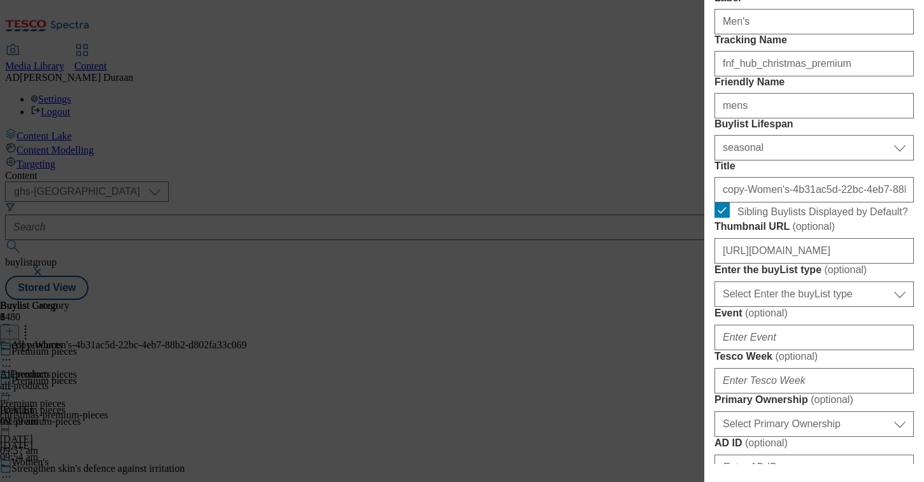
click at [814, 88] on label "Friendly Name" at bounding box center [813, 81] width 199 height 11
click at [814, 118] on input "mens" at bounding box center [813, 105] width 199 height 25
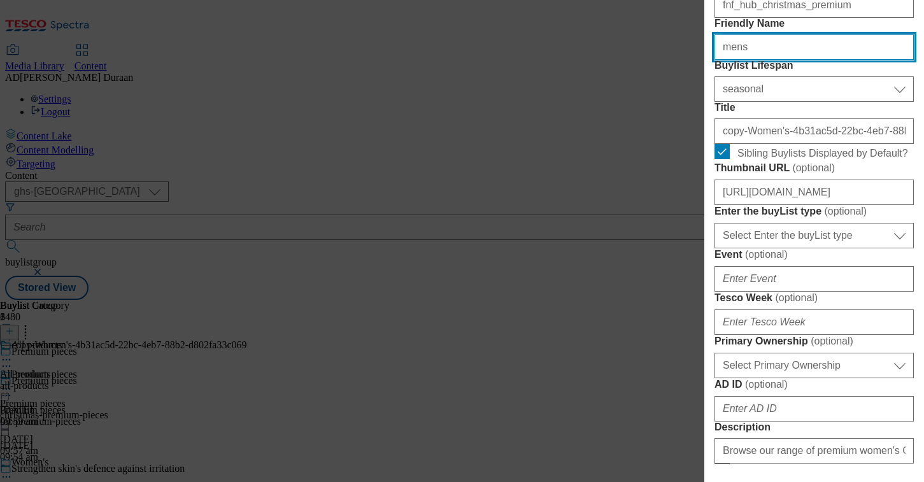
scroll to position [341, 0]
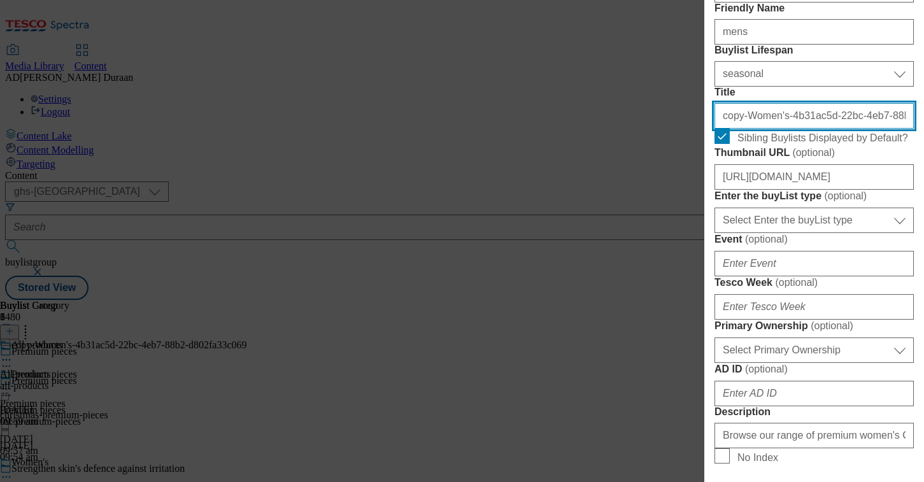
click at [747, 129] on input "copy-Women's-4b31ac5d-22bc-4eb7-88b2-d802fa33c069" at bounding box center [813, 115] width 199 height 25
type input "Men's"
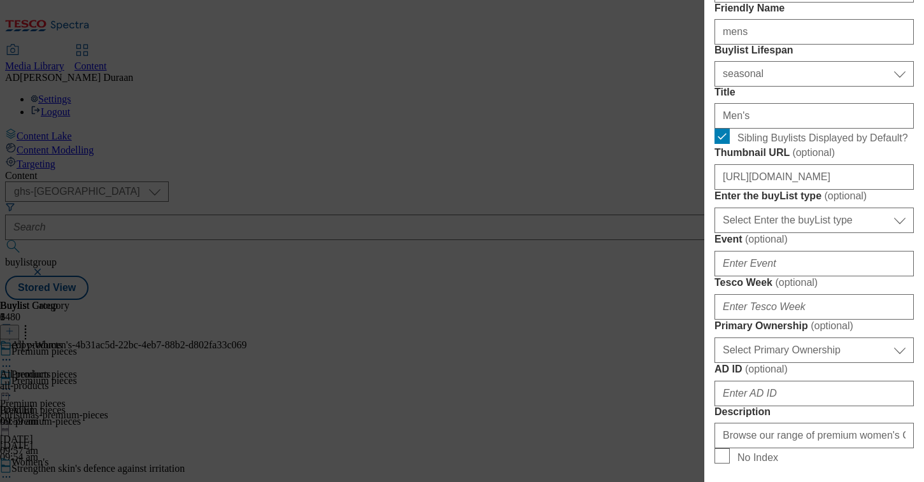
click at [840, 68] on form "Label Men's Tracking Name fnf_hub_christmas_premium Friendly Name mens Buylist …" at bounding box center [813, 439] width 199 height 1041
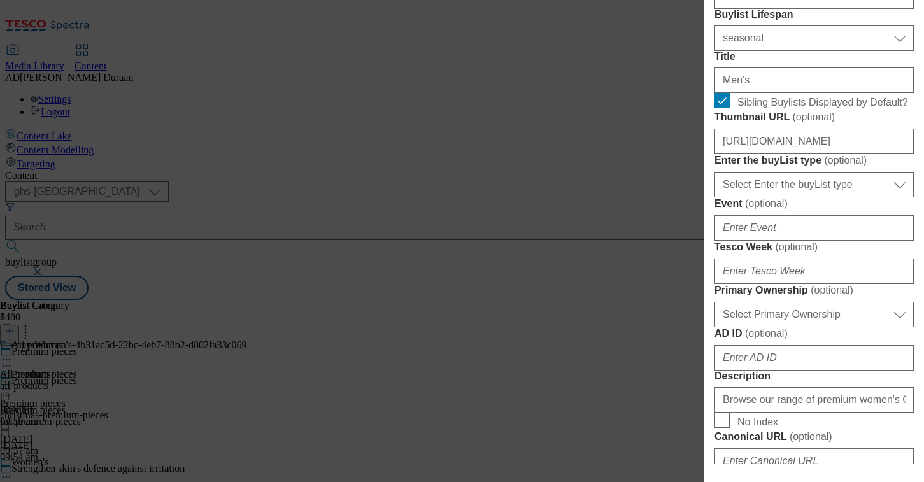
scroll to position [416, 0]
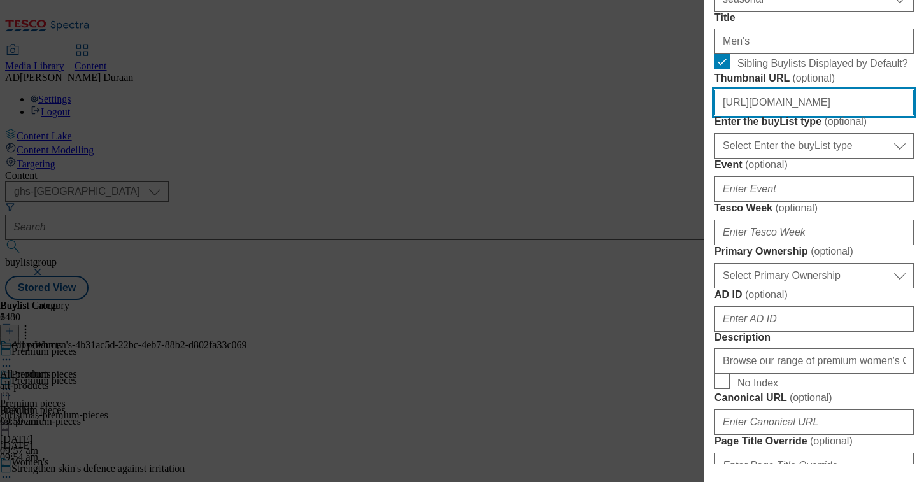
click at [805, 115] on input "[URL][DOMAIN_NAME]" at bounding box center [813, 102] width 199 height 25
click at [788, 115] on input "[URL][DOMAIN_NAME]" at bounding box center [813, 102] width 199 height 25
paste input "[URL][DOMAIN_NAME]"
type input "[URL][DOMAIN_NAME]"
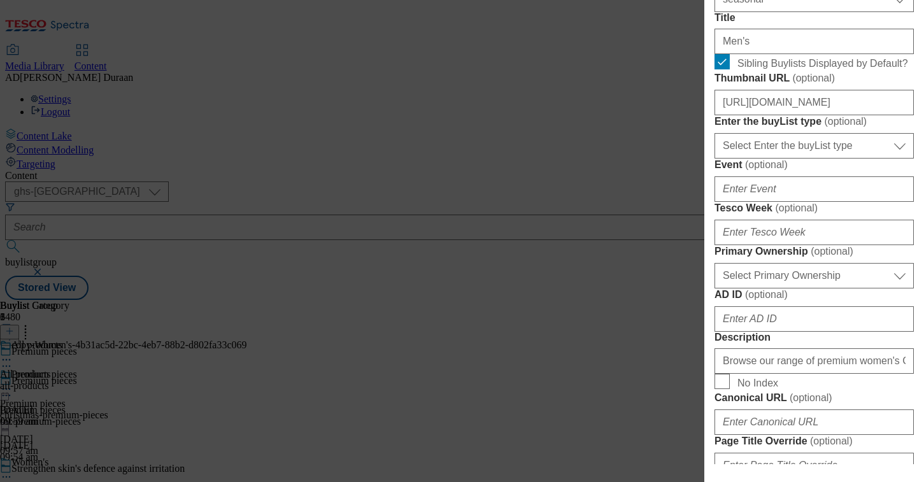
click at [910, 217] on form "Label Men's Tracking Name fnf_hub_christmas_premium Friendly Name mens Buylist …" at bounding box center [813, 364] width 199 height 1041
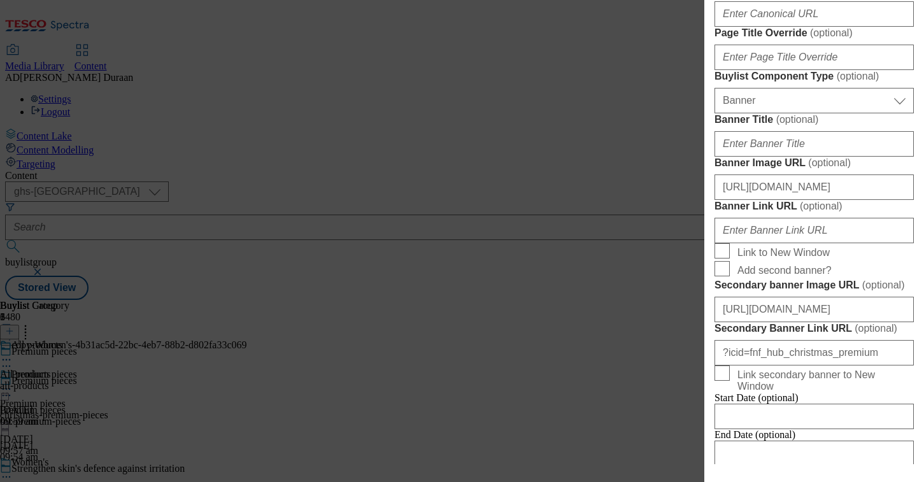
scroll to position [825, 0]
paste input "Browse our range of premium men's Christmas knitwear, including men's knitted p…"
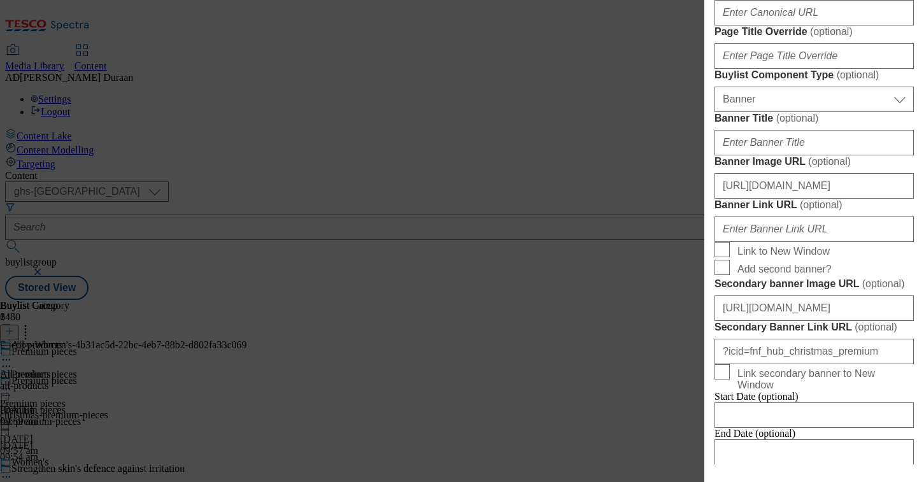
scroll to position [0, 373]
type input "Browse our range of premium men's Christmas knitwear, including men's knitted p…"
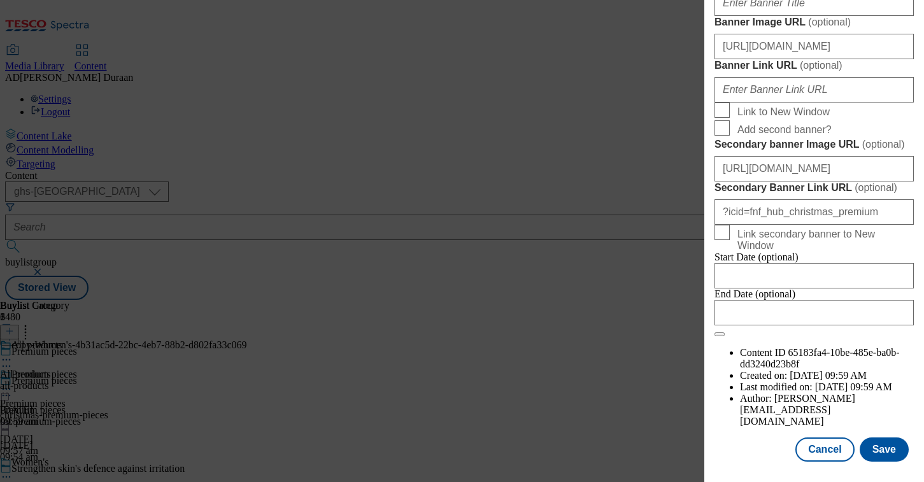
scroll to position [1429, 0]
click at [888, 449] on button "Save" at bounding box center [883, 449] width 49 height 24
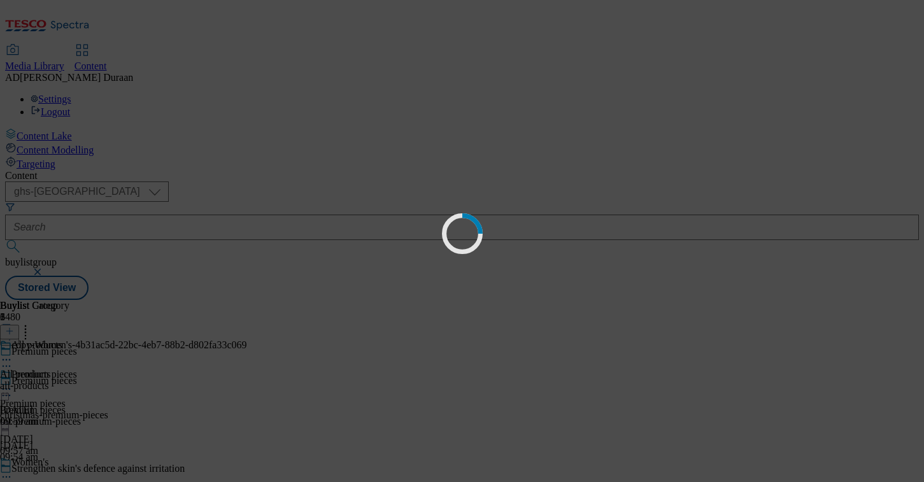
scroll to position [0, 0]
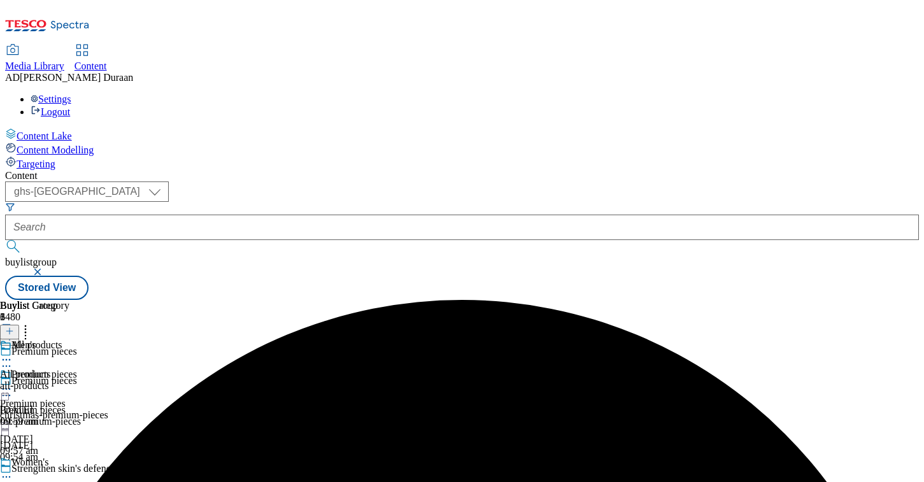
click at [69, 380] on div "all-products" at bounding box center [34, 385] width 69 height 11
click at [4, 388] on circle at bounding box center [4, 389] width 2 height 2
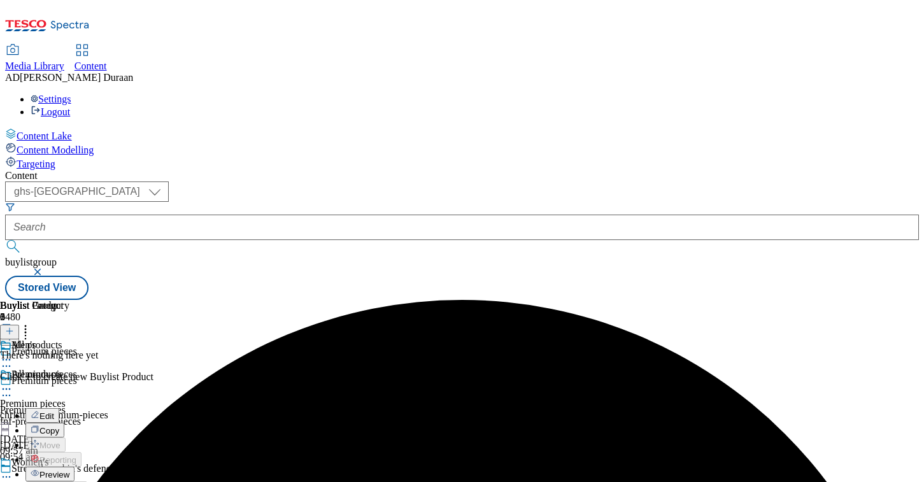
click at [54, 411] on span "Edit" at bounding box center [46, 416] width 15 height 10
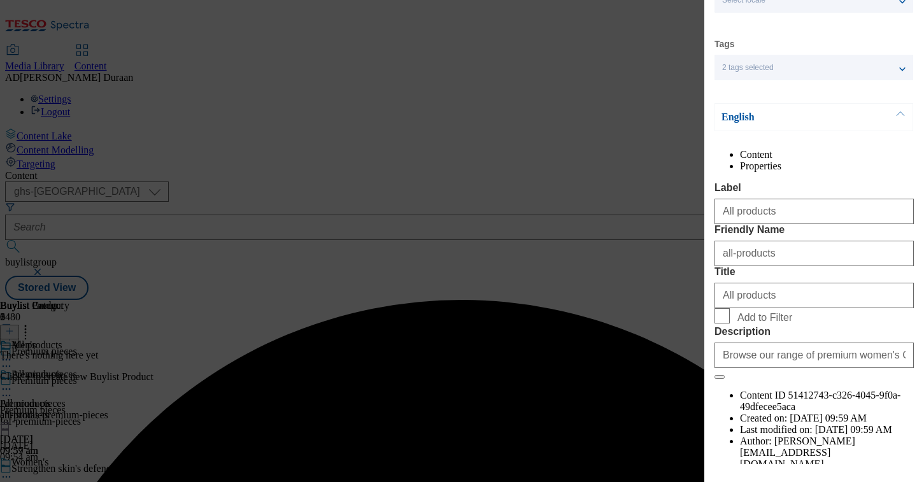
scroll to position [145, 0]
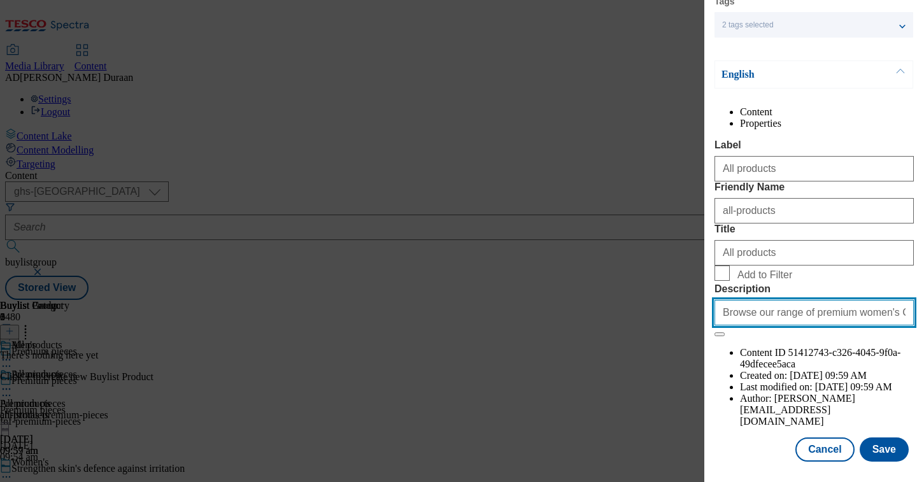
click at [804, 325] on input "Browse our range of premium women's Christmas knitwear and outerwear, including…" at bounding box center [813, 312] width 199 height 25
paste input "Browse our range of premium men's Christmas knitwear, including men's knitted p…"
type input "Browse our range of premium men's Christmas knitwear, including men's knitted p…"
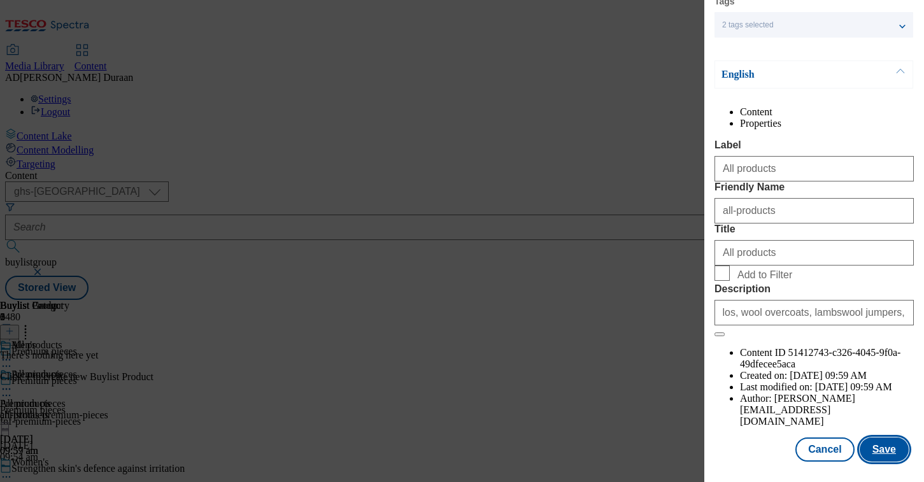
scroll to position [0, 0]
drag, startPoint x: 751, startPoint y: 442, endPoint x: 877, endPoint y: 451, distance: 127.0
click at [751, 442] on div "Cancel Save" at bounding box center [813, 449] width 199 height 24
click at [896, 449] on button "Save" at bounding box center [883, 449] width 49 height 24
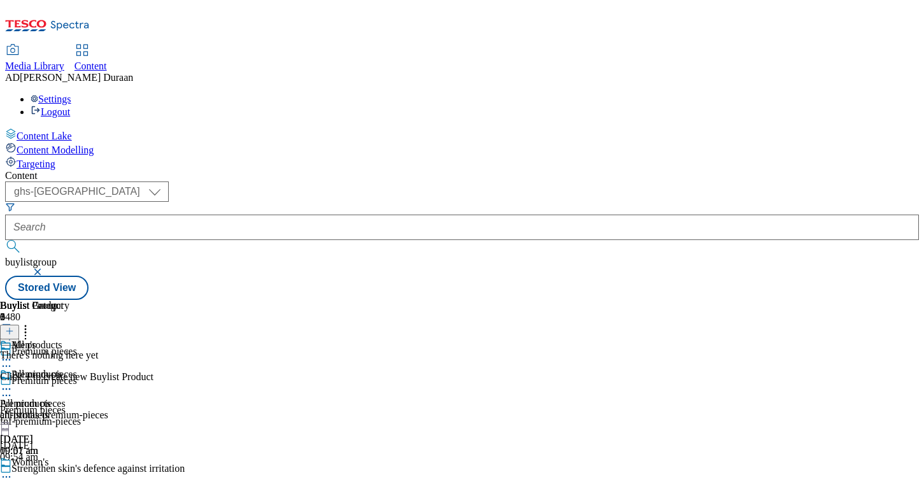
click at [13, 383] on icon at bounding box center [6, 389] width 13 height 13
click at [69, 470] on span "Preview" at bounding box center [54, 475] width 30 height 10
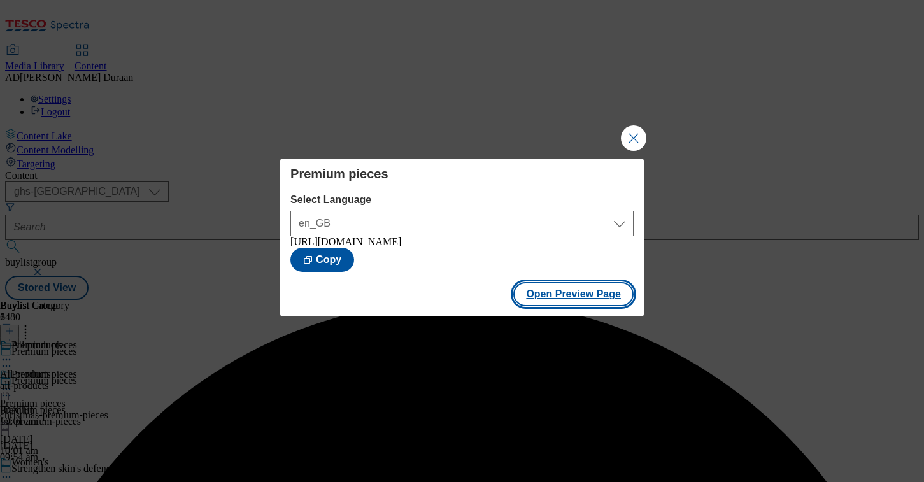
click at [542, 304] on button "Open Preview Page" at bounding box center [573, 294] width 120 height 24
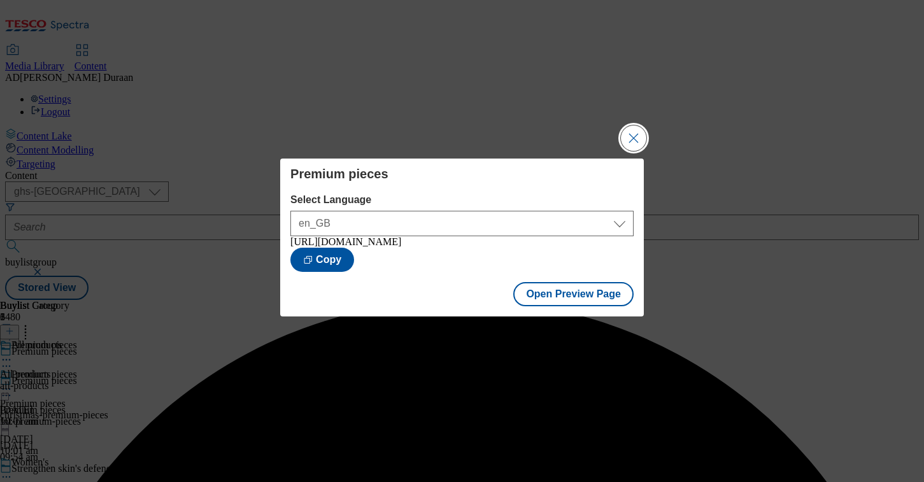
click at [626, 132] on button "Close Modal" at bounding box center [633, 137] width 25 height 25
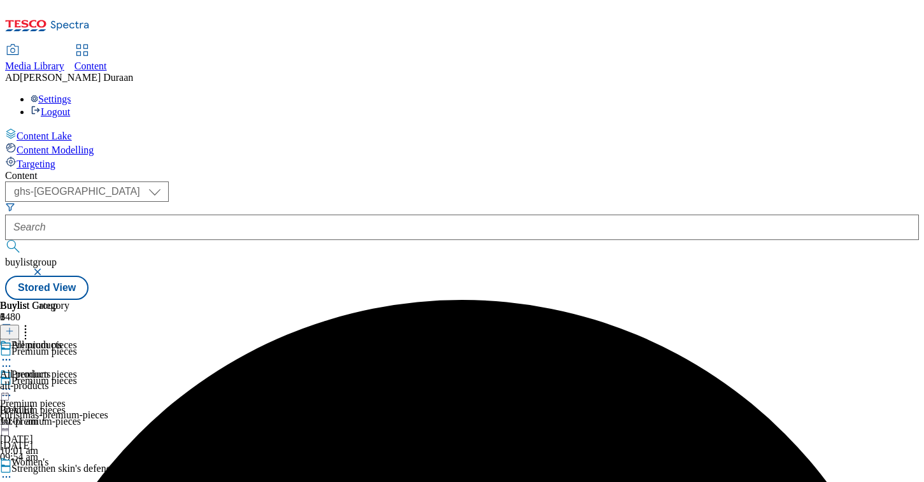
scroll to position [87, 0]
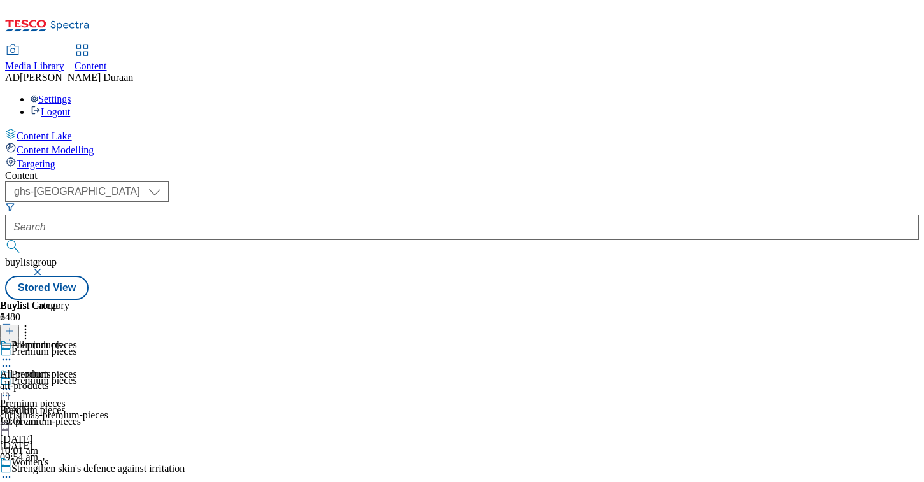
click at [13, 470] on icon at bounding box center [6, 476] width 13 height 13
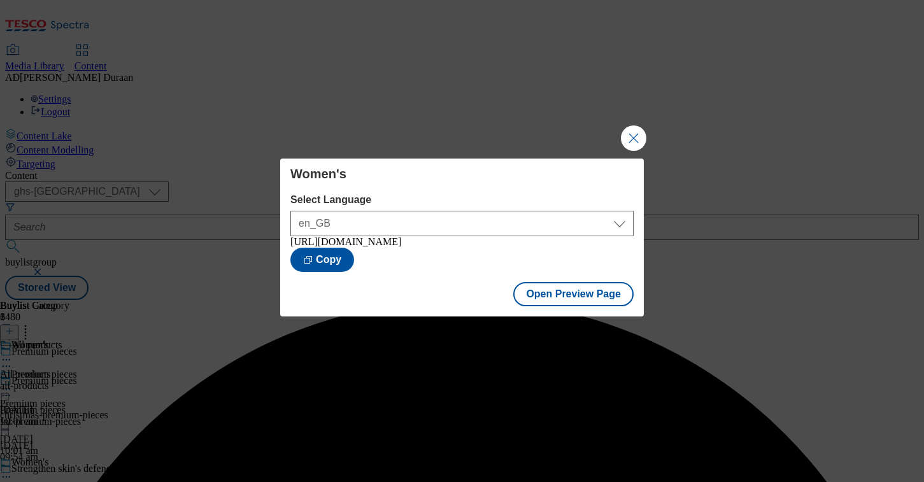
drag, startPoint x: 635, startPoint y: 131, endPoint x: 614, endPoint y: 255, distance: 125.2
click at [635, 131] on button "Close Modal" at bounding box center [633, 137] width 25 height 25
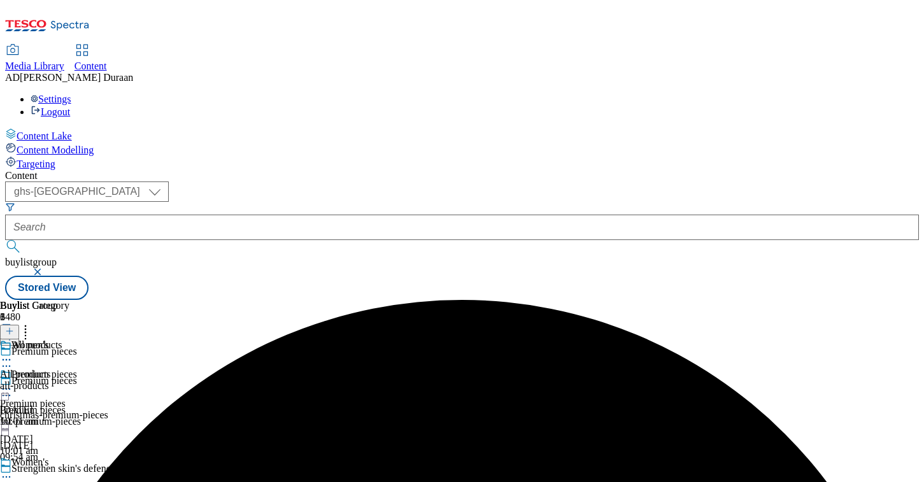
scroll to position [113, 0]
drag, startPoint x: 593, startPoint y: 347, endPoint x: 589, endPoint y: 353, distance: 6.9
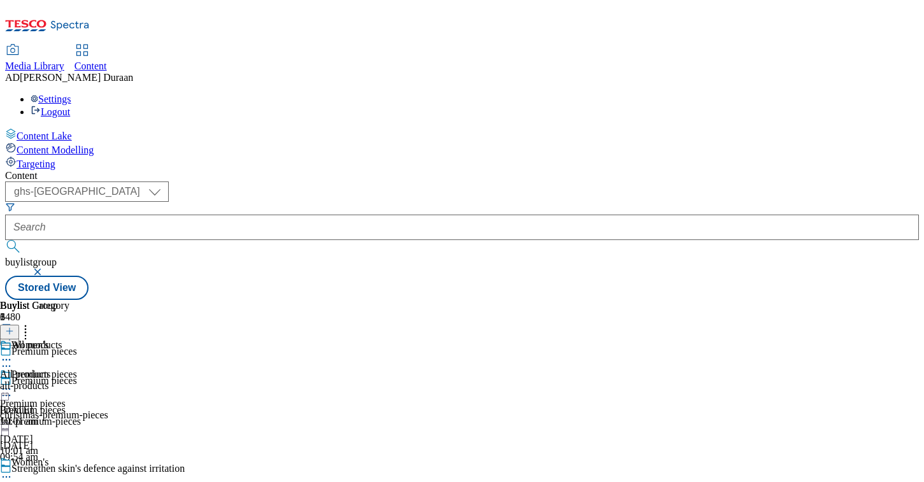
scroll to position [100, 0]
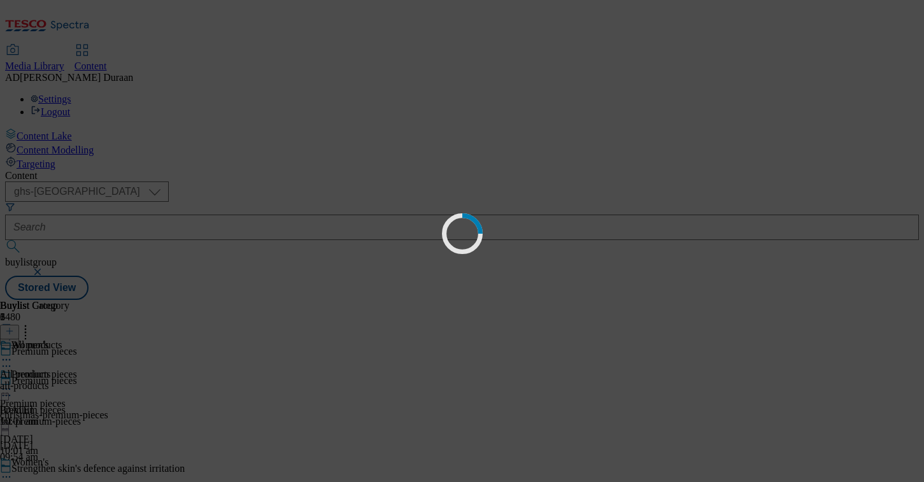
scroll to position [0, 0]
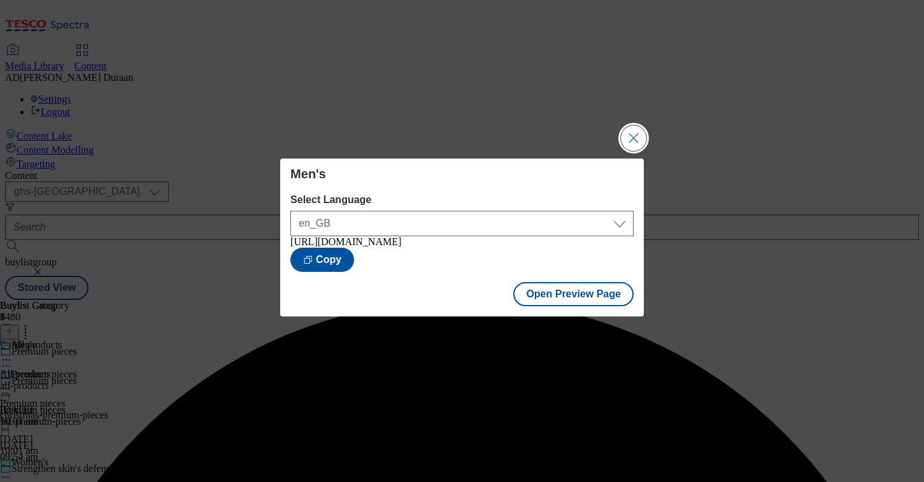
click at [632, 138] on button "Close Modal" at bounding box center [633, 137] width 25 height 25
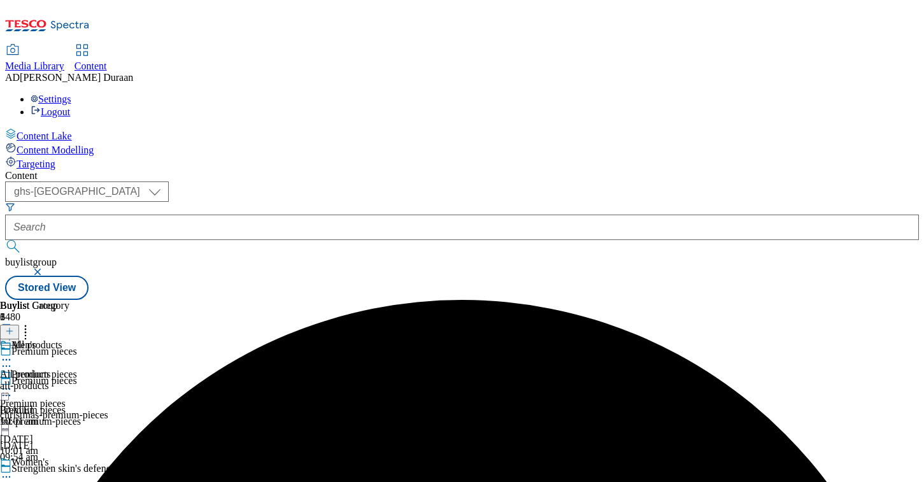
drag, startPoint x: 528, startPoint y: 246, endPoint x: 700, endPoint y: 229, distance: 172.7
click at [108, 409] on div "christmas-premium-pieces" at bounding box center [54, 414] width 108 height 11
click at [69, 380] on div "all-products" at bounding box center [34, 385] width 69 height 11
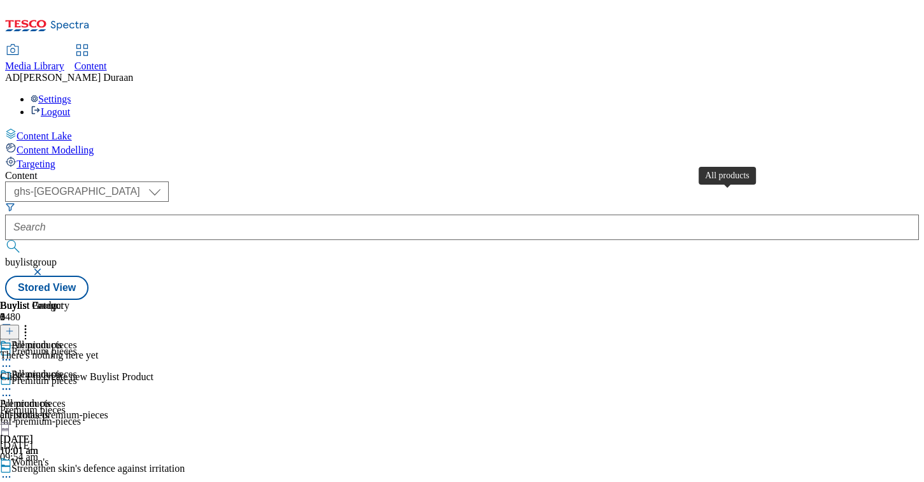
scroll to position [0, 206]
click at [14, 327] on icon at bounding box center [9, 331] width 9 height 9
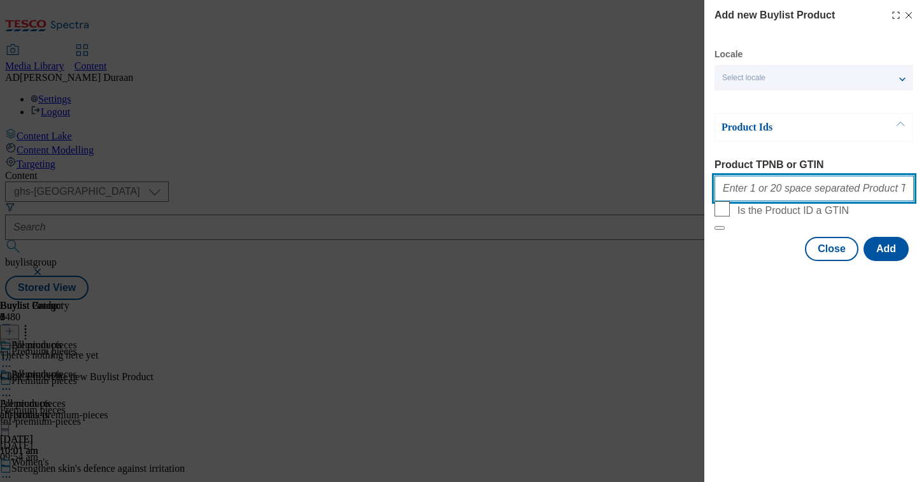
paste input "96855662 96855604 96950157 96948092 96892761 96916781 96801605 96801496 9680143…"
type input "96855662 96855604 96950157 96948092 96892761 96916781 96801605 96801496 9680143…"
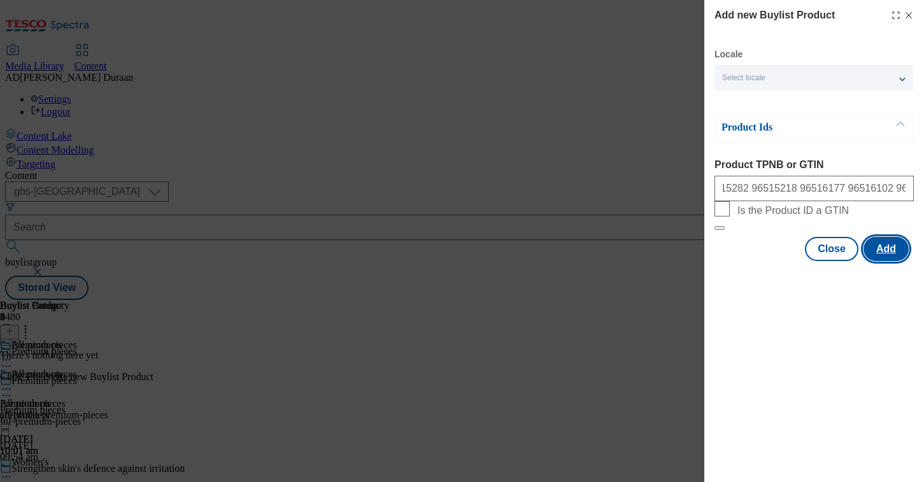
scroll to position [0, 0]
click at [889, 261] on button "Add" at bounding box center [885, 249] width 45 height 24
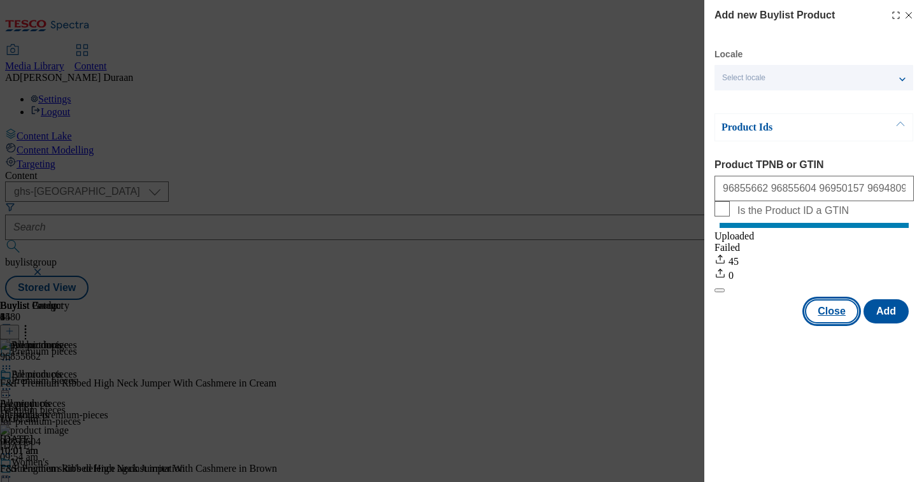
click at [839, 323] on button "Close" at bounding box center [831, 311] width 53 height 24
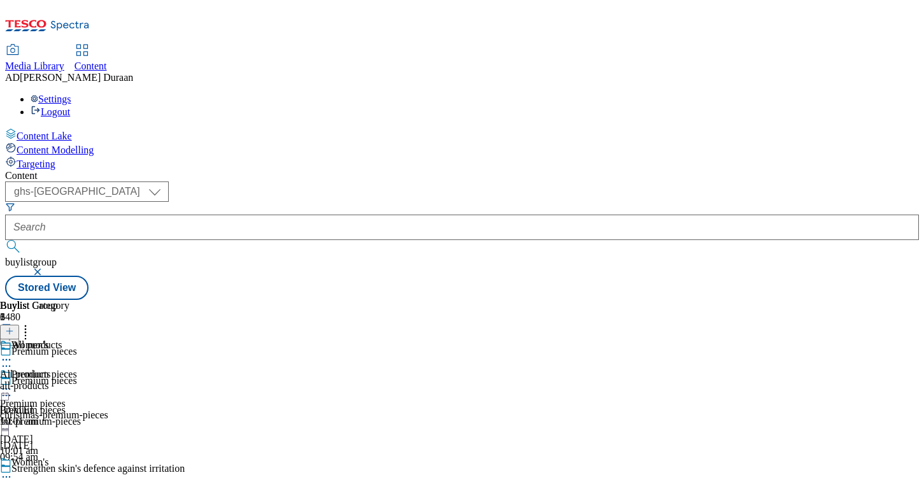
click at [69, 380] on div "all-products" at bounding box center [34, 385] width 69 height 11
click at [14, 327] on icon at bounding box center [9, 331] width 9 height 9
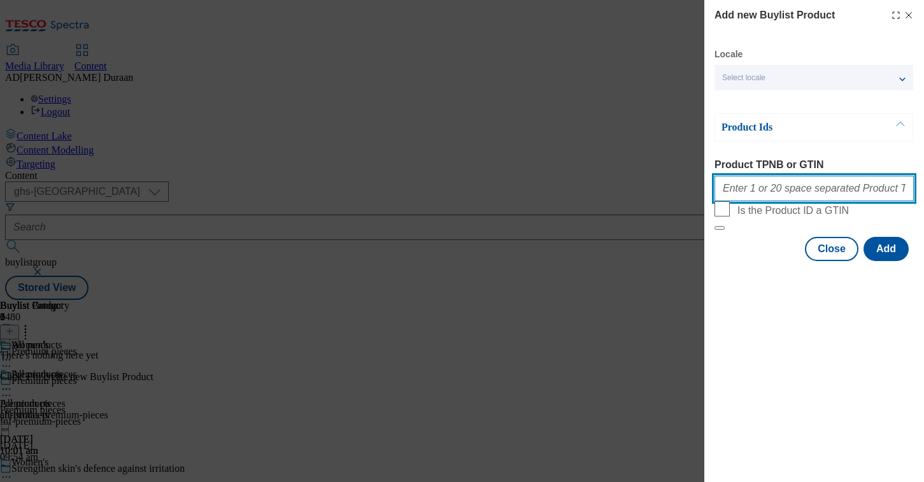
paste input "96855662 96855604 96950157 96948092 96892761 96916781 96801605 96801496 9680143…"
type input "96855662 96855604 96950157 96948092 96892761 96916781 96801605 96801496 9680143…"
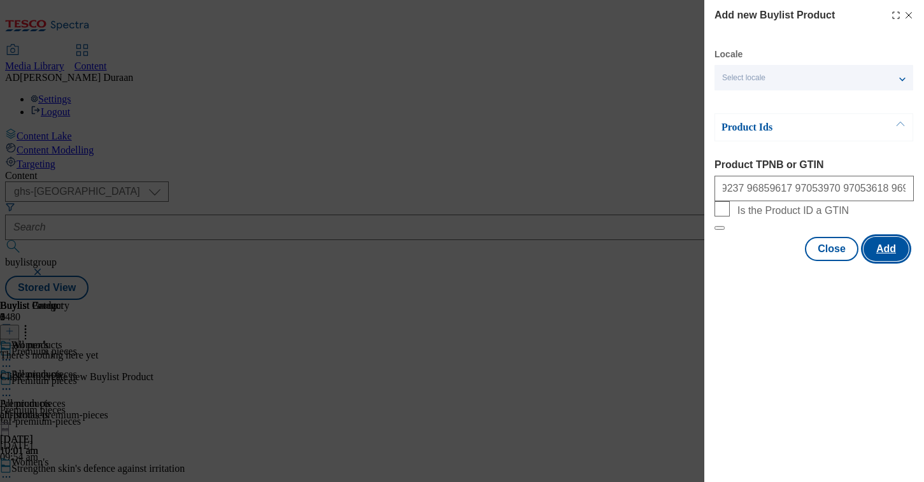
click at [895, 261] on button "Add" at bounding box center [885, 249] width 45 height 24
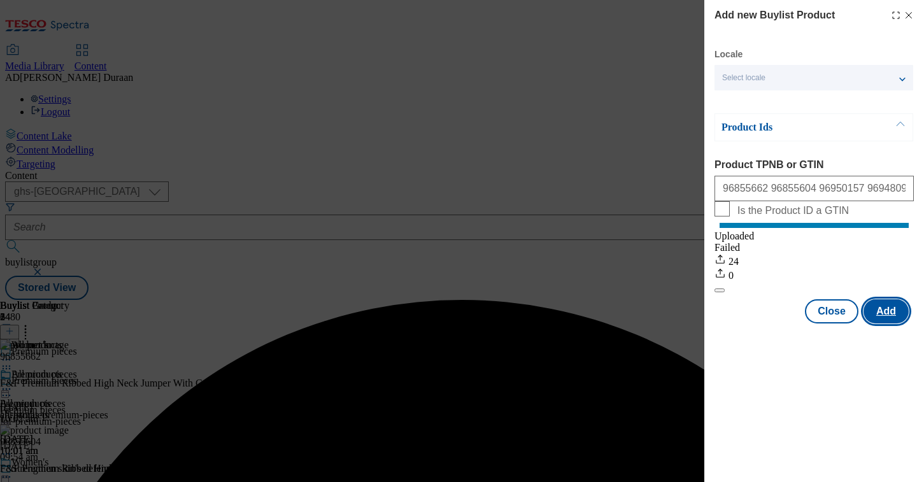
scroll to position [0, 0]
click at [824, 323] on button "Close" at bounding box center [831, 311] width 53 height 24
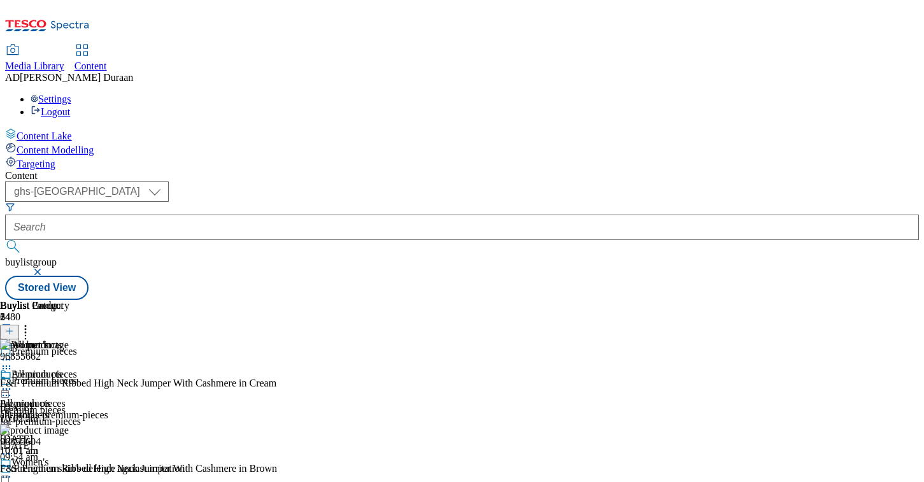
scroll to position [113, 0]
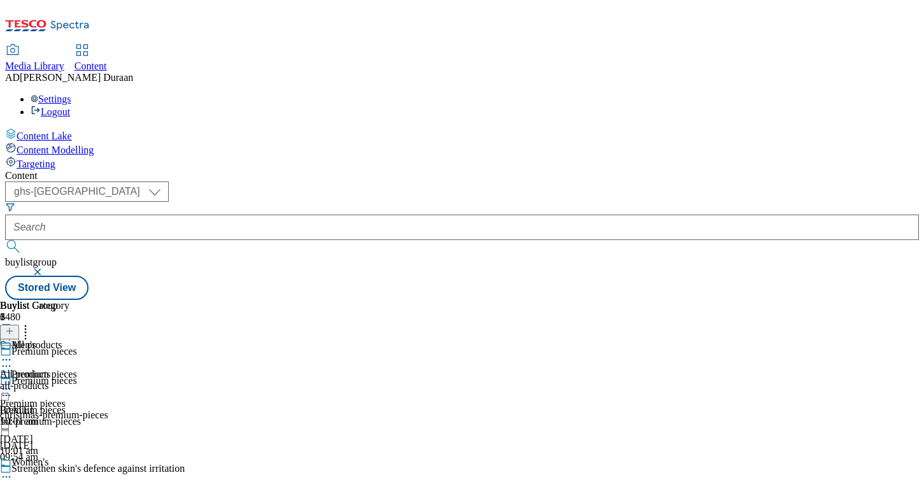
scroll to position [113, 0]
click at [69, 380] on div "all-products" at bounding box center [34, 385] width 69 height 11
click at [14, 327] on icon at bounding box center [9, 331] width 9 height 9
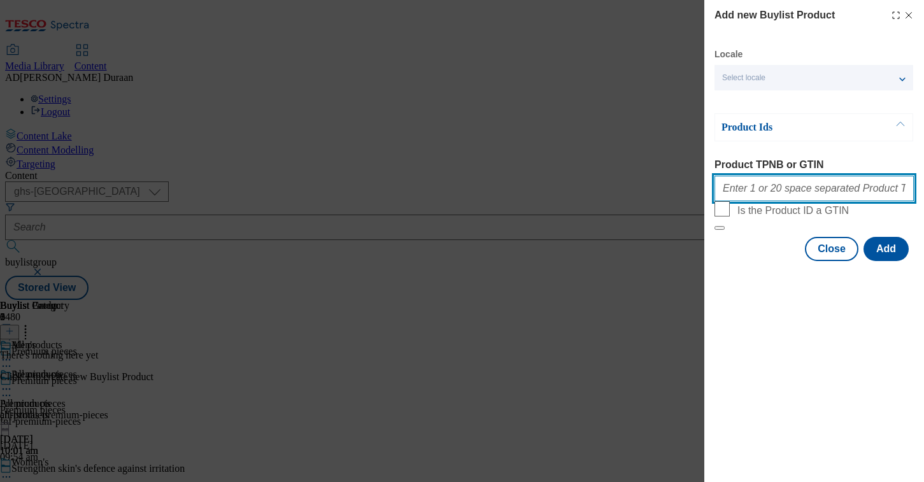
paste input "96706085 96706010 96515420 96515351 96515282 96515218 96516177 96516102 9651666…"
type input "96706085 96706010 96515420 96515351 96515282 96515218 96516177 96516102 9651666…"
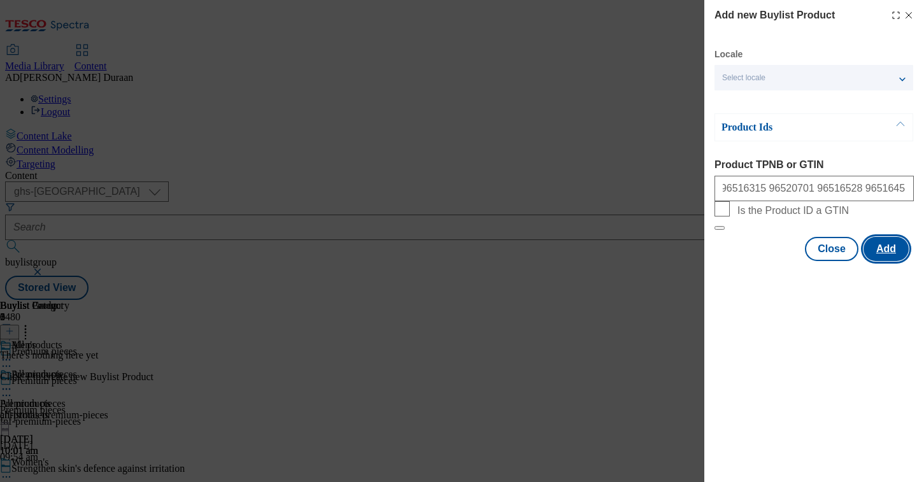
scroll to position [0, 0]
click at [886, 261] on button "Add" at bounding box center [885, 249] width 45 height 24
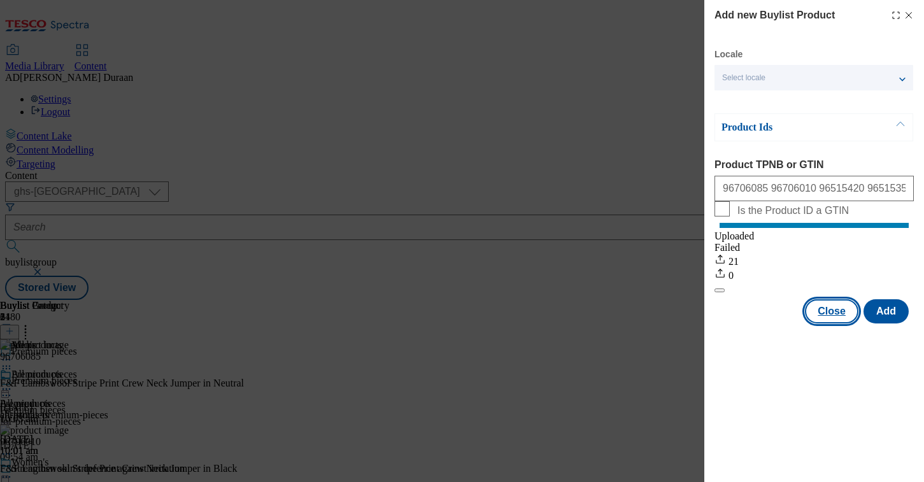
click at [821, 323] on button "Close" at bounding box center [831, 311] width 53 height 24
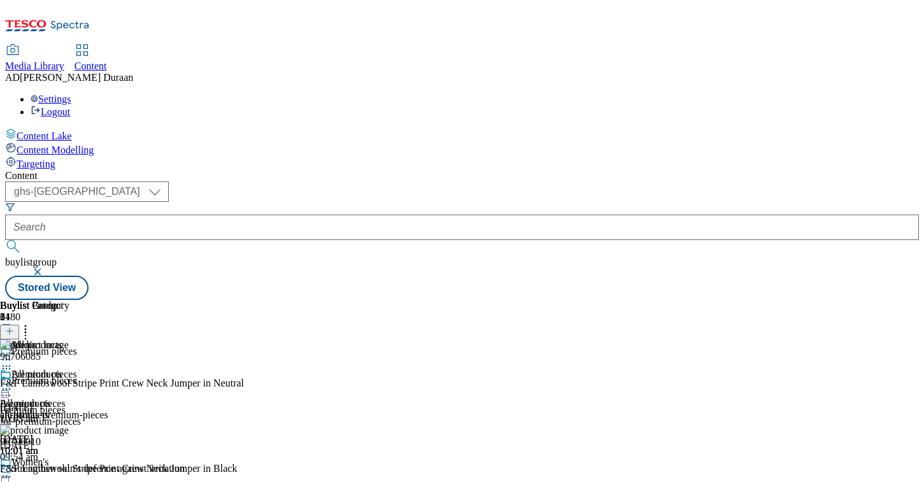
click at [13, 383] on icon at bounding box center [6, 389] width 13 height 13
click at [108, 369] on div "Premium pieces Premium pieces christmas-premium-pieces [DATE] 10:01 am" at bounding box center [54, 413] width 108 height 88
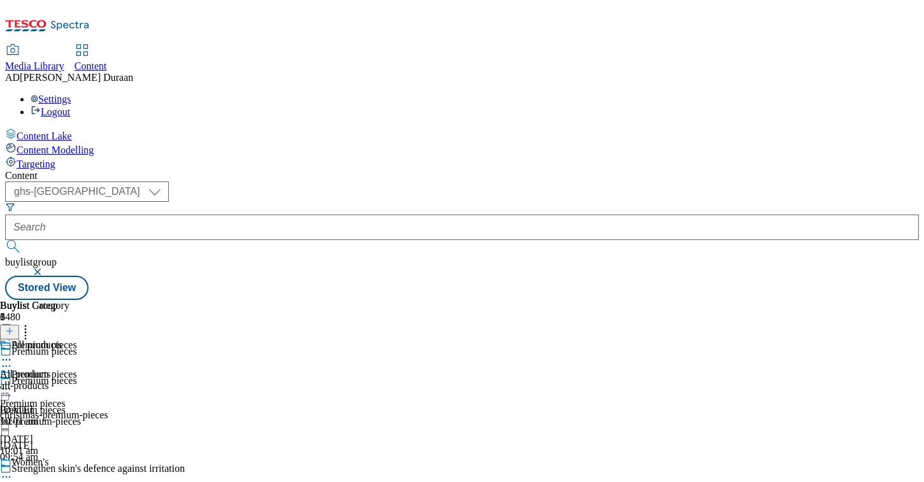
click at [4, 388] on circle at bounding box center [4, 389] width 2 height 2
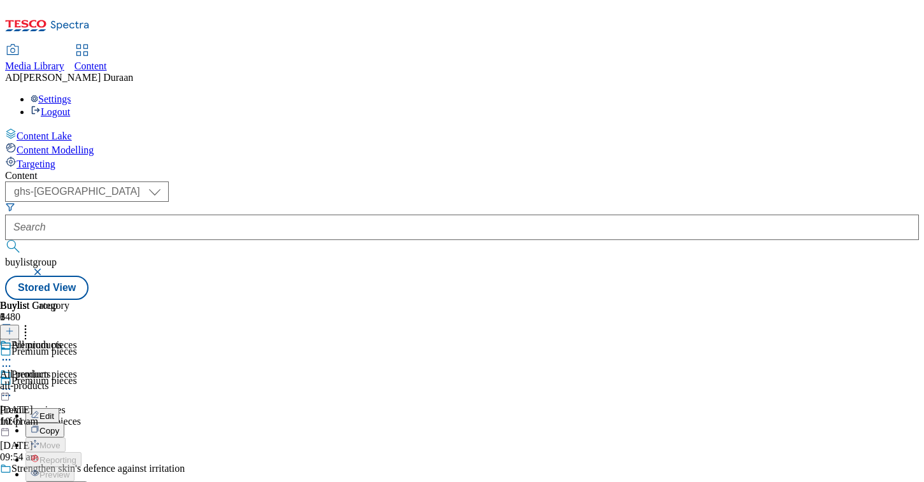
click at [54, 411] on span "Edit" at bounding box center [46, 416] width 15 height 10
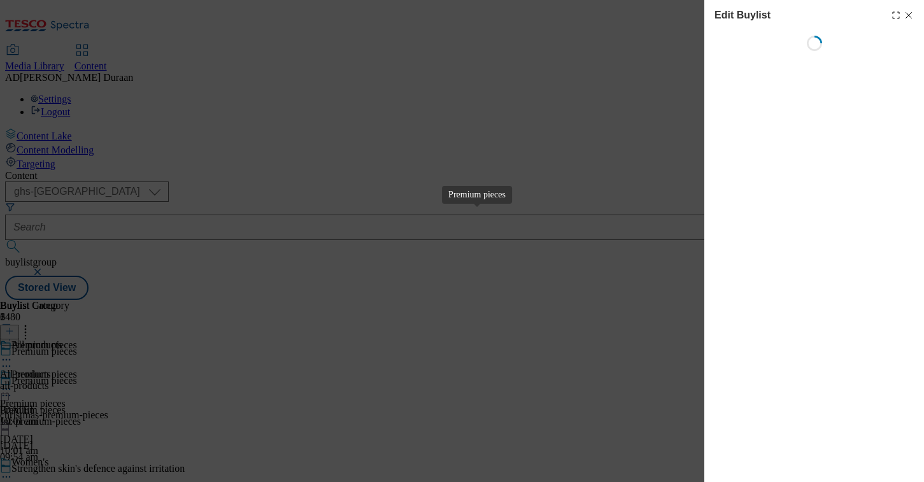
select select "seasonal"
select select "Banner"
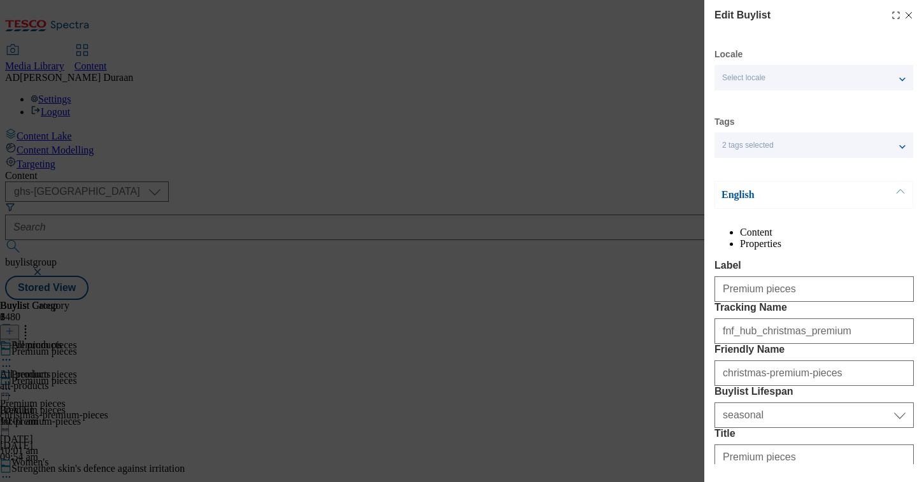
click at [909, 14] on line "Modal" at bounding box center [909, 16] width 6 height 6
select select "seasonal"
select select "Banner"
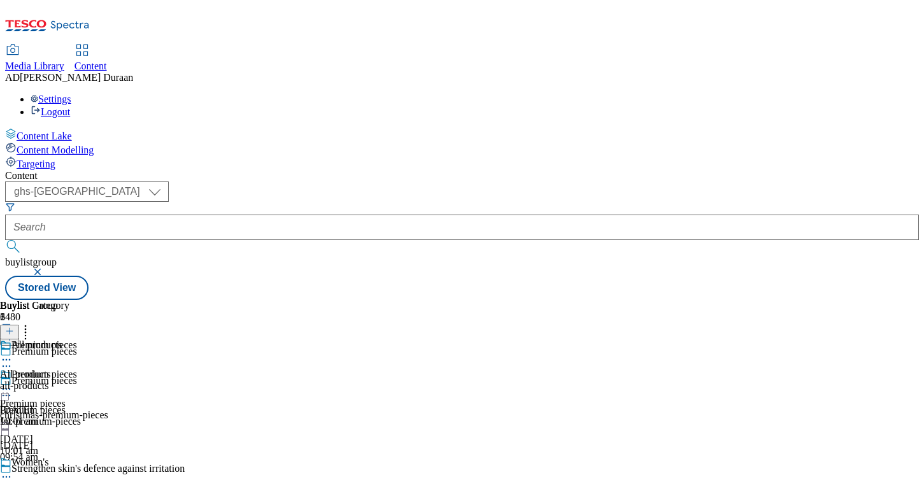
click at [13, 383] on icon at bounding box center [6, 389] width 13 height 13
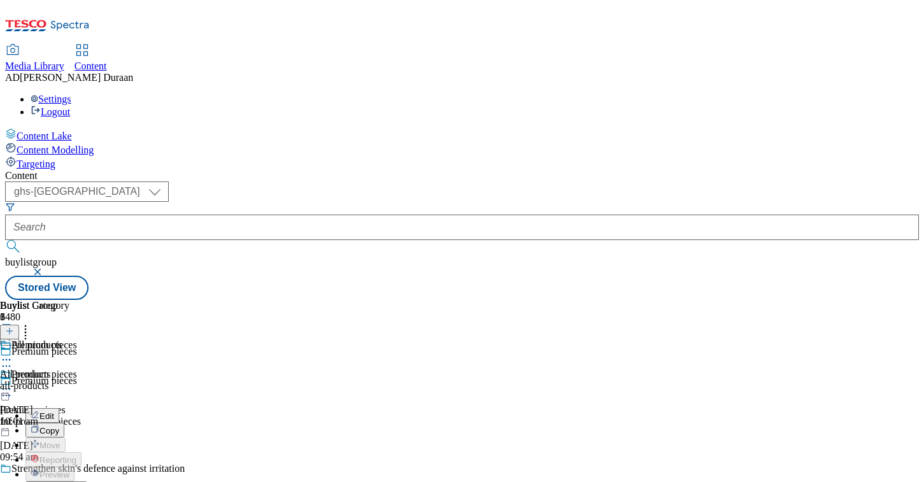
click at [59, 408] on button "Edit" at bounding box center [42, 415] width 34 height 15
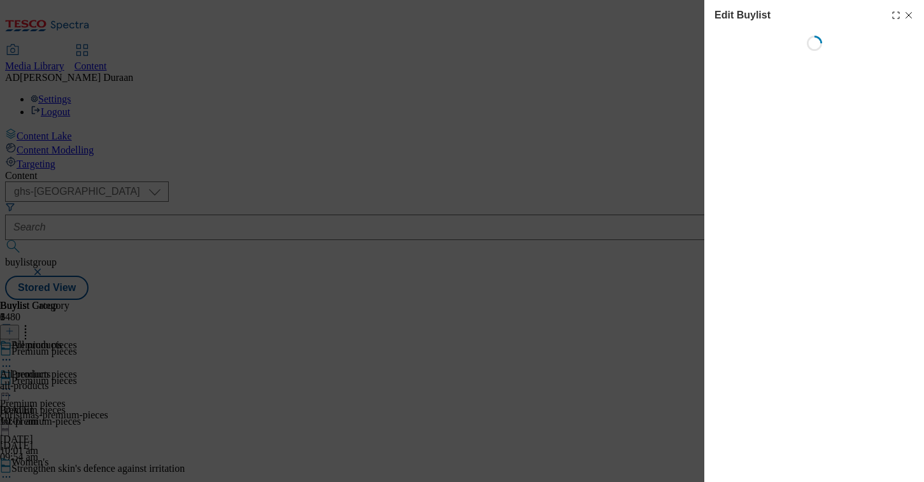
select select "seasonal"
select select "Banner"
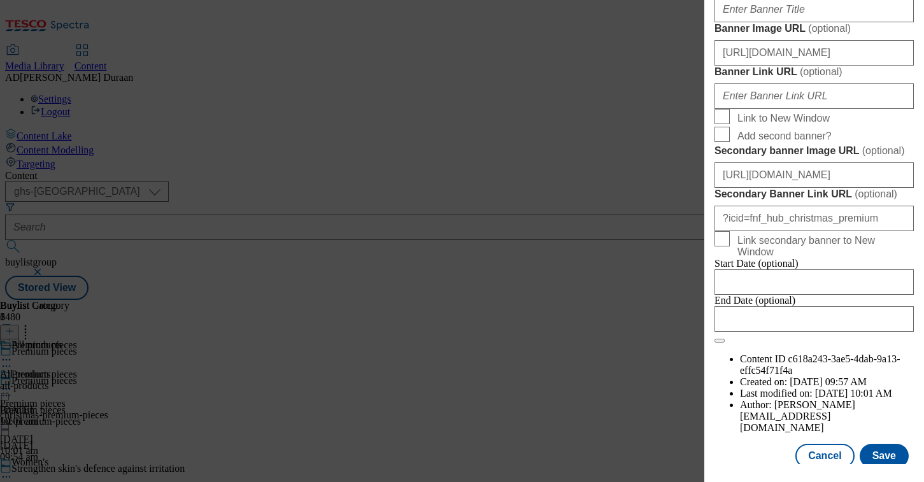
scroll to position [1429, 0]
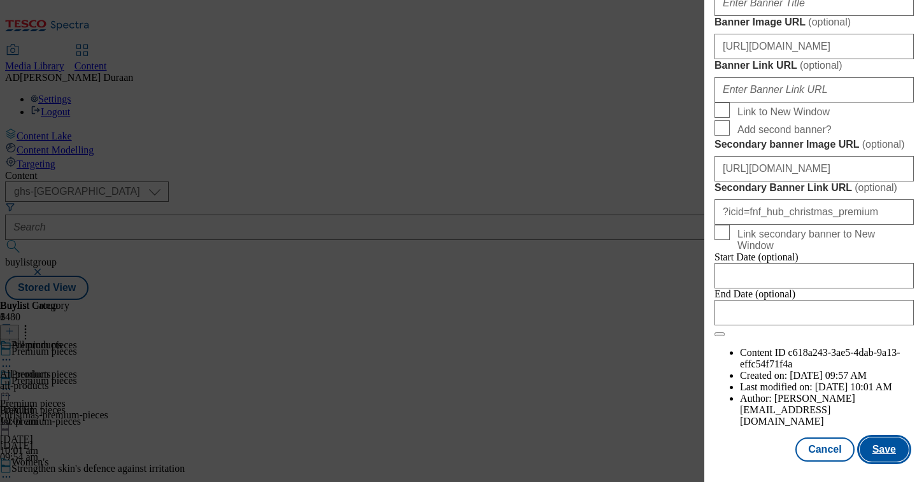
click at [879, 449] on button "Save" at bounding box center [883, 449] width 49 height 24
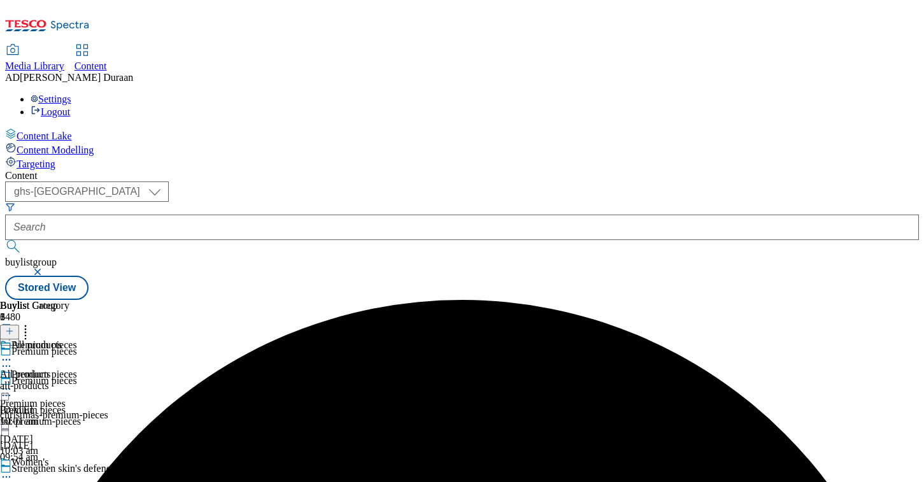
click at [13, 383] on icon at bounding box center [6, 389] width 13 height 13
click at [69, 470] on span "Preview" at bounding box center [54, 475] width 30 height 10
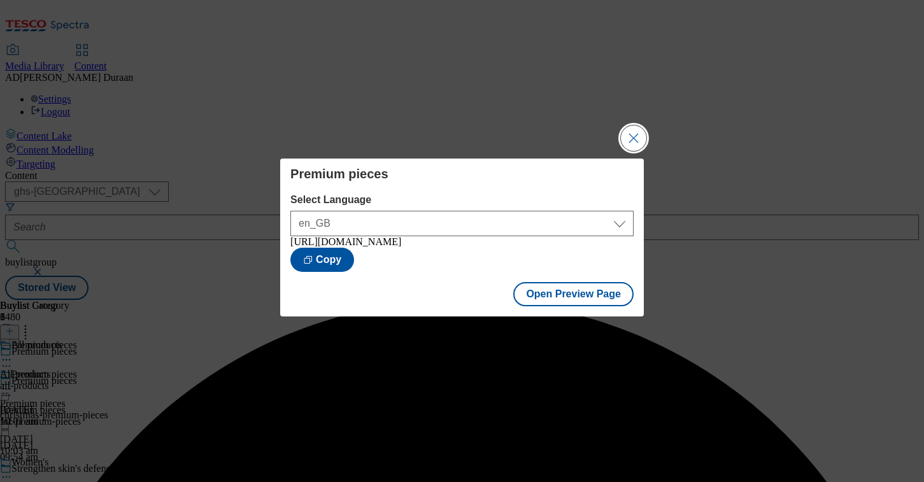
click at [630, 131] on button "Close Modal" at bounding box center [633, 137] width 25 height 25
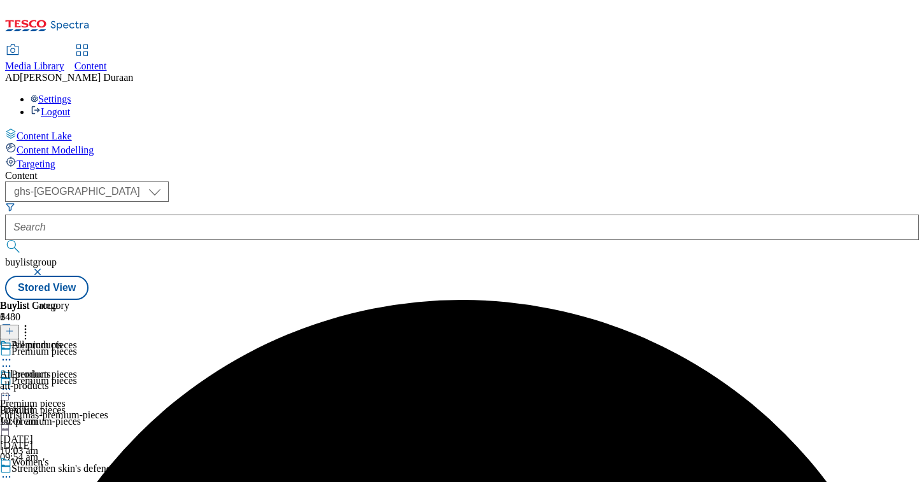
click at [13, 470] on icon at bounding box center [6, 476] width 13 height 13
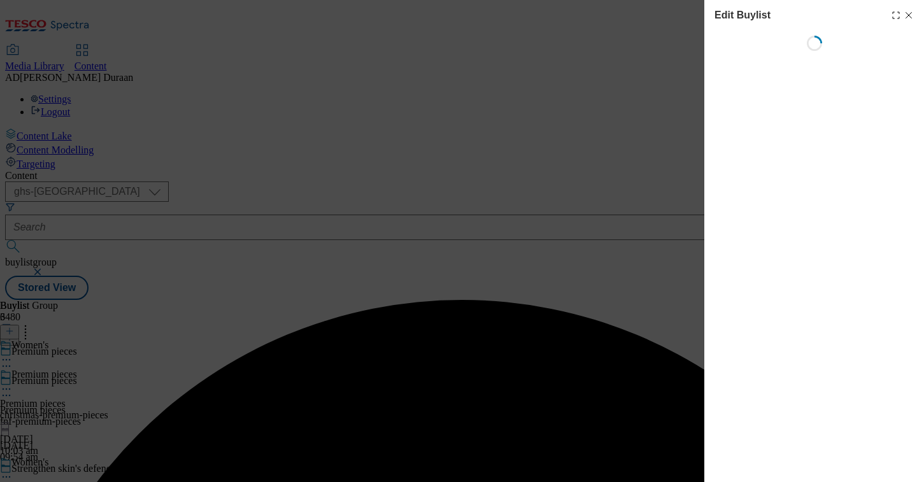
select select "seasonal"
select select "Banner"
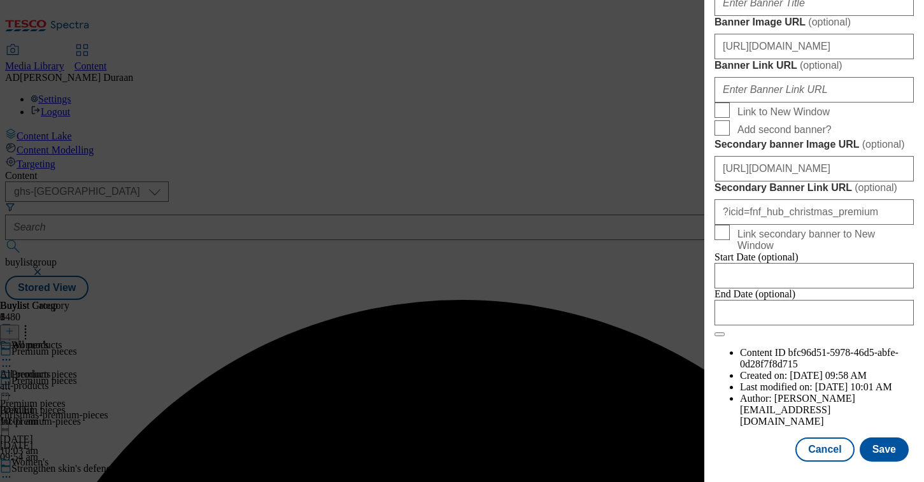
scroll to position [1429, 0]
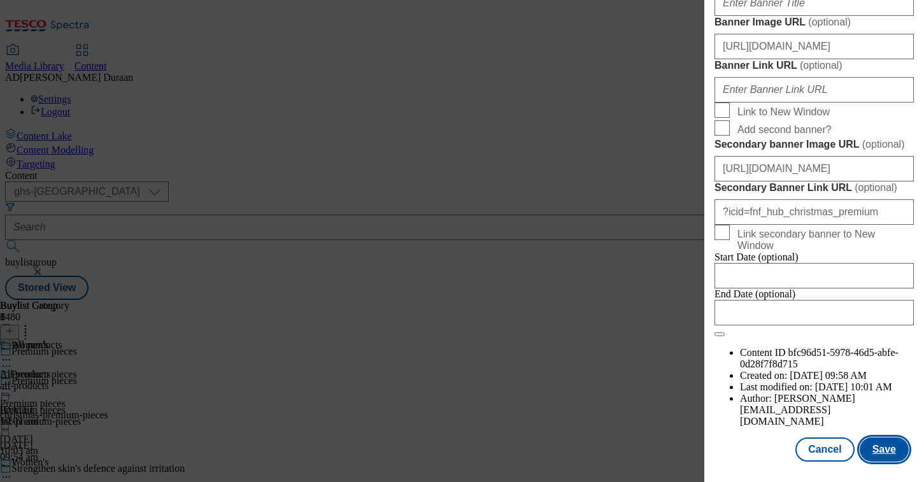
click at [889, 451] on button "Save" at bounding box center [883, 449] width 49 height 24
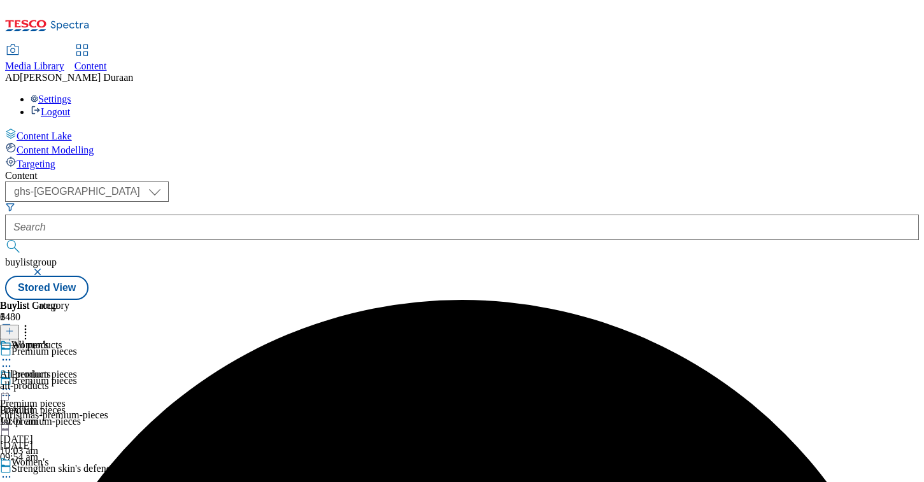
click at [13, 470] on icon at bounding box center [6, 476] width 13 height 13
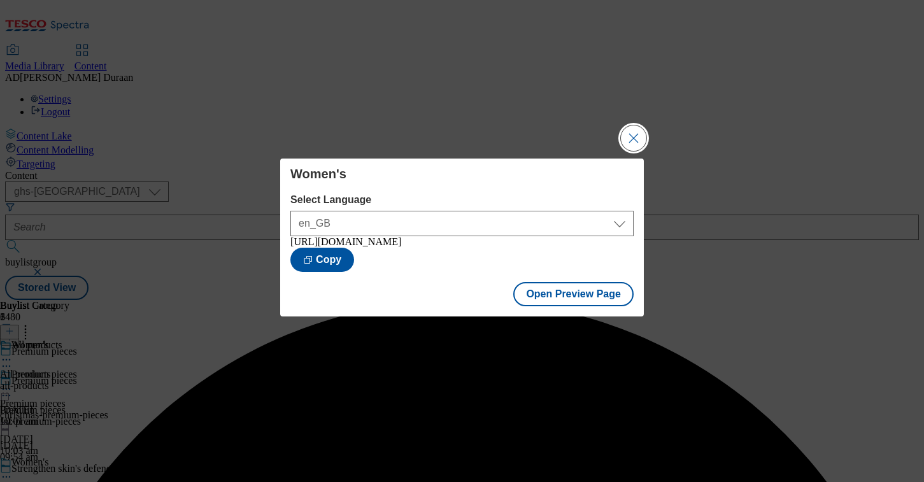
click at [639, 131] on button "Close Modal" at bounding box center [633, 137] width 25 height 25
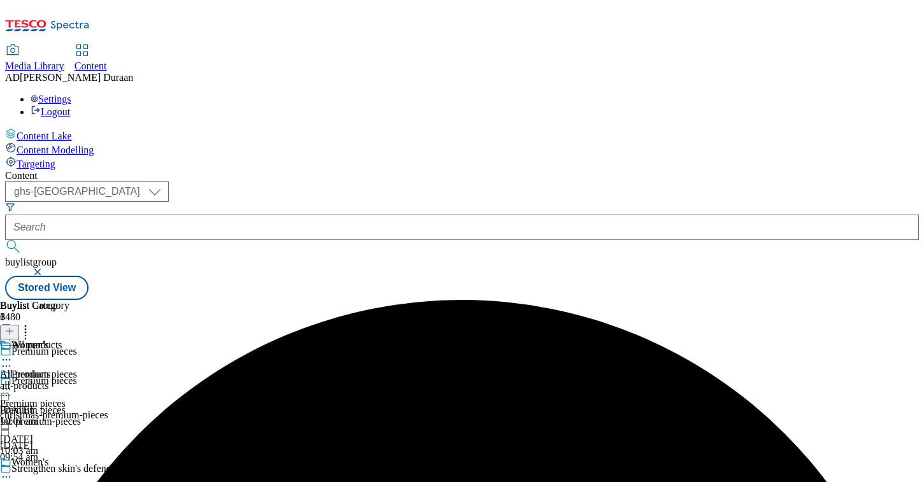
scroll to position [113, 0]
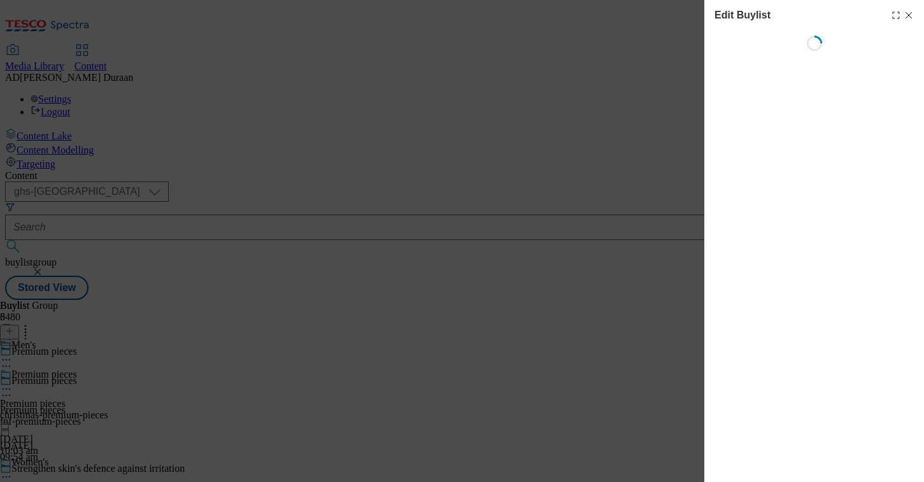
select select "seasonal"
select select "Banner"
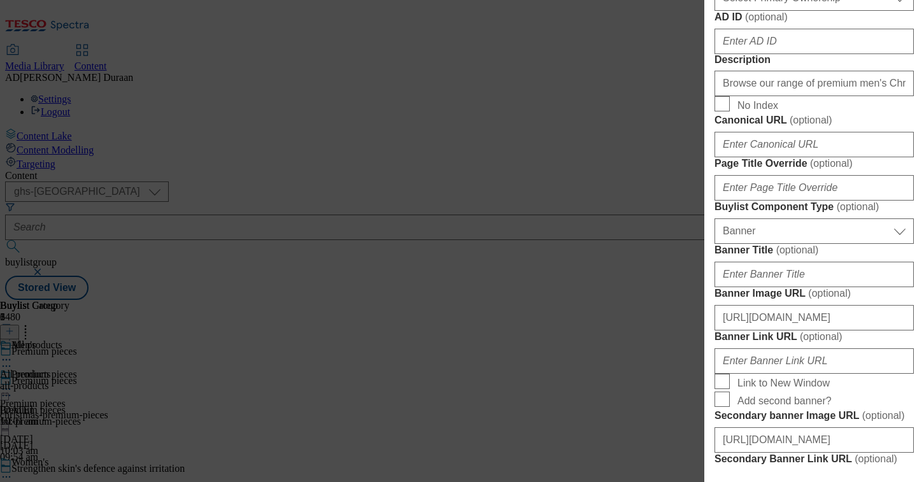
scroll to position [1429, 0]
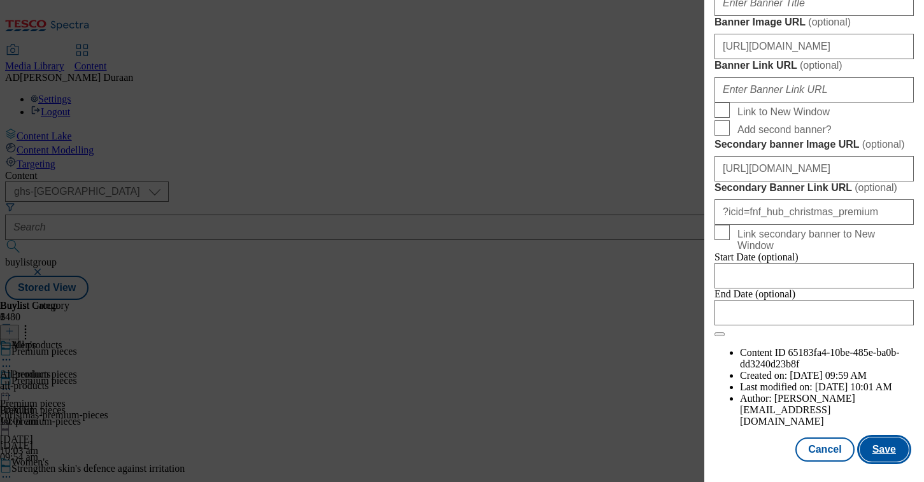
click at [887, 451] on button "Save" at bounding box center [883, 449] width 49 height 24
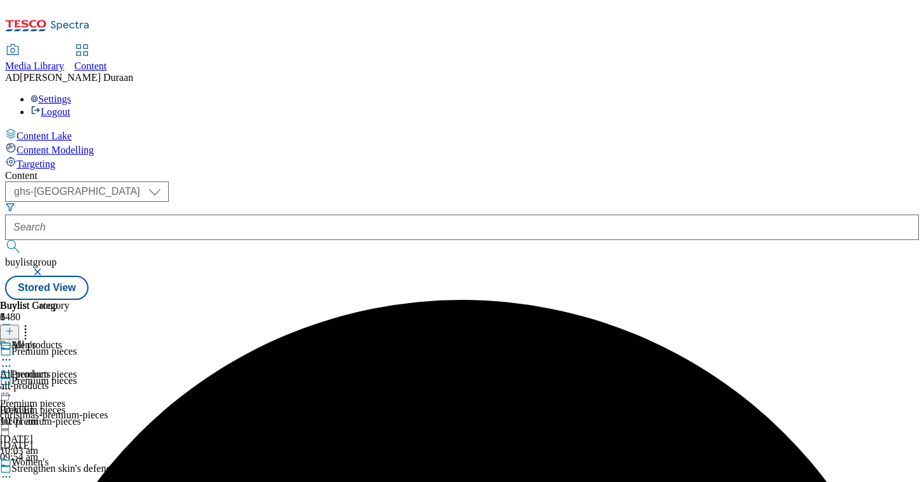
scroll to position [113, 0]
drag, startPoint x: 592, startPoint y: 350, endPoint x: 584, endPoint y: 344, distance: 10.1
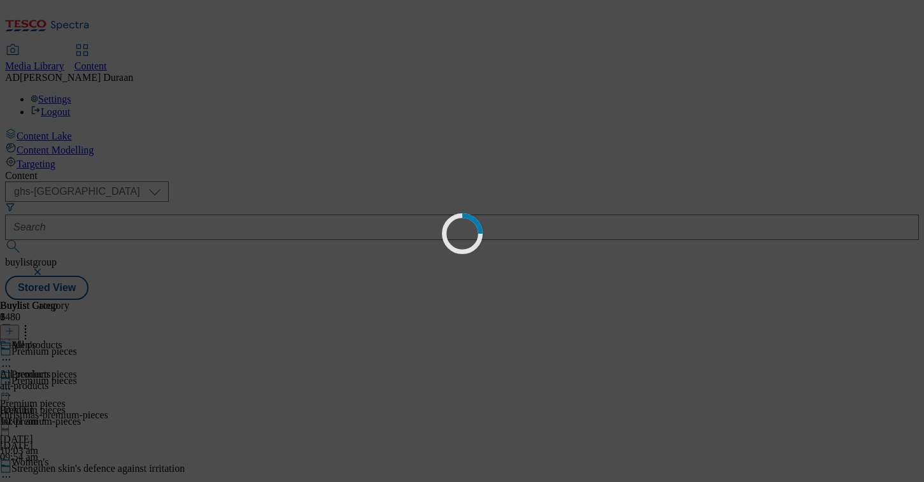
scroll to position [0, 0]
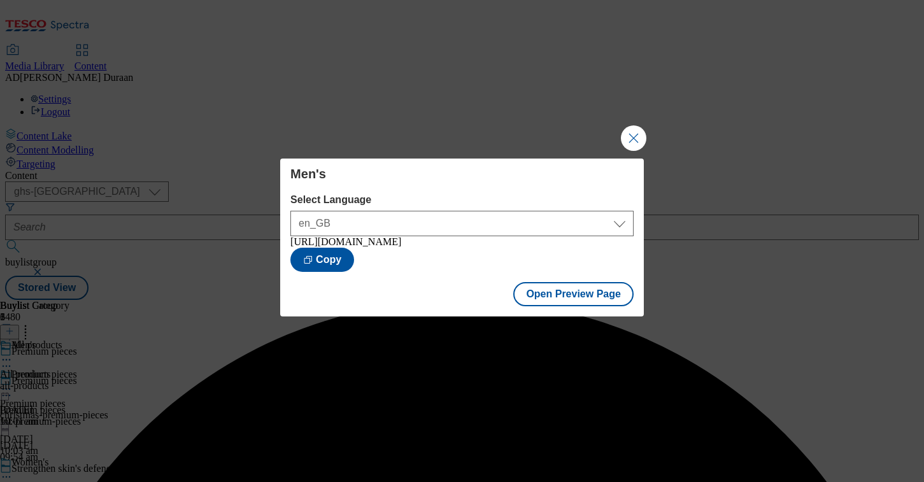
drag, startPoint x: 635, startPoint y: 137, endPoint x: 468, endPoint y: 32, distance: 197.1
click at [630, 133] on button "Close Modal" at bounding box center [633, 137] width 25 height 25
